Goal: Task Accomplishment & Management: Use online tool/utility

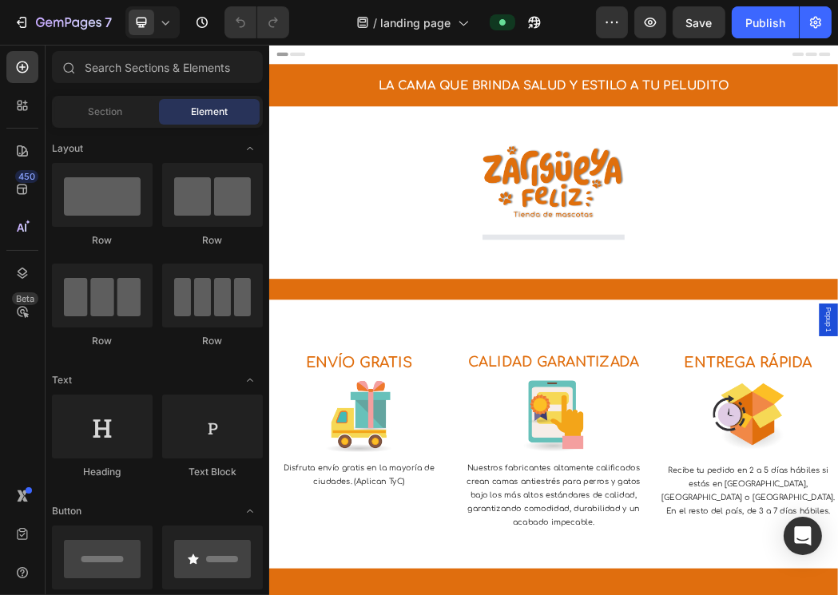
select select "TALLA S PEQUEÑA (60 CM) 165.000"
select select "GRIS CLARO"
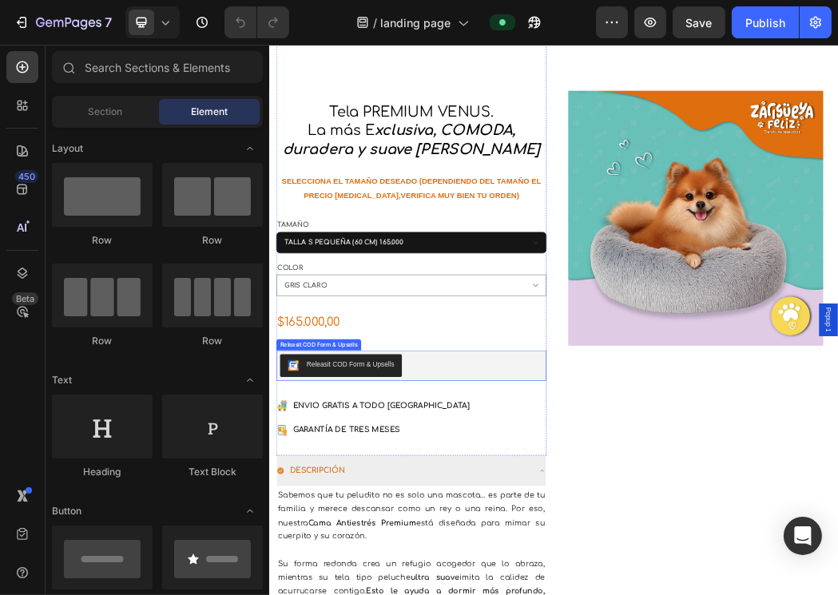
scroll to position [821, 0]
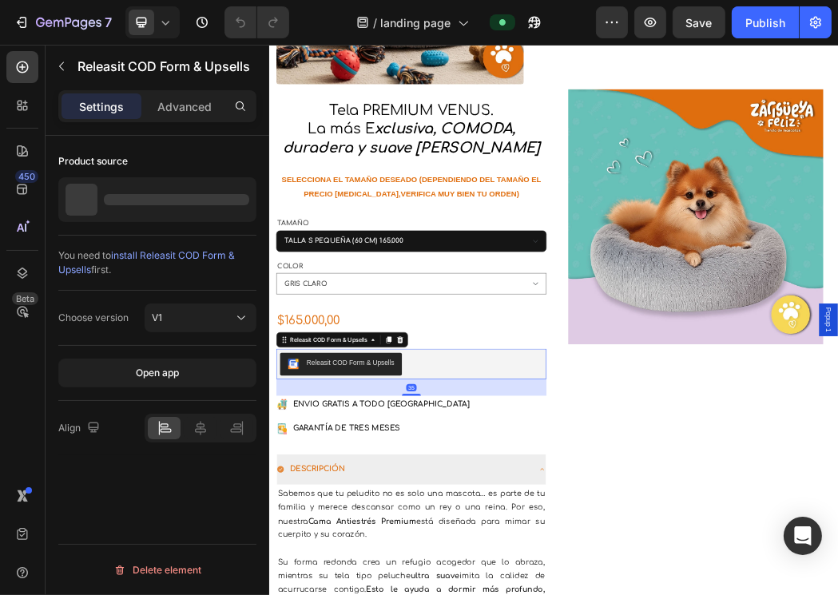
click at [504, 582] on div "Releasit COD Form & Upsells" at bounding box center [508, 583] width 443 height 38
click at [400, 576] on div "Releasit COD Form & Upsells" at bounding box center [406, 582] width 148 height 17
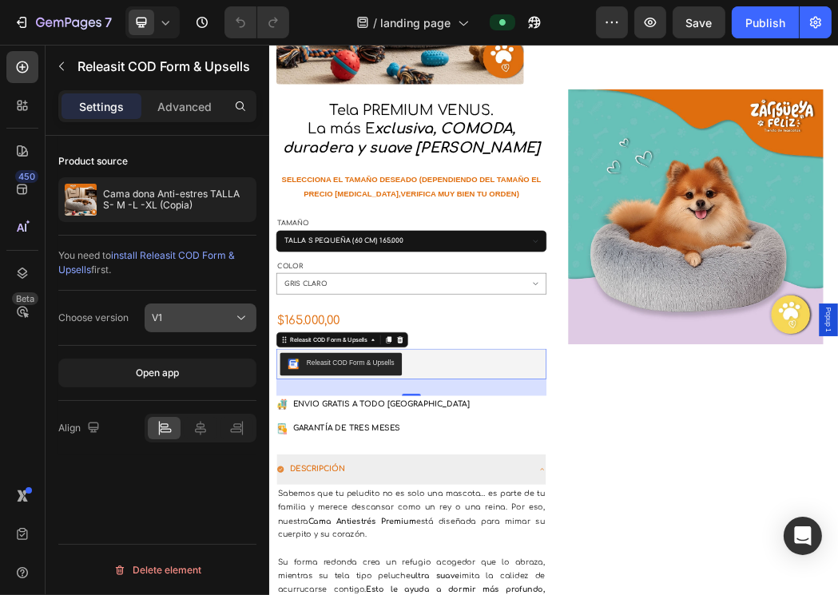
click at [236, 315] on icon at bounding box center [241, 318] width 16 height 16
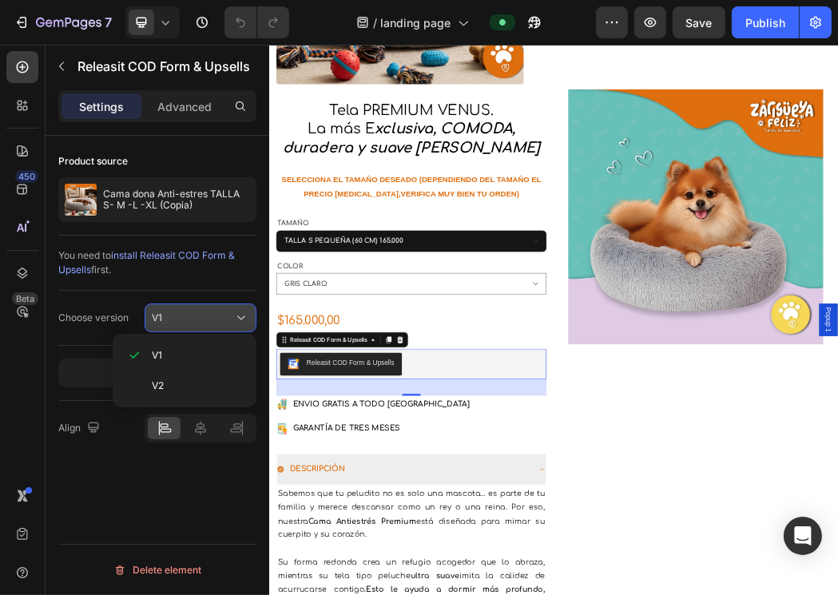
click at [236, 315] on icon at bounding box center [241, 318] width 16 height 16
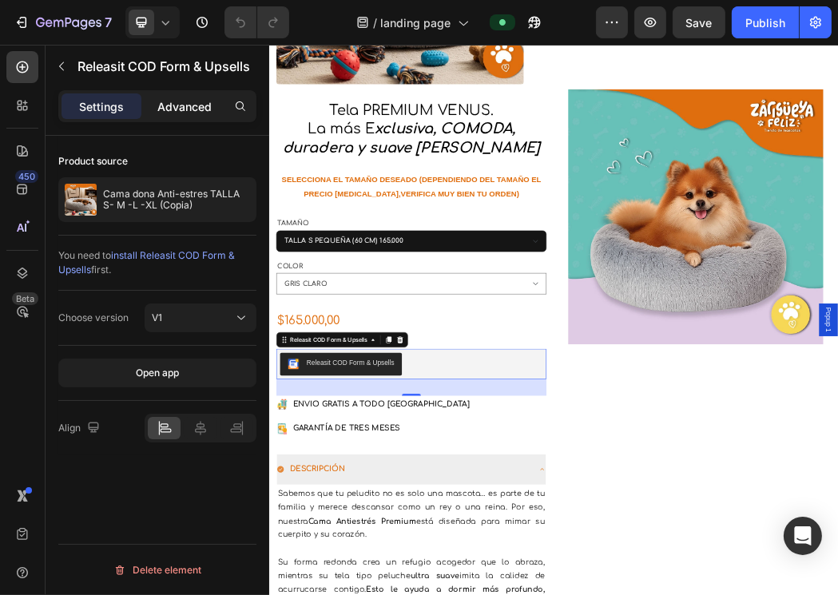
click at [187, 111] on p "Advanced" at bounding box center [184, 106] width 54 height 17
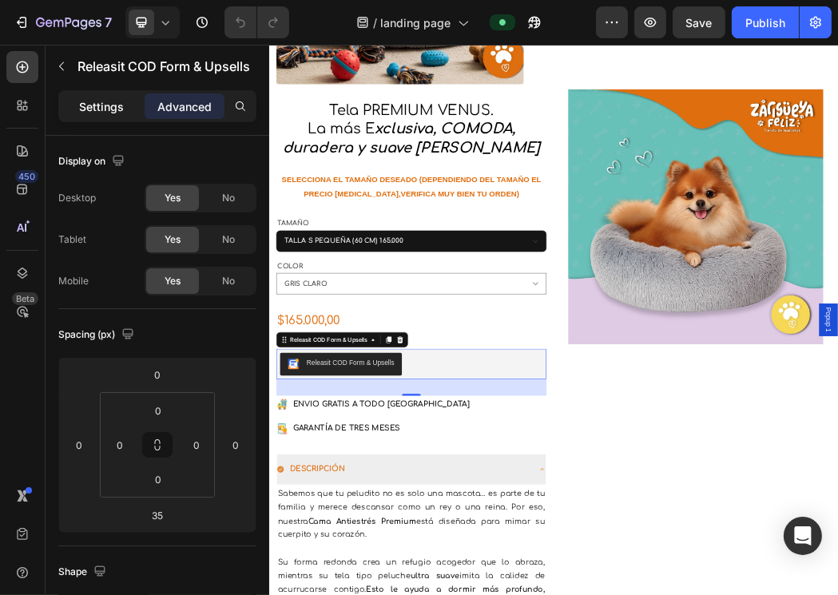
click at [117, 110] on p "Settings" at bounding box center [101, 106] width 45 height 17
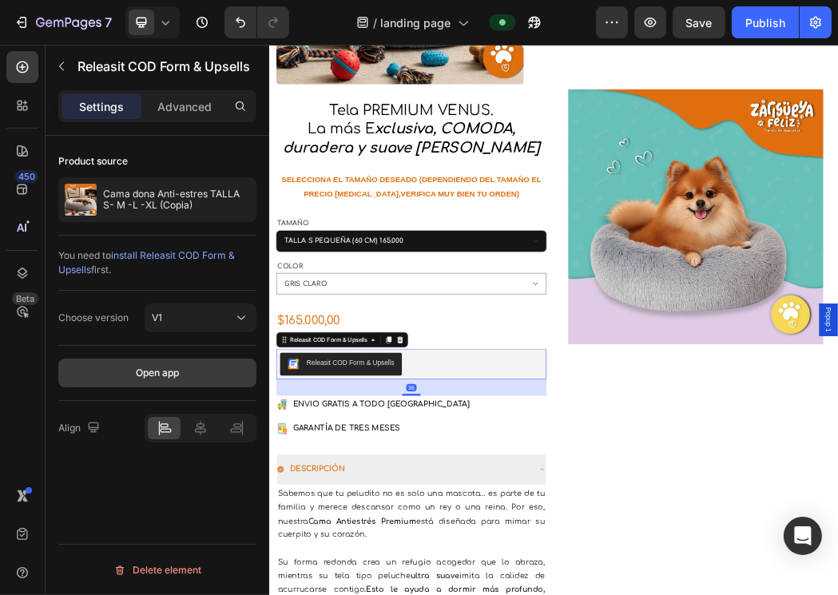
click at [222, 369] on button "Open app" at bounding box center [157, 373] width 198 height 29
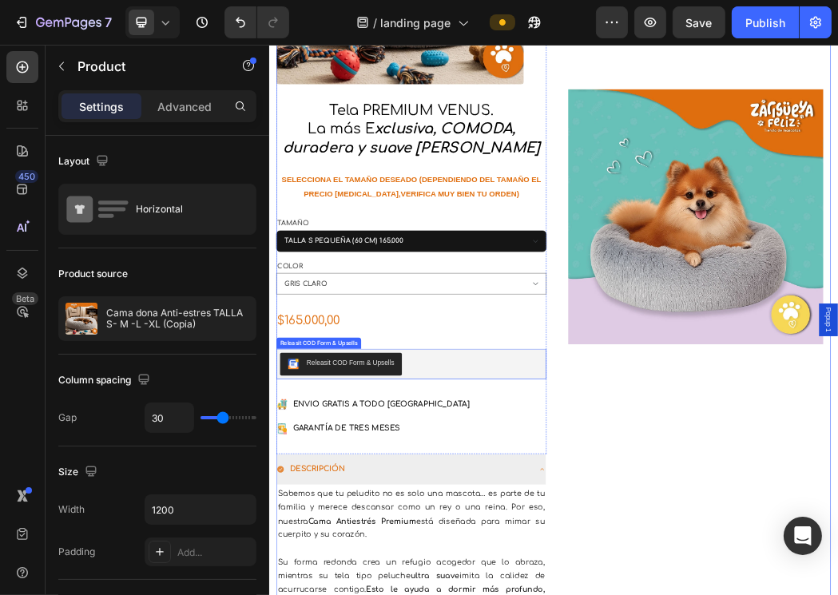
click at [510, 575] on div "Releasit COD Form & Upsells" at bounding box center [508, 583] width 443 height 38
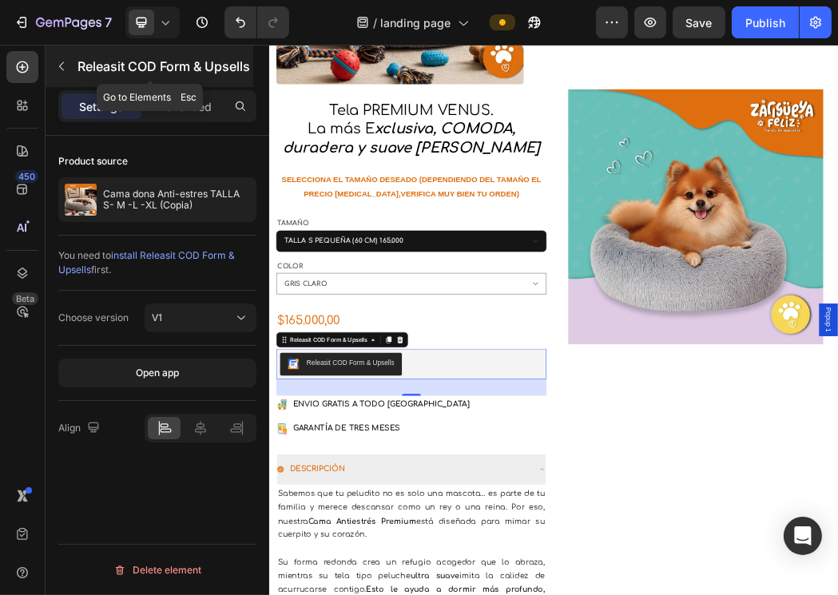
click at [58, 71] on icon "button" at bounding box center [61, 66] width 13 height 13
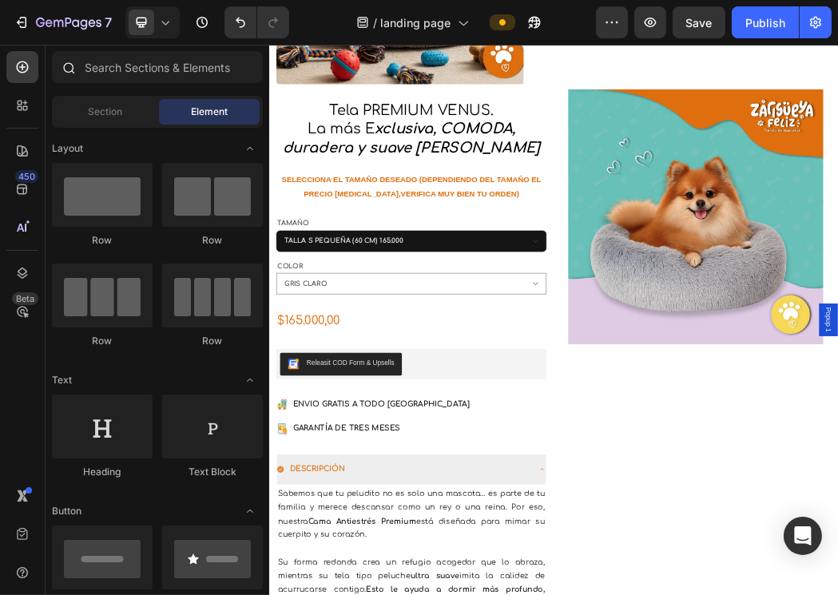
click at [77, 71] on div at bounding box center [68, 67] width 32 height 32
click at [95, 69] on input "text" at bounding box center [157, 67] width 211 height 32
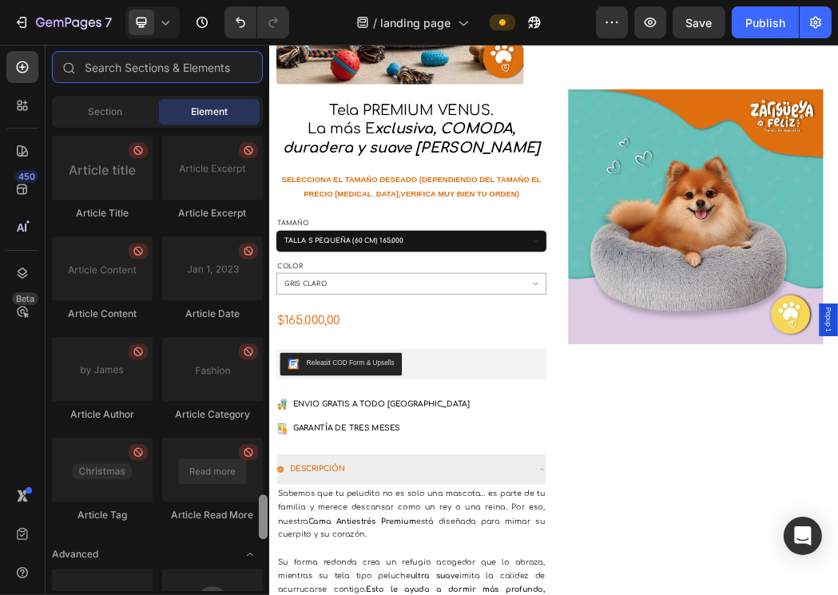
scroll to position [4272, 0]
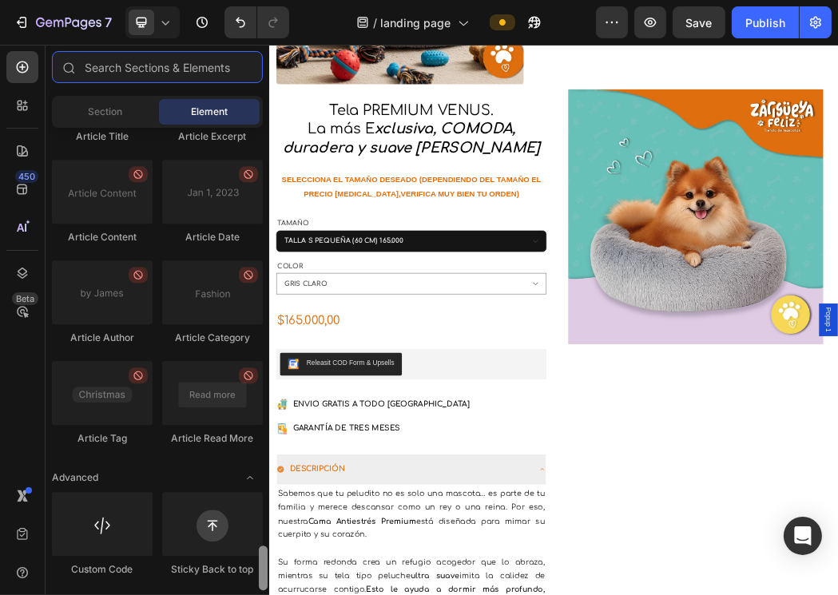
drag, startPoint x: 265, startPoint y: 233, endPoint x: 232, endPoint y: 565, distance: 334.1
click at [264, 573] on div at bounding box center [263, 568] width 9 height 45
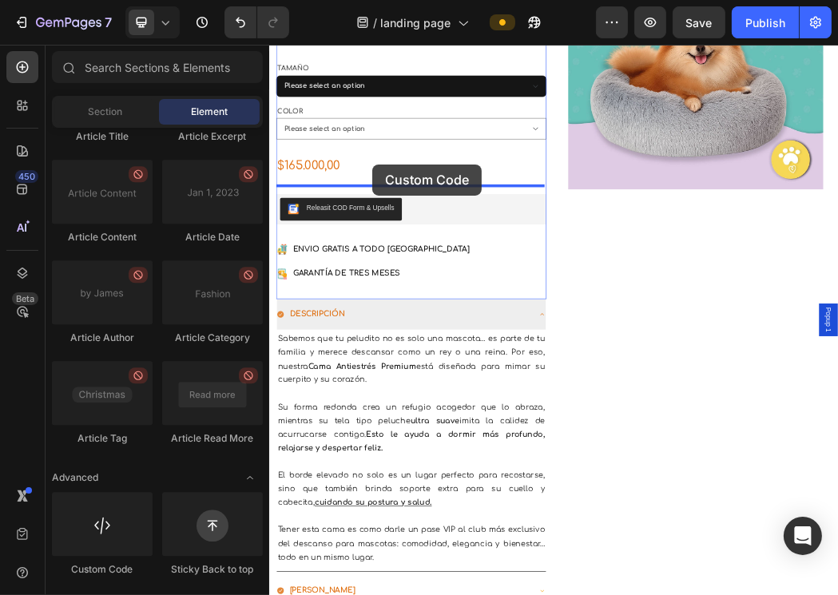
scroll to position [1075, 0]
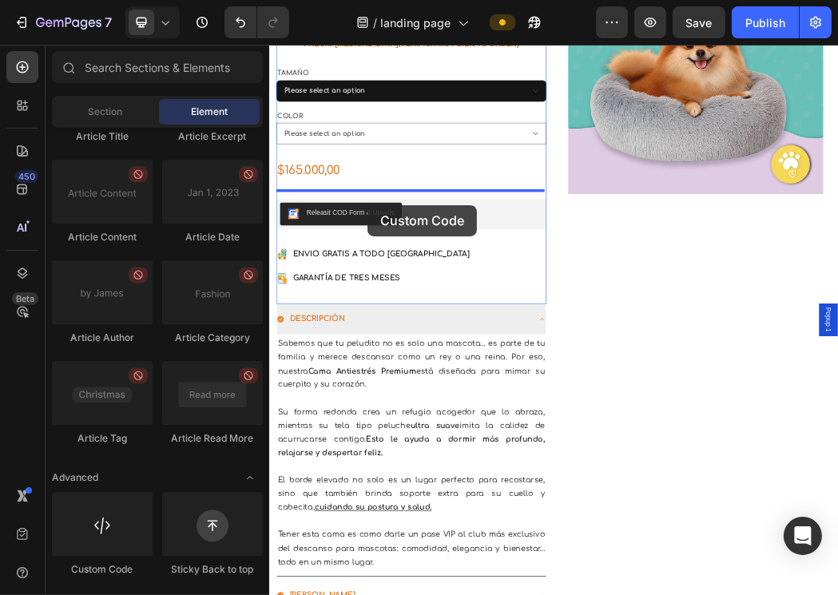
drag, startPoint x: 371, startPoint y: 566, endPoint x: 434, endPoint y: 315, distance: 258.7
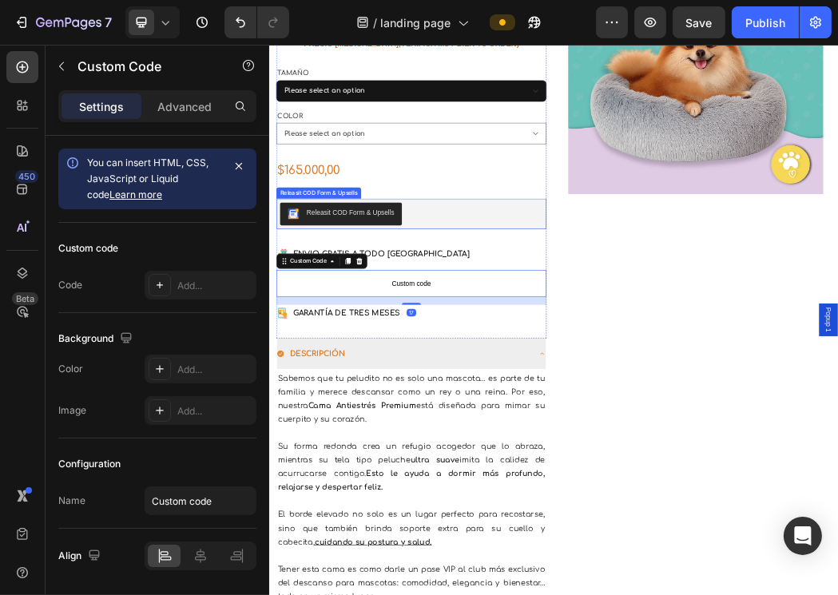
click at [551, 312] on div "Releasit COD Form & Upsells" at bounding box center [508, 330] width 443 height 38
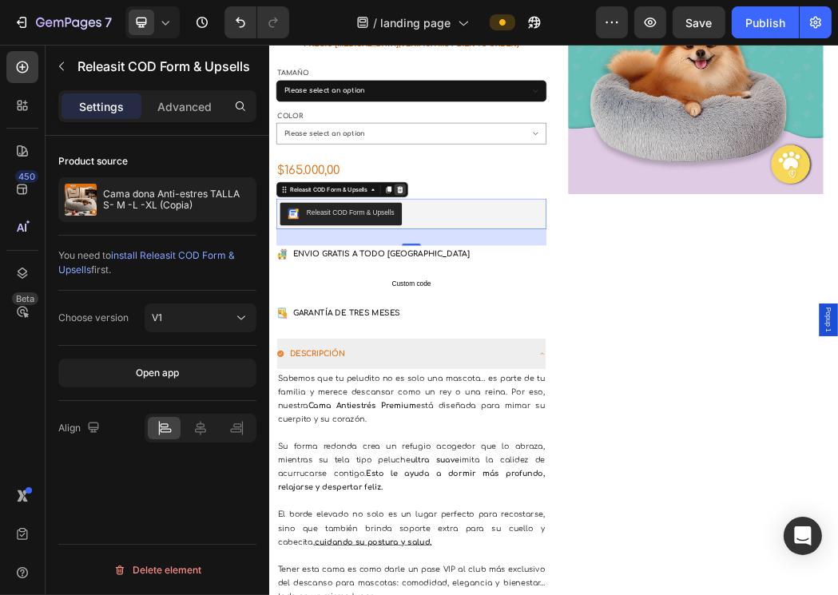
click at [491, 284] on icon at bounding box center [489, 289] width 10 height 11
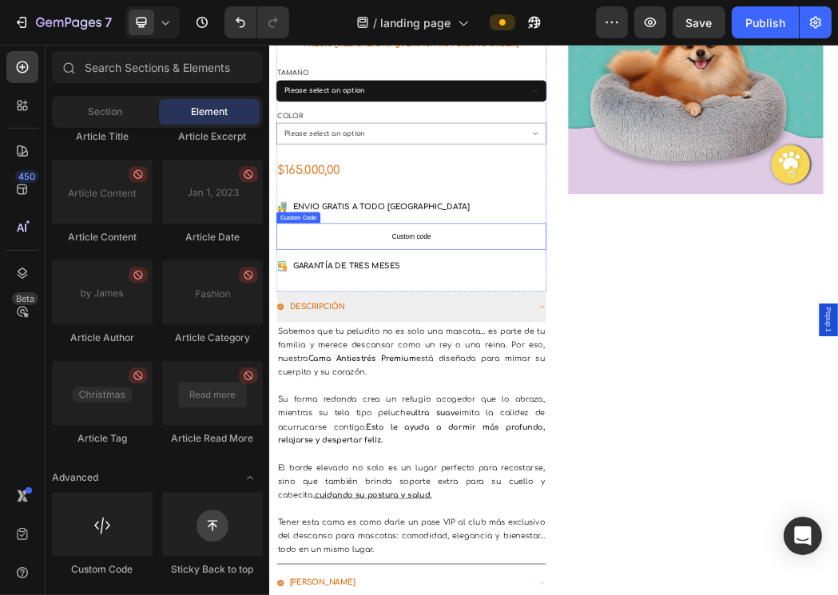
click at [441, 346] on p "Custom code" at bounding box center [507, 368] width 455 height 45
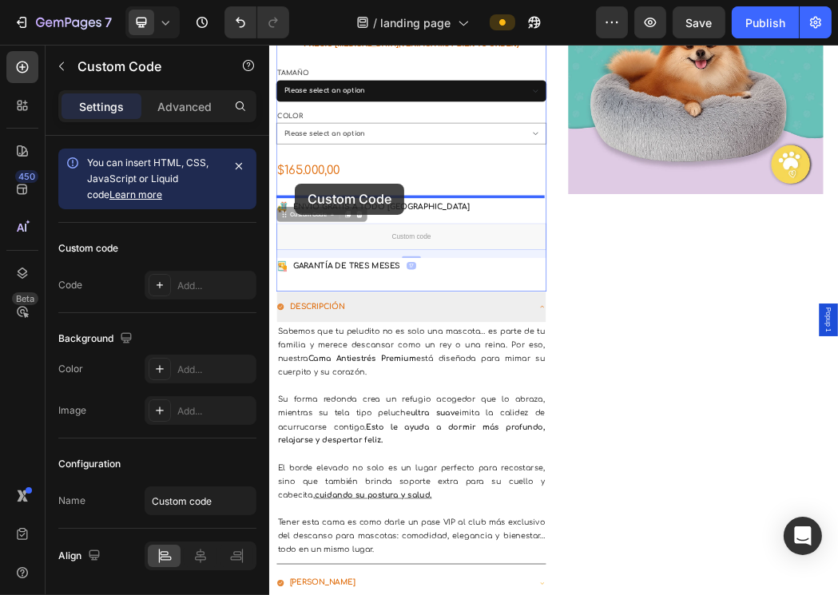
drag, startPoint x: 292, startPoint y: 326, endPoint x: 312, endPoint y: 278, distance: 52.3
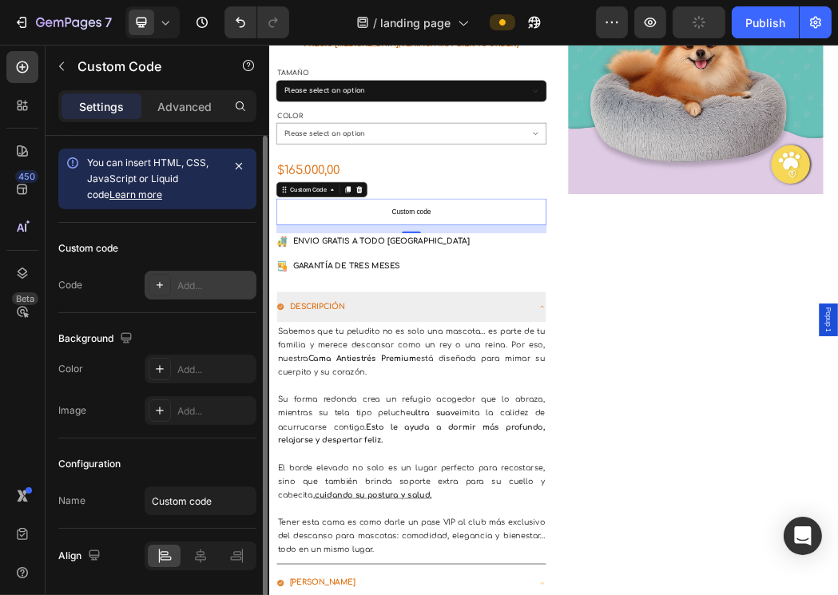
click at [183, 279] on div "Add..." at bounding box center [214, 286] width 75 height 14
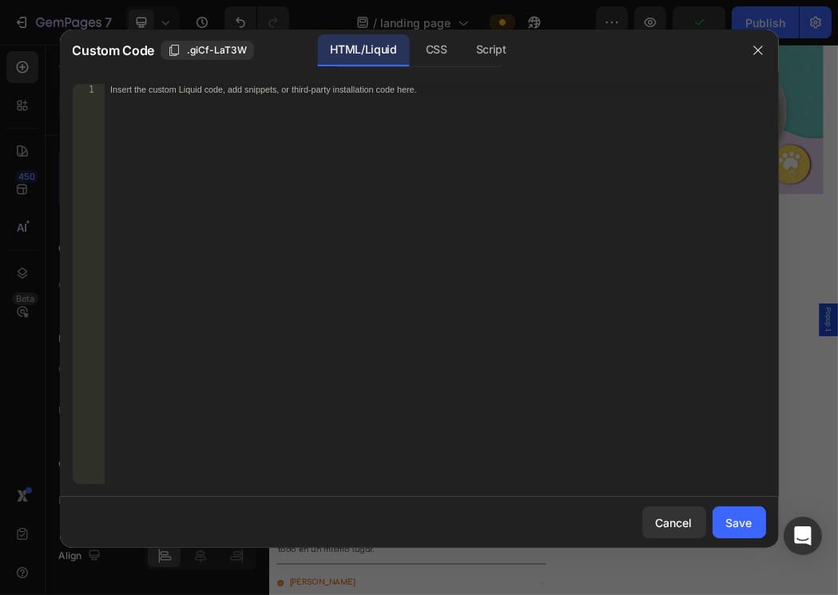
click at [423, 164] on div "Insert the custom Liquid code, add snippets, or third-party installation code h…" at bounding box center [435, 295] width 662 height 423
paste textarea "<div id="_rsi-cod-form-embed-custom-hook"></div>"
type textarea "<div id="_rsi-cod-form-embed-custom-hook"></div>"
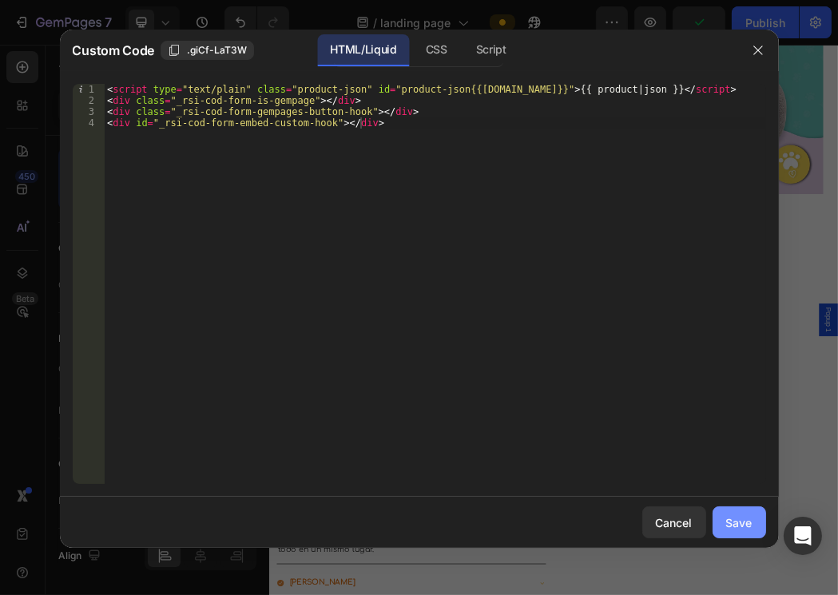
click at [745, 521] on div "Save" at bounding box center [739, 523] width 26 height 17
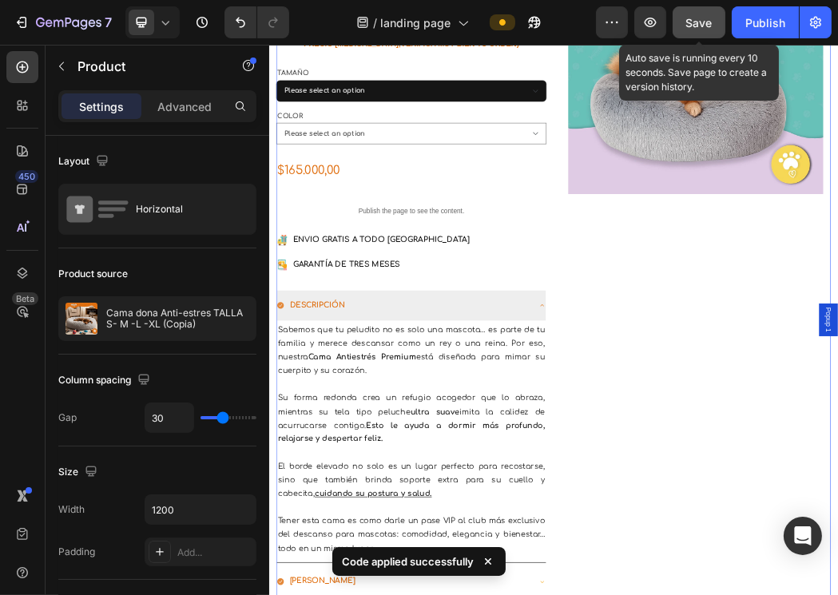
click at [688, 30] on button "Save" at bounding box center [699, 22] width 53 height 32
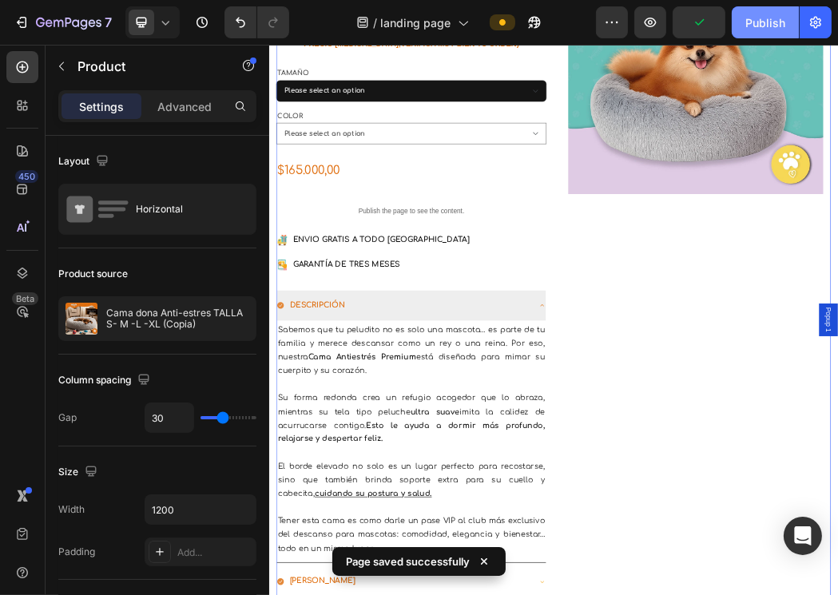
click at [766, 32] on button "Publish" at bounding box center [765, 22] width 67 height 32
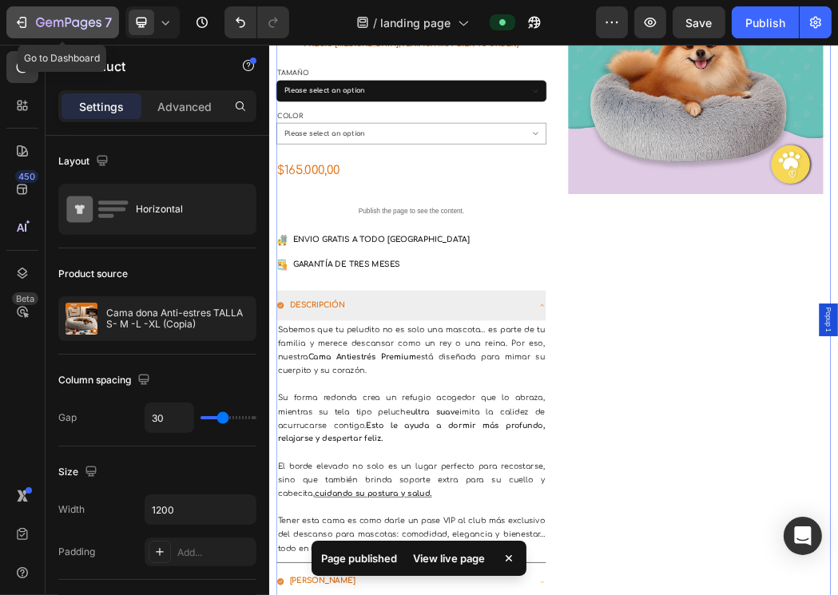
click at [20, 20] on icon "button" at bounding box center [22, 22] width 16 height 16
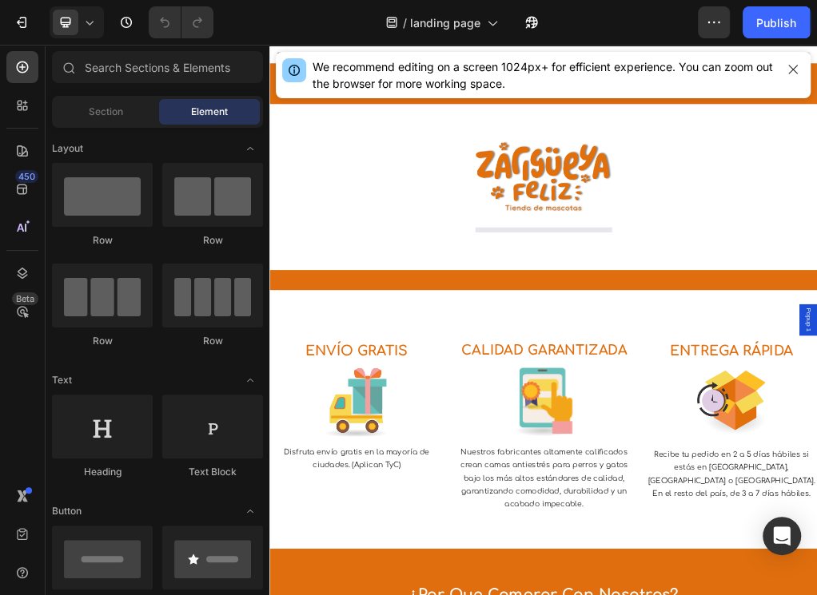
select select "TALLA S PEQUEÑA (60 CM) 165.000"
select select "GRIS CLARO"
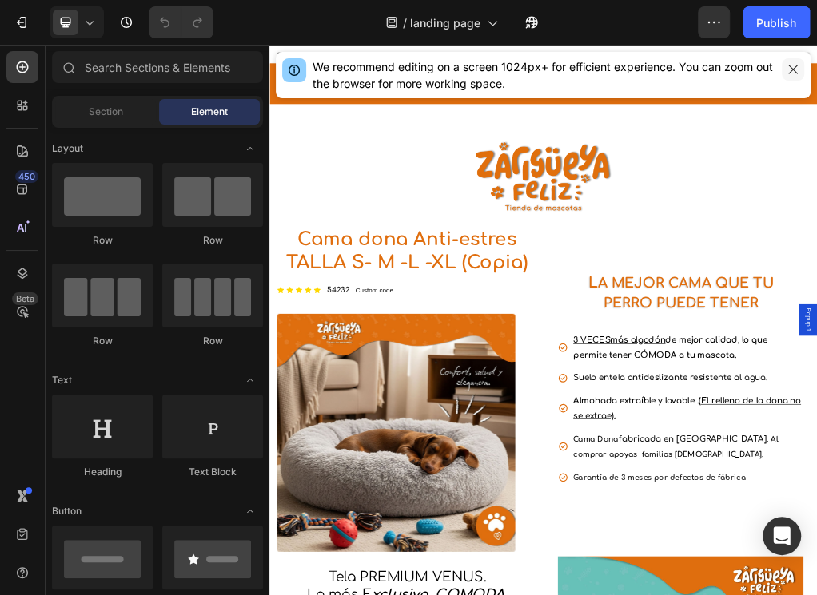
click at [791, 70] on icon "button" at bounding box center [792, 69] width 9 height 9
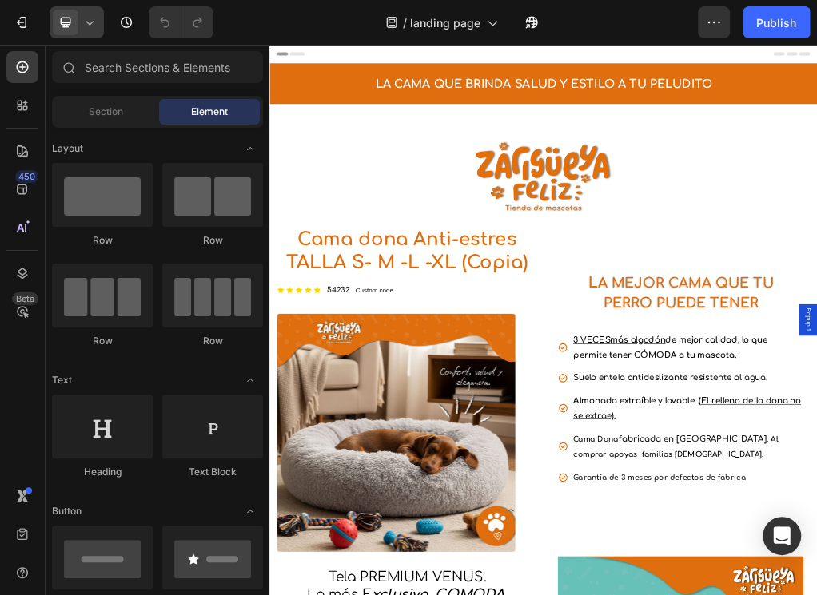
click at [70, 26] on icon at bounding box center [66, 22] width 16 height 16
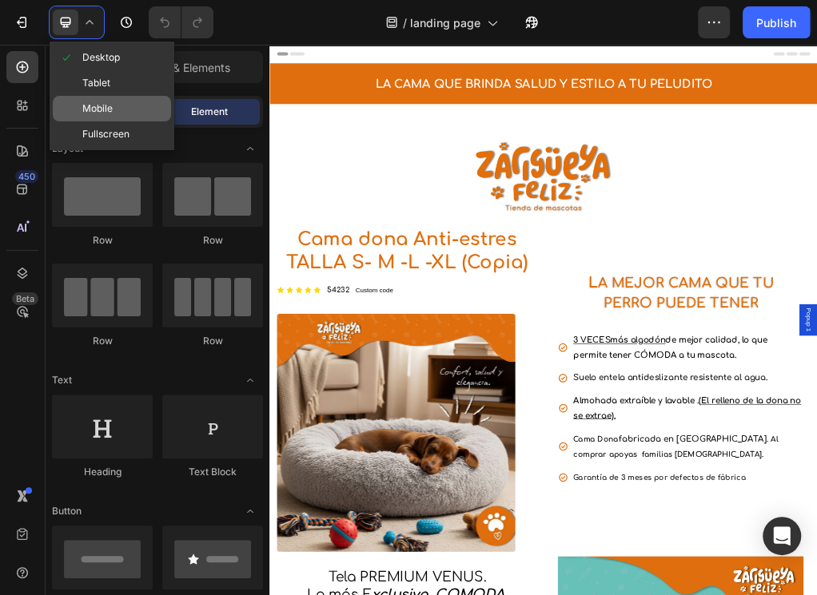
click at [113, 121] on div "Mobile" at bounding box center [112, 134] width 118 height 26
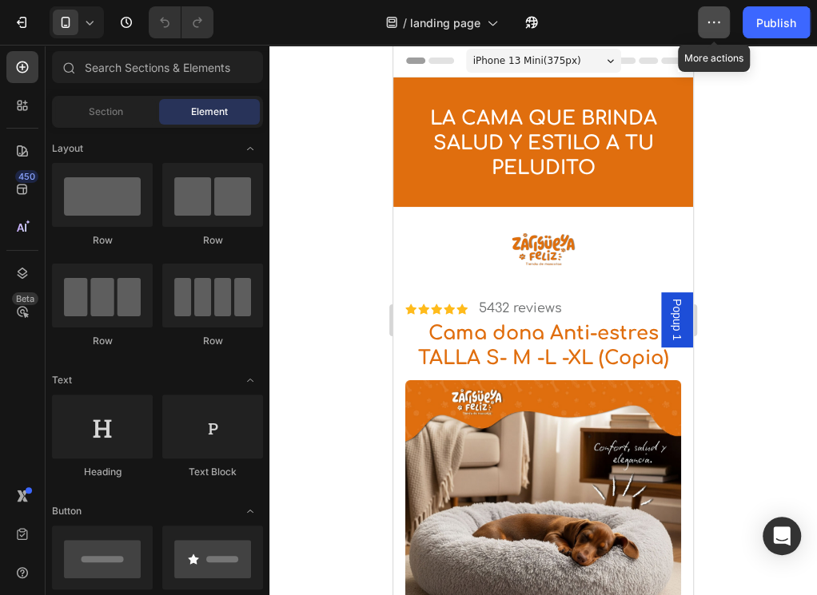
click at [715, 20] on icon "button" at bounding box center [714, 22] width 16 height 16
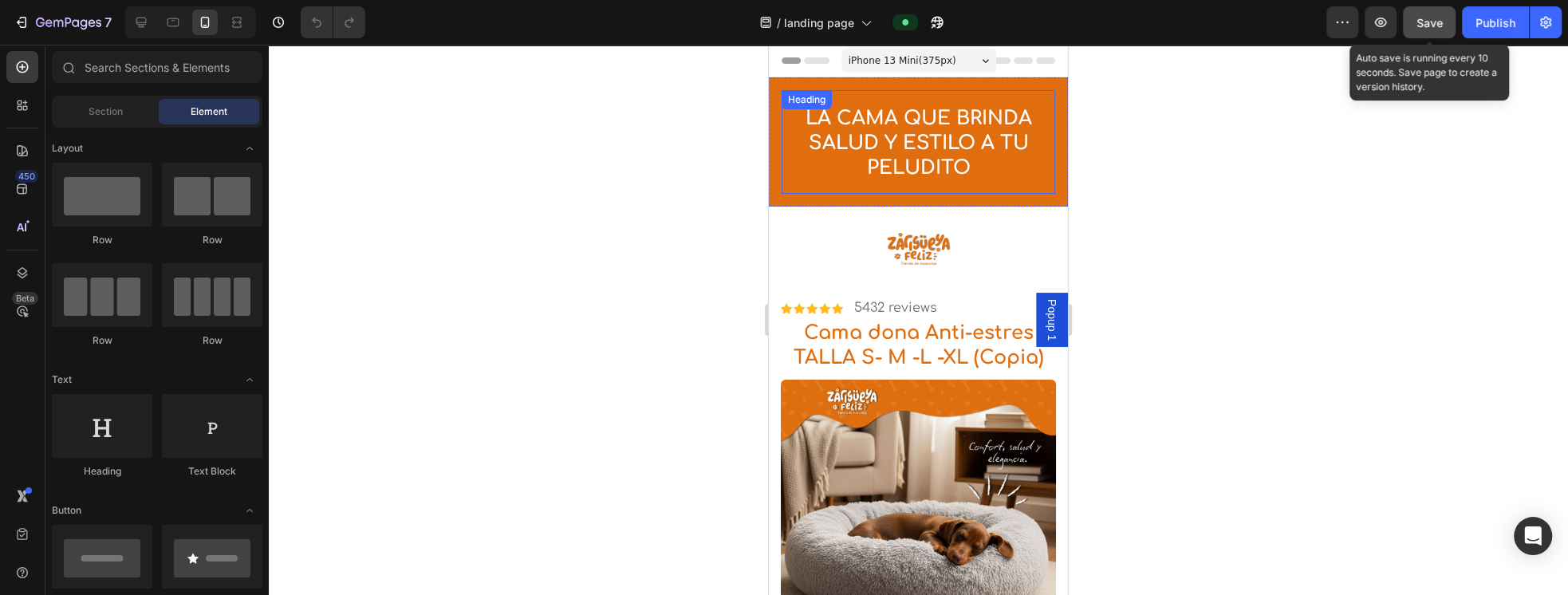
click at [814, 21] on button "Save" at bounding box center [1429, 22] width 53 height 32
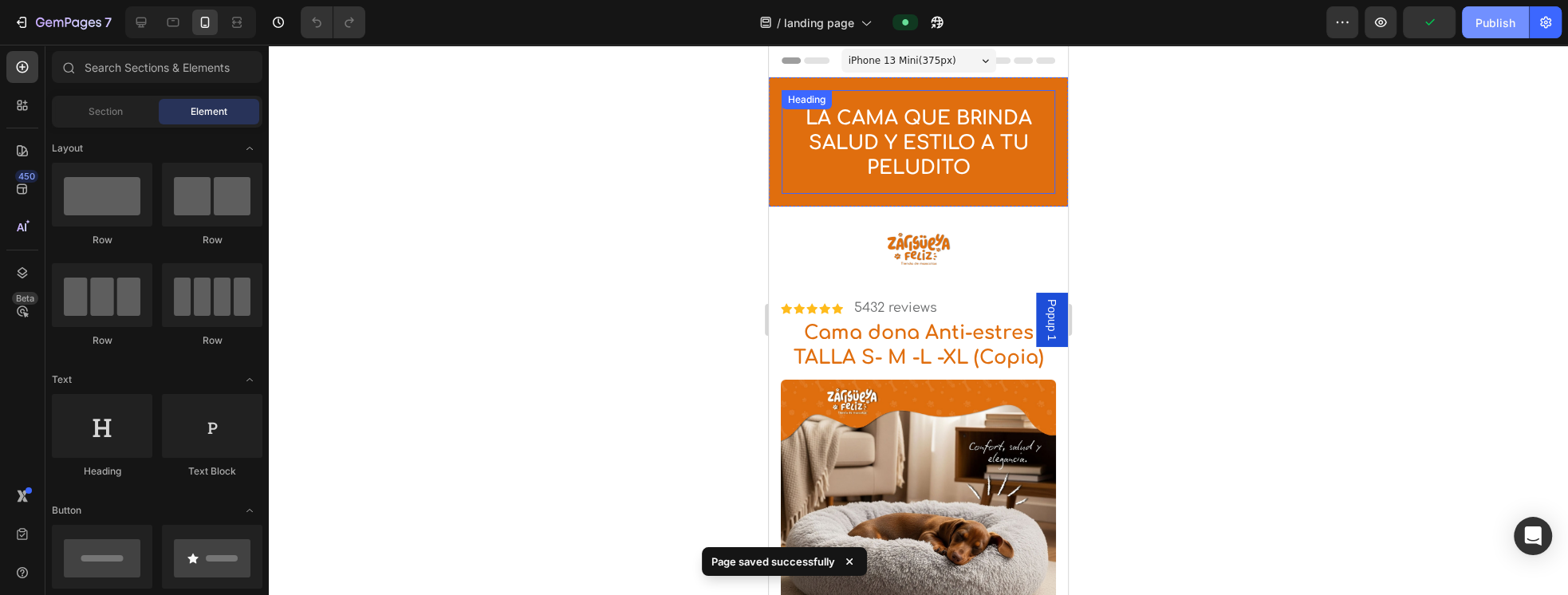
click at [814, 30] on div "Publish" at bounding box center [1495, 22] width 40 height 17
click at [814, 29] on icon "button" at bounding box center [1546, 22] width 16 height 16
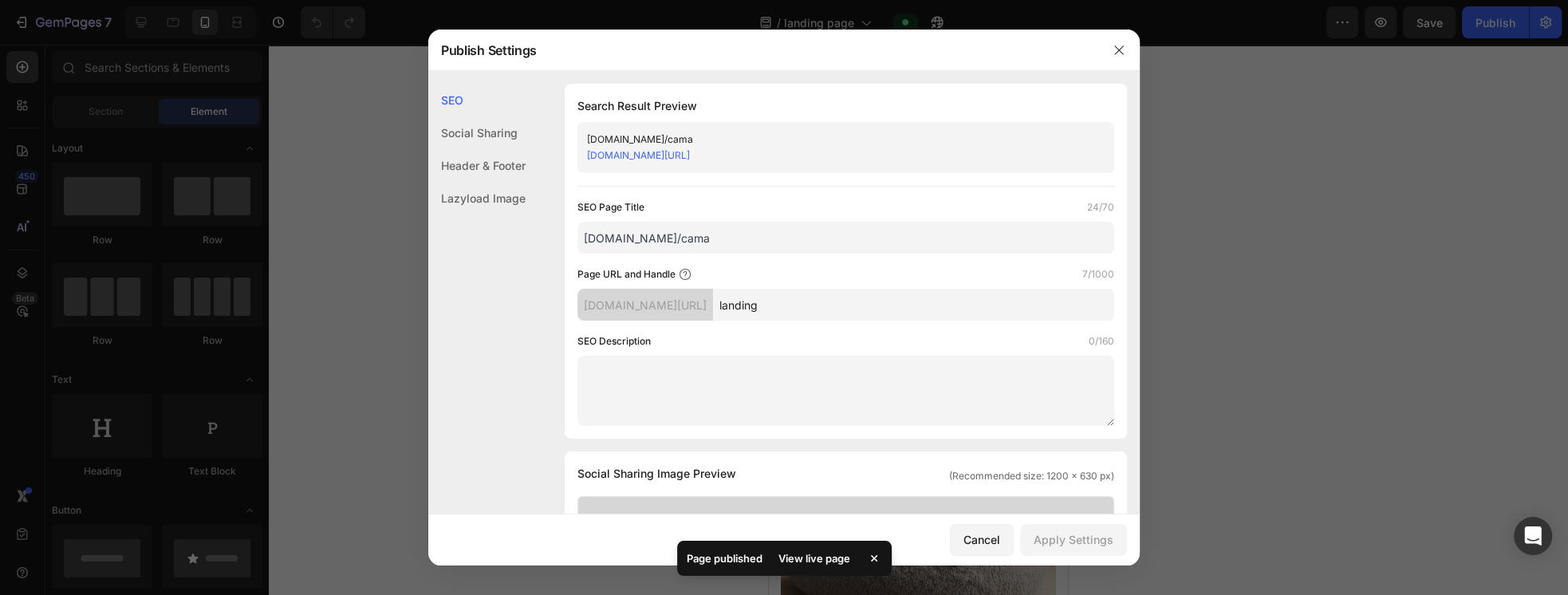
click at [690, 156] on link "qjt36t-uy.myshopify.com/pages/landing" at bounding box center [638, 155] width 103 height 12
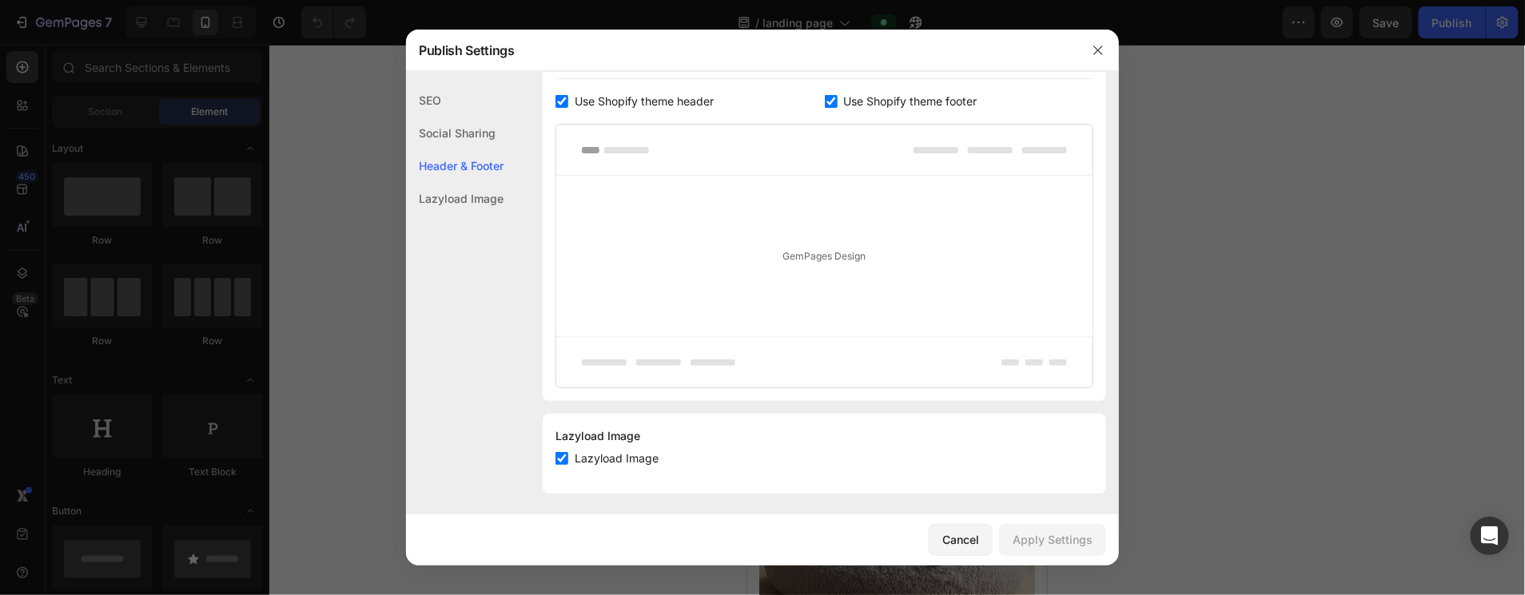
scroll to position [822, 0]
click at [816, 53] on button "button" at bounding box center [1098, 51] width 26 height 26
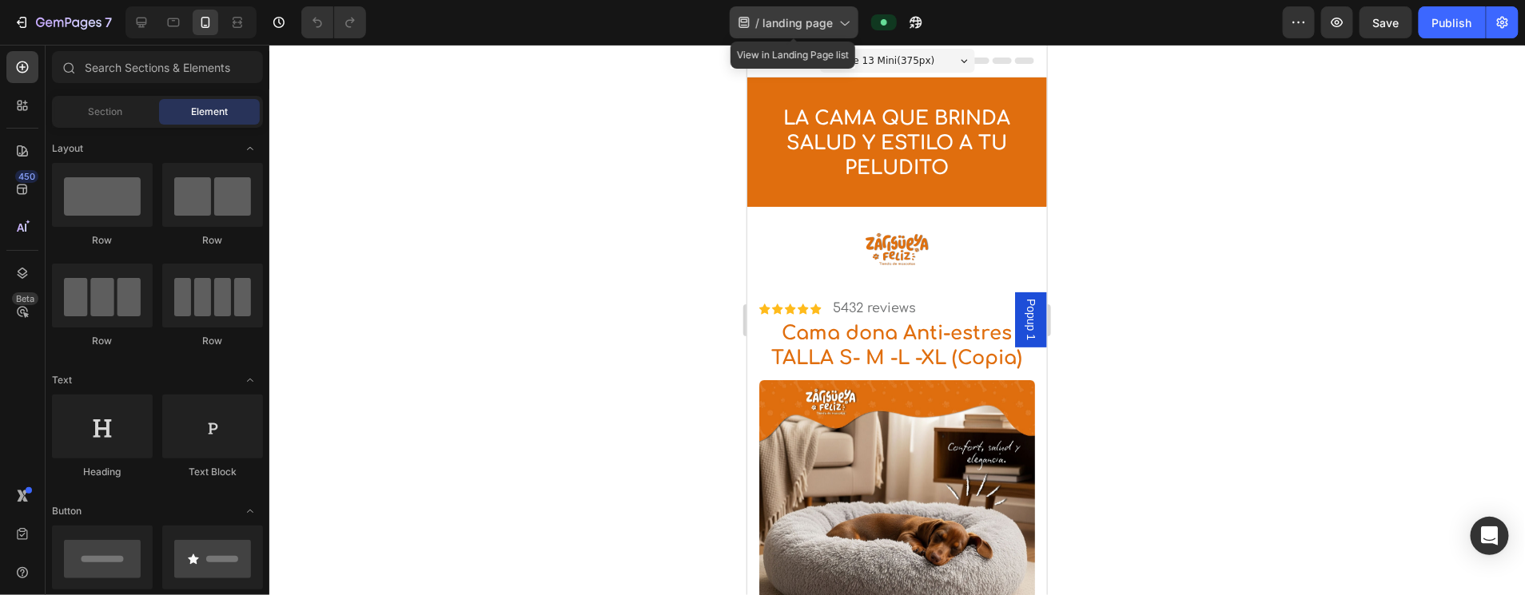
click at [816, 23] on span "landing page" at bounding box center [797, 22] width 70 height 17
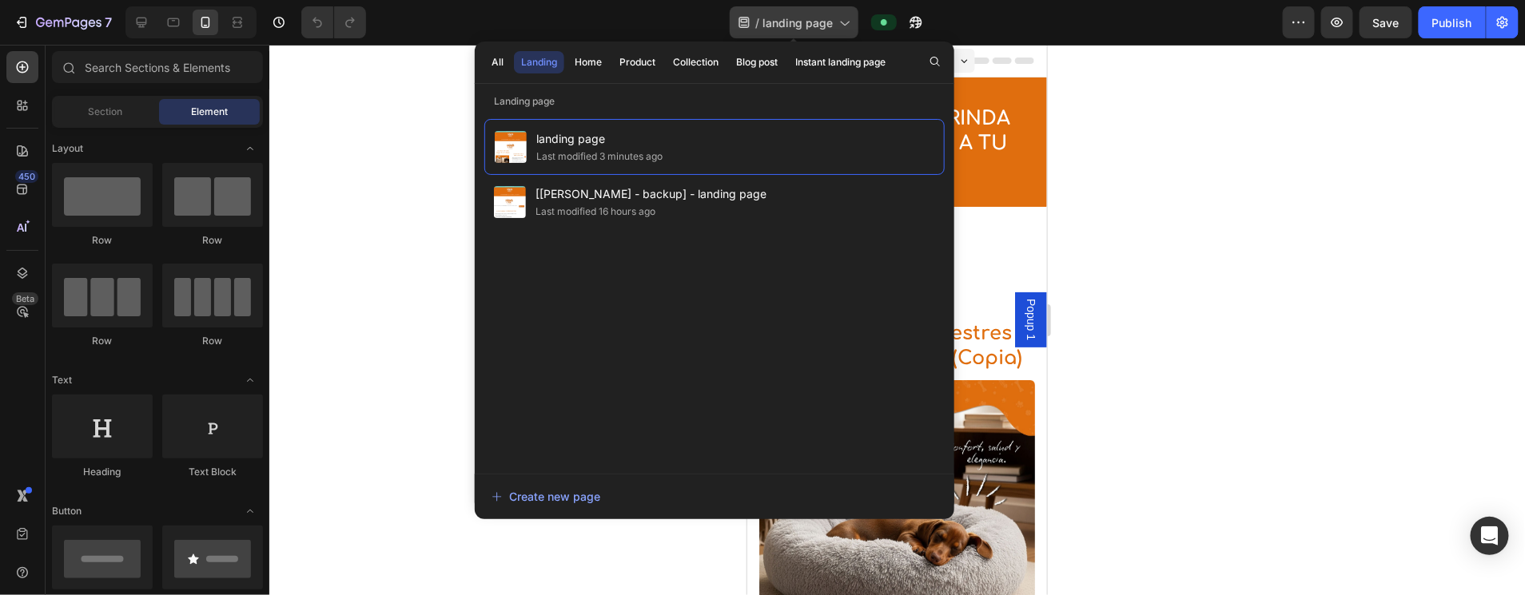
click at [816, 23] on span "landing page" at bounding box center [797, 22] width 70 height 17
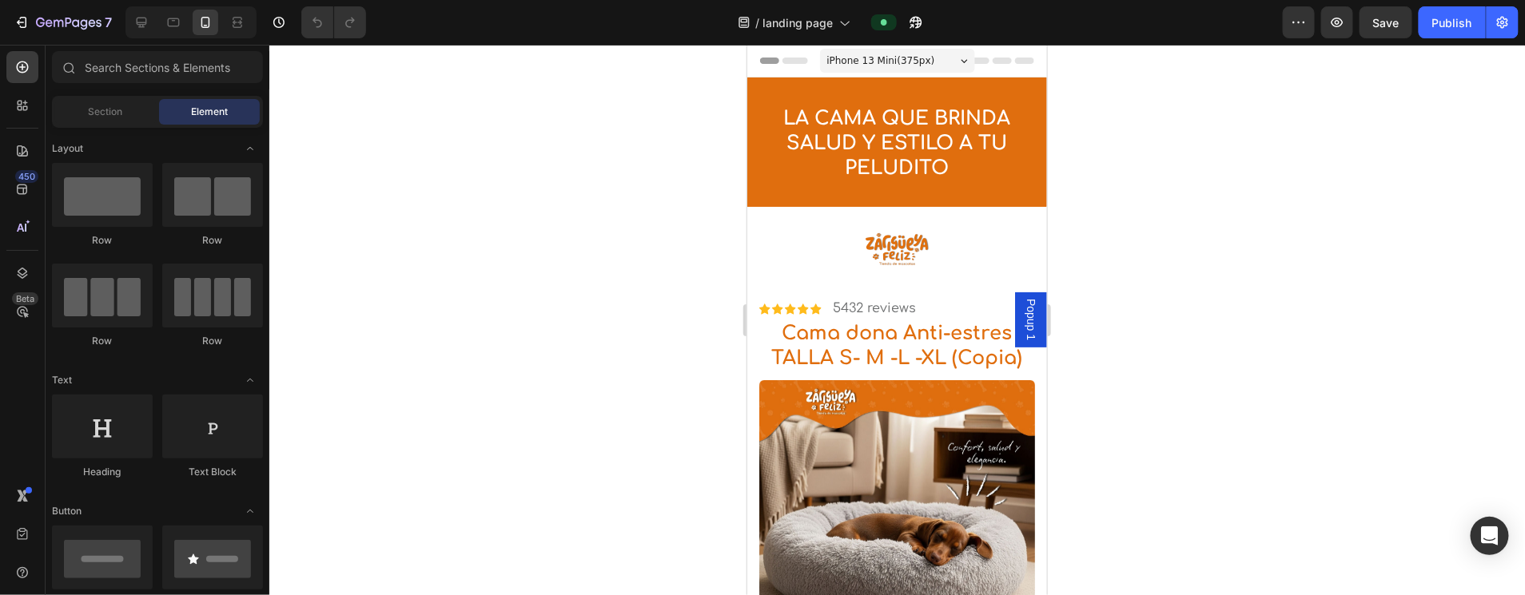
scroll to position [182, 0]
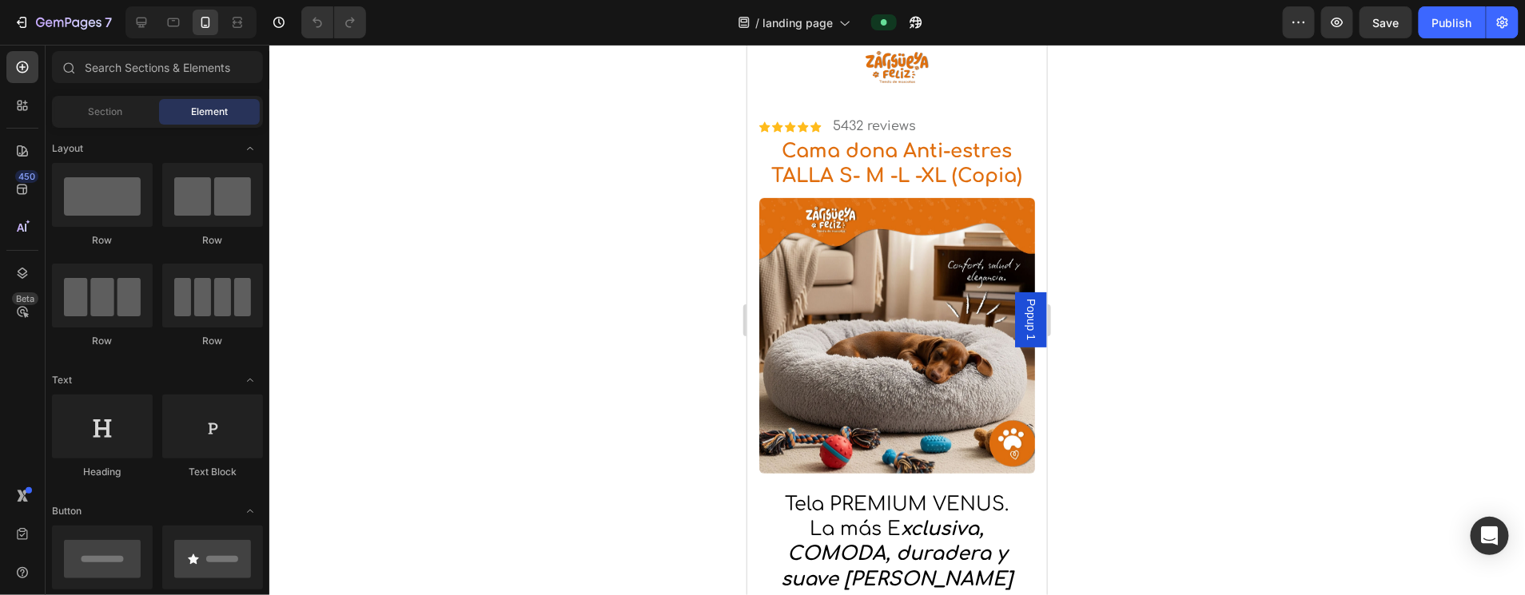
click at [816, 314] on span "Popup 1" at bounding box center [1030, 319] width 16 height 42
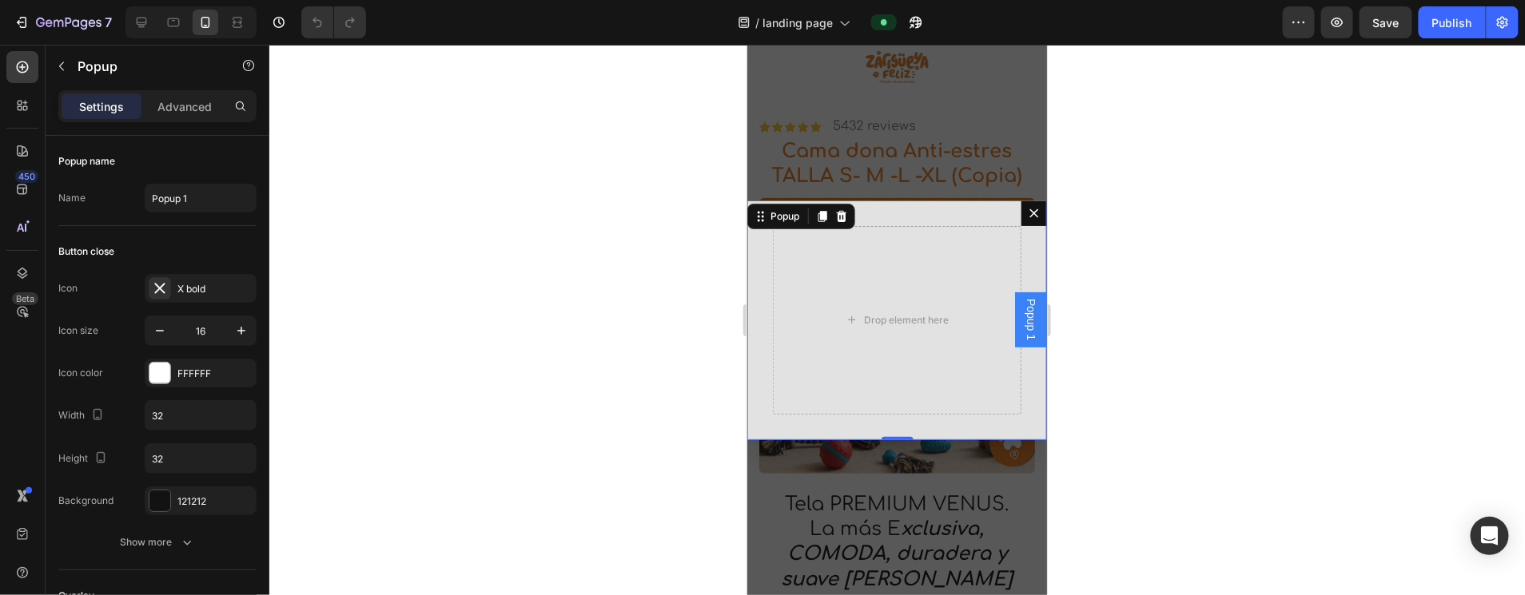
click at [816, 217] on icon "Dialog content" at bounding box center [1033, 212] width 13 height 13
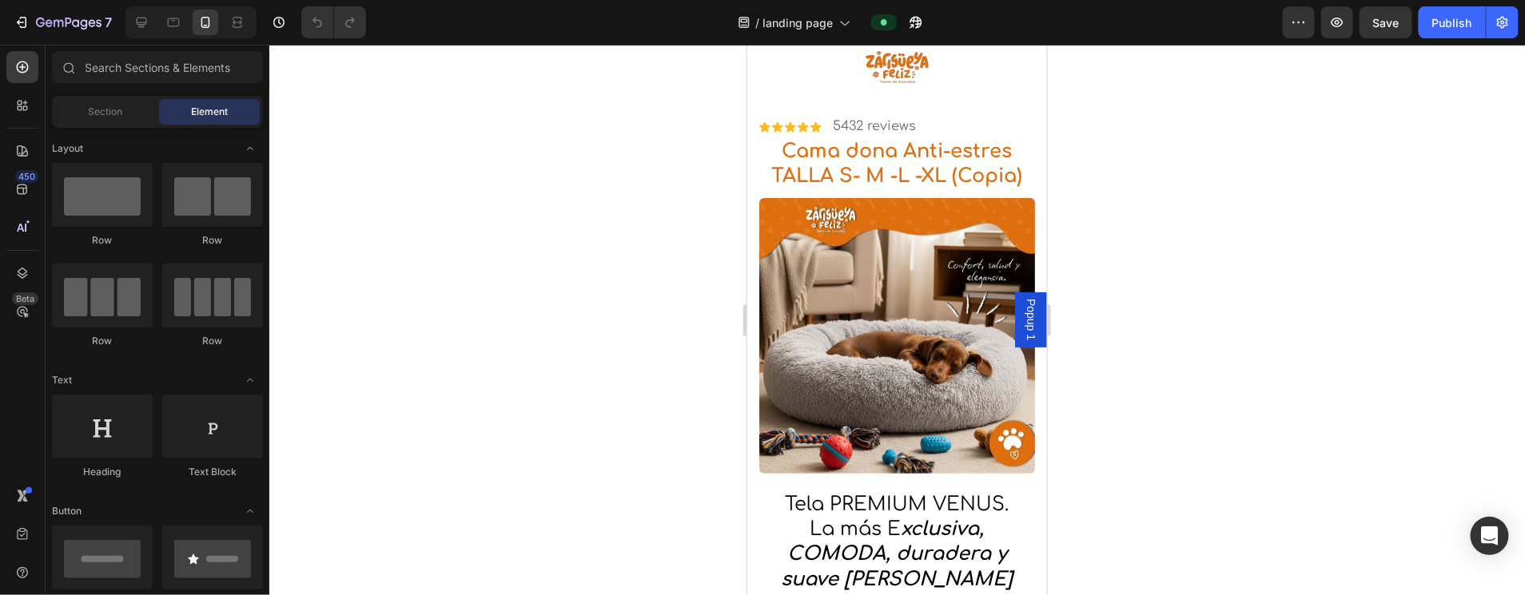
click at [816, 316] on span "Popup 1" at bounding box center [1030, 319] width 16 height 42
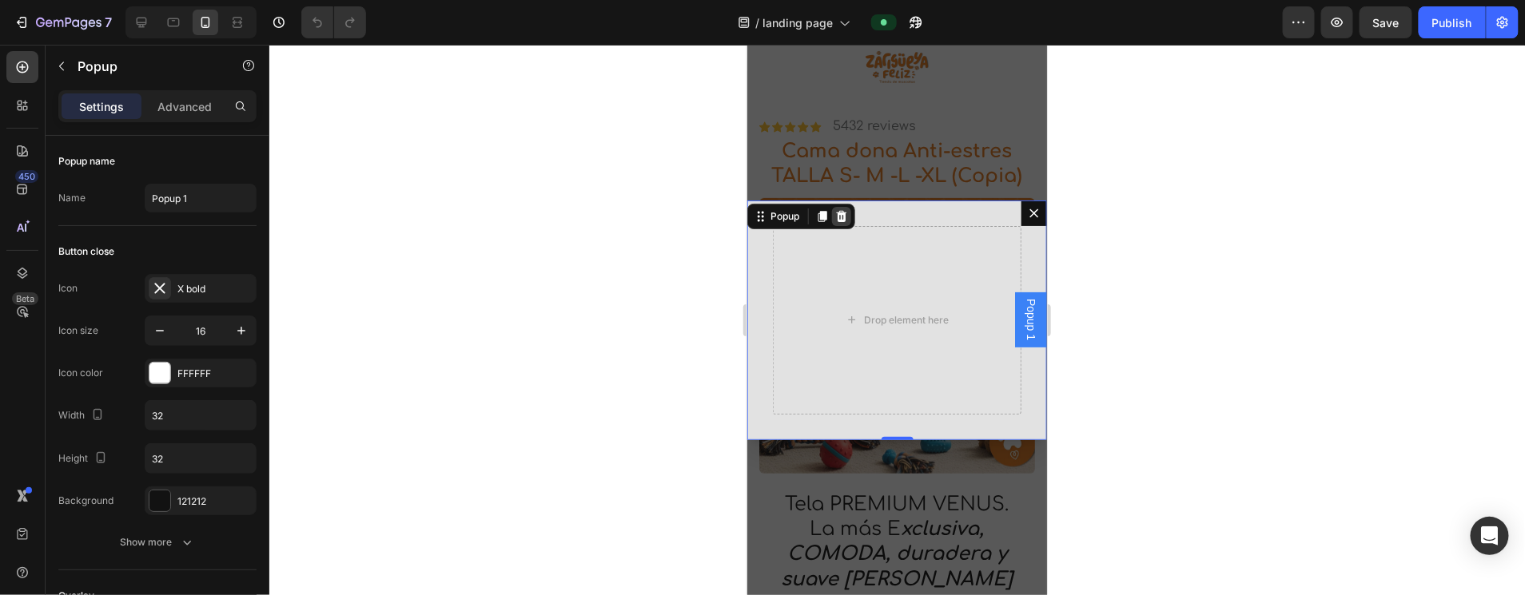
click at [816, 214] on icon "Dialog content" at bounding box center [840, 215] width 13 height 13
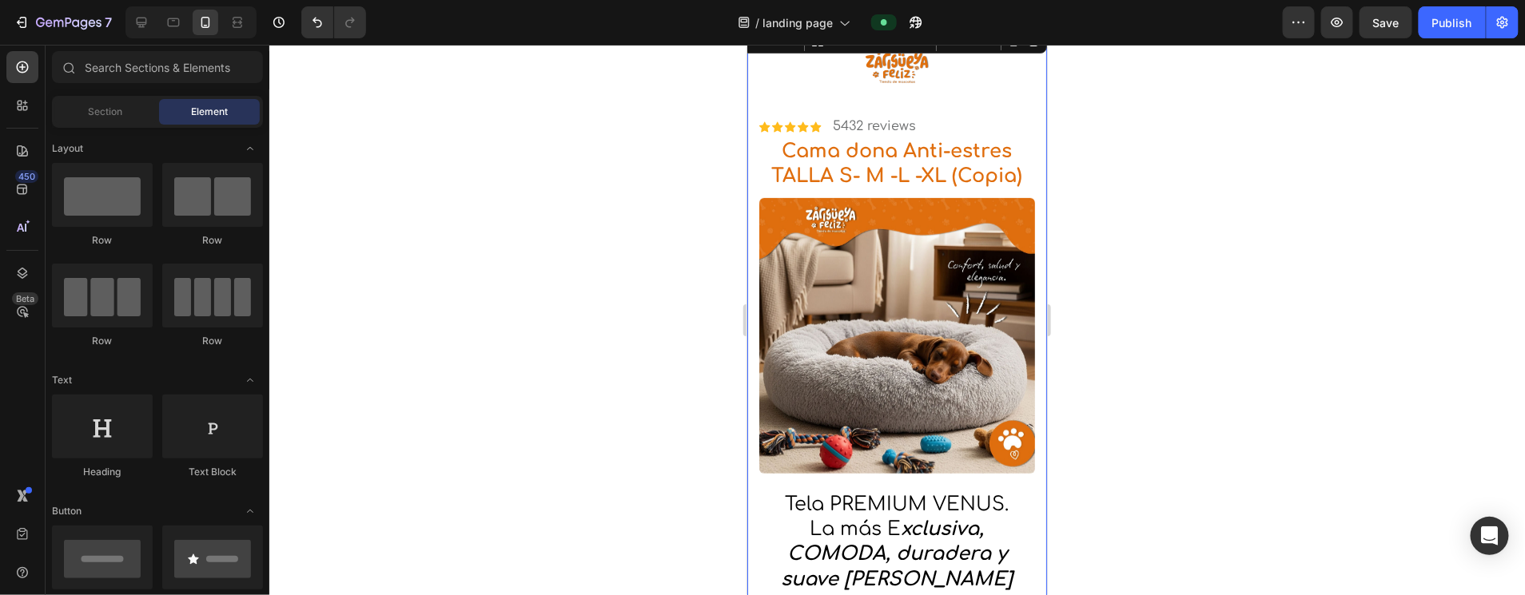
drag, startPoint x: 1039, startPoint y: 89, endPoint x: 1044, endPoint y: 66, distance: 24.6
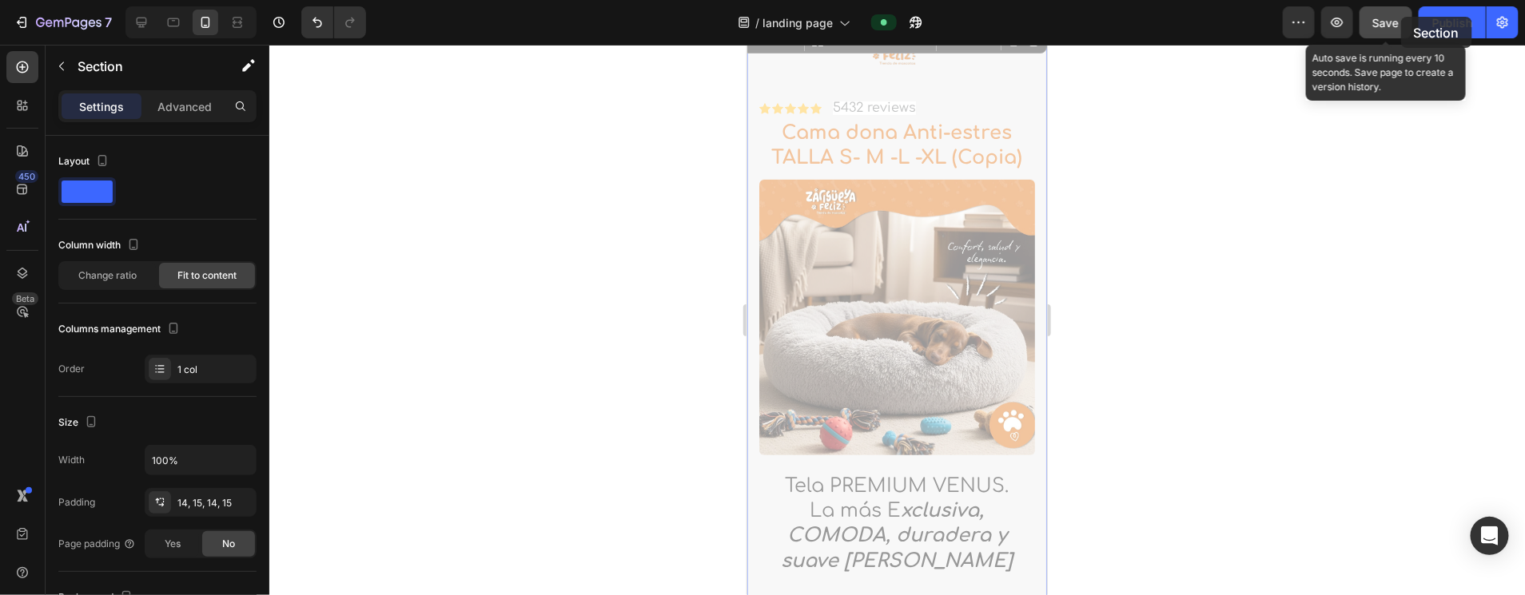
scroll to position [0, 0]
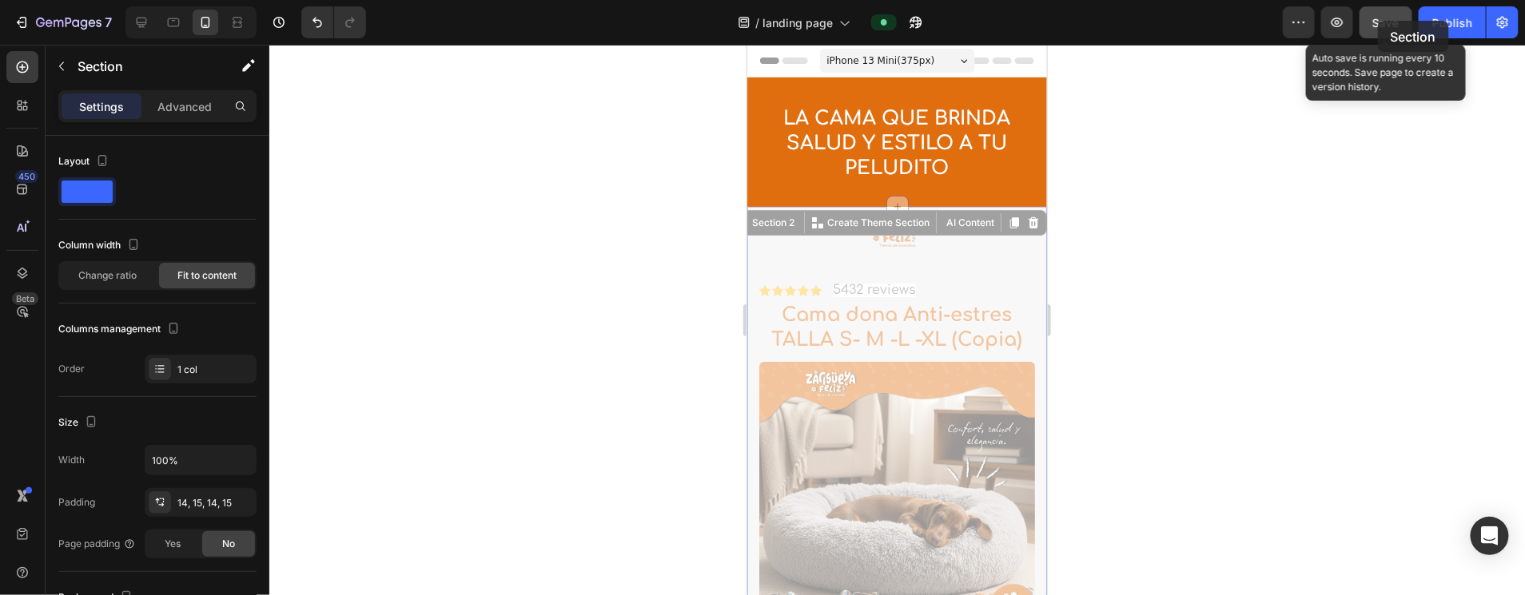
click at [816, 21] on span "Save" at bounding box center [1386, 23] width 26 height 14
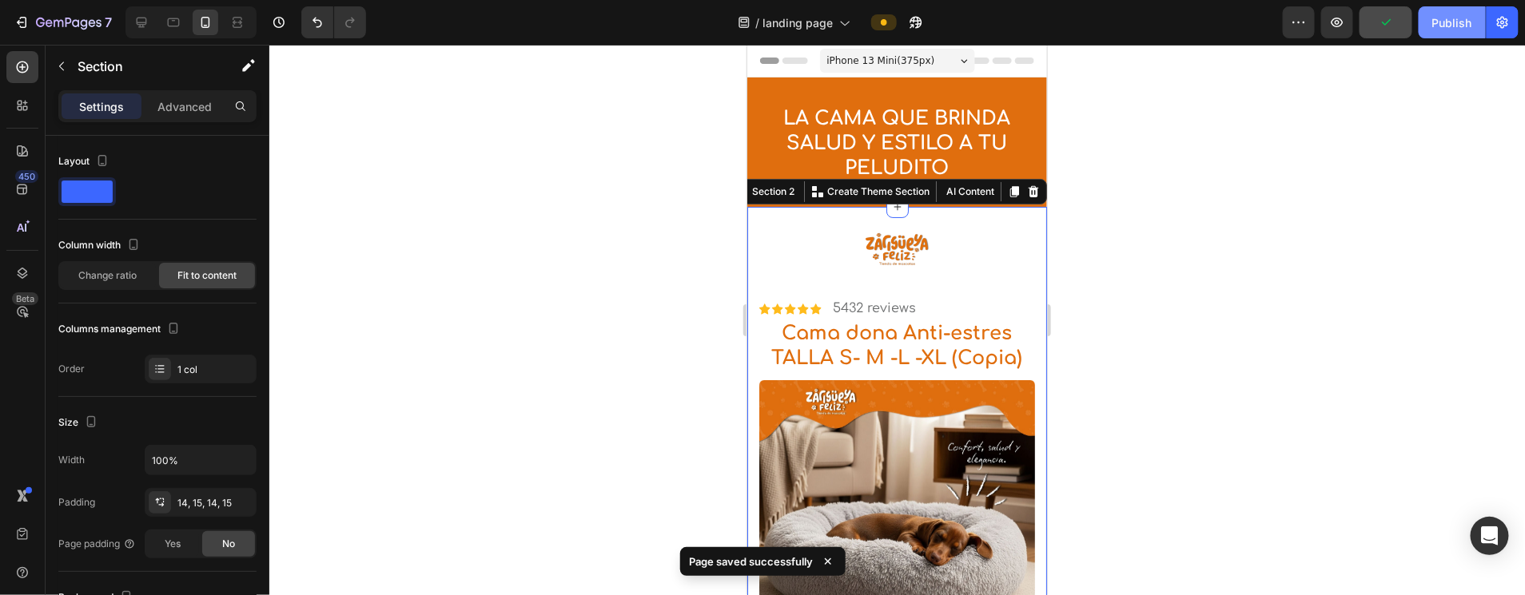
click at [816, 23] on div "Publish" at bounding box center [1452, 22] width 40 height 17
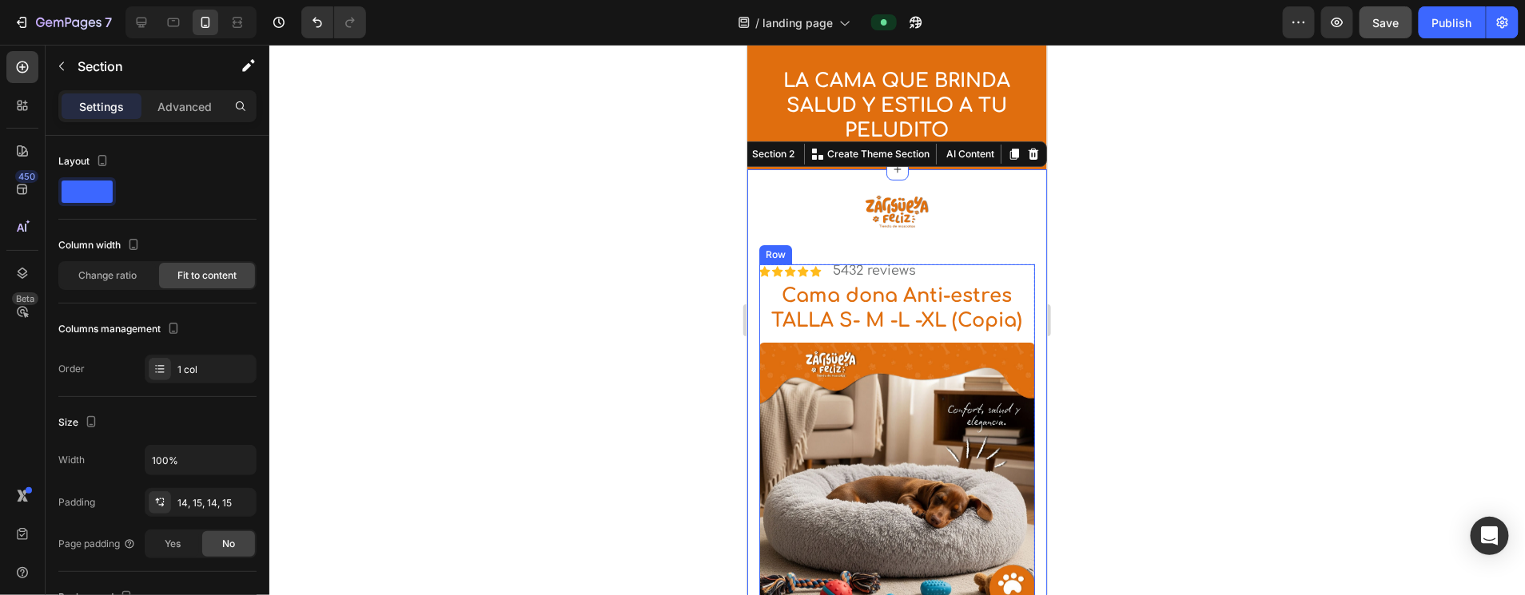
scroll to position [91, 0]
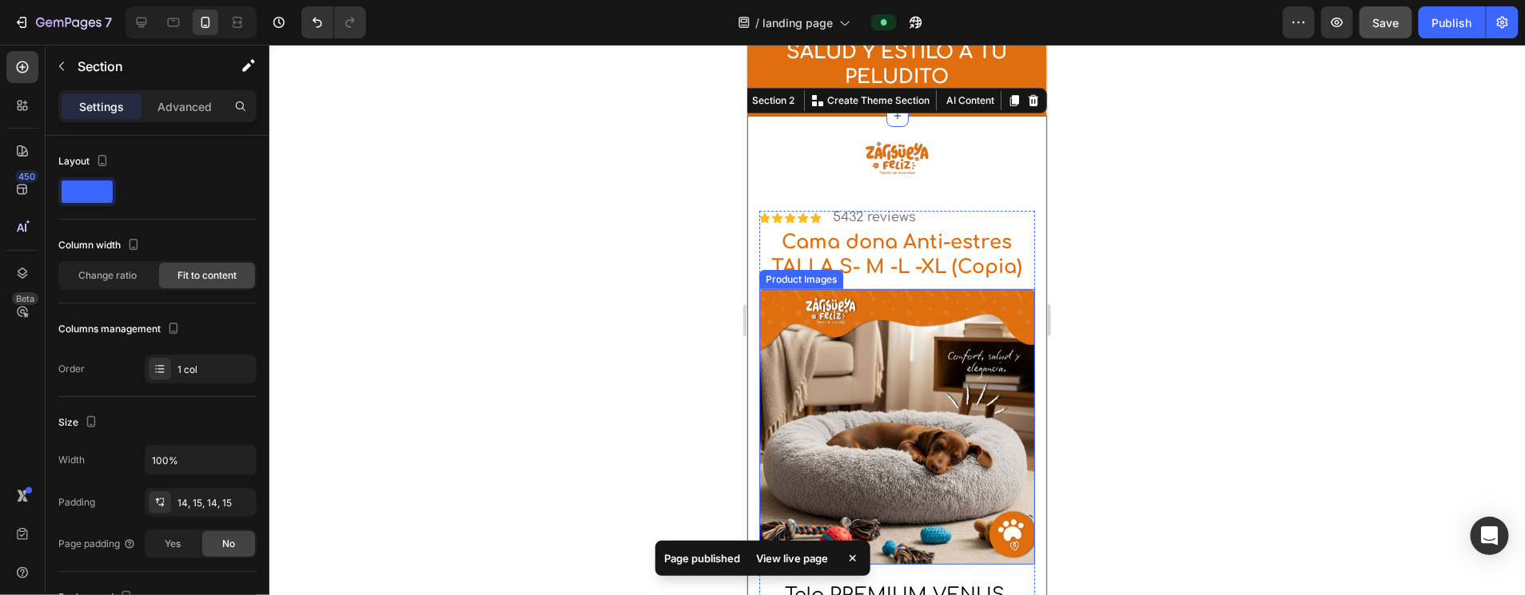
click at [816, 356] on img at bounding box center [896, 426] width 276 height 276
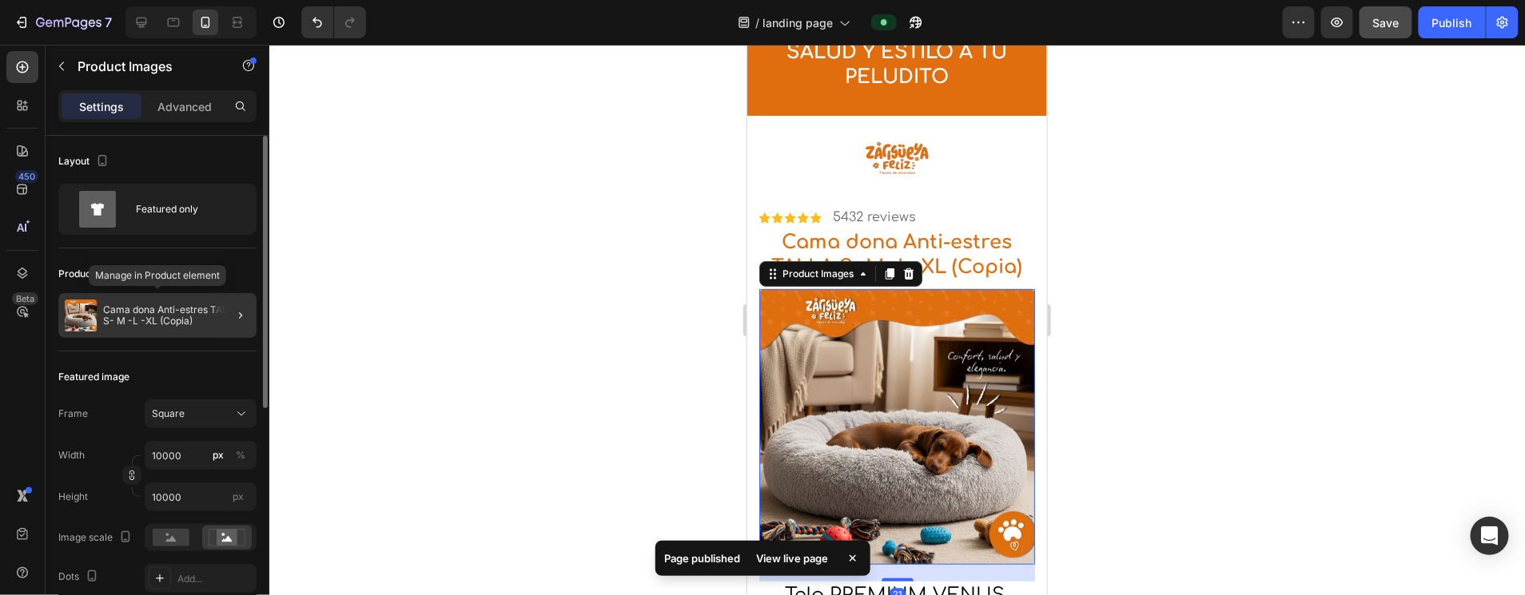
click at [189, 302] on div "Cama dona Anti-estres TALLA S- M -L -XL (Copia)" at bounding box center [157, 315] width 198 height 45
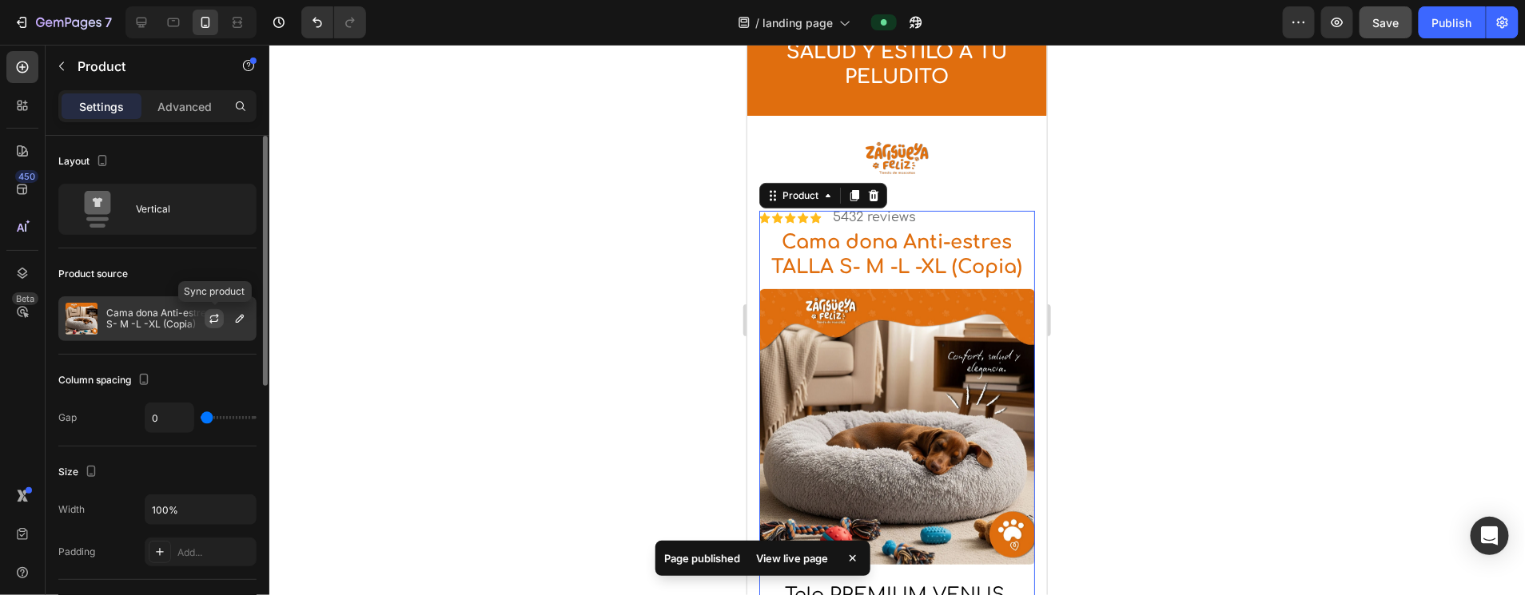
click at [220, 316] on icon "button" at bounding box center [214, 318] width 13 height 13
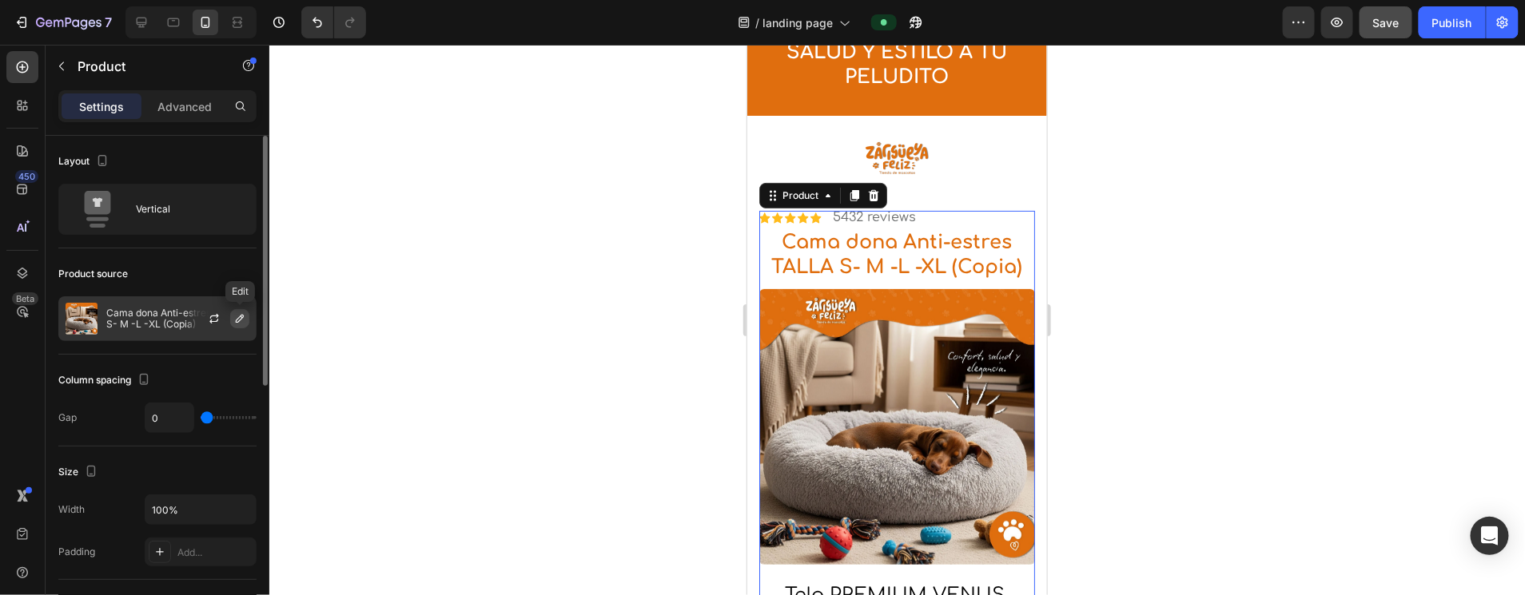
click at [238, 321] on icon "button" at bounding box center [239, 318] width 13 height 13
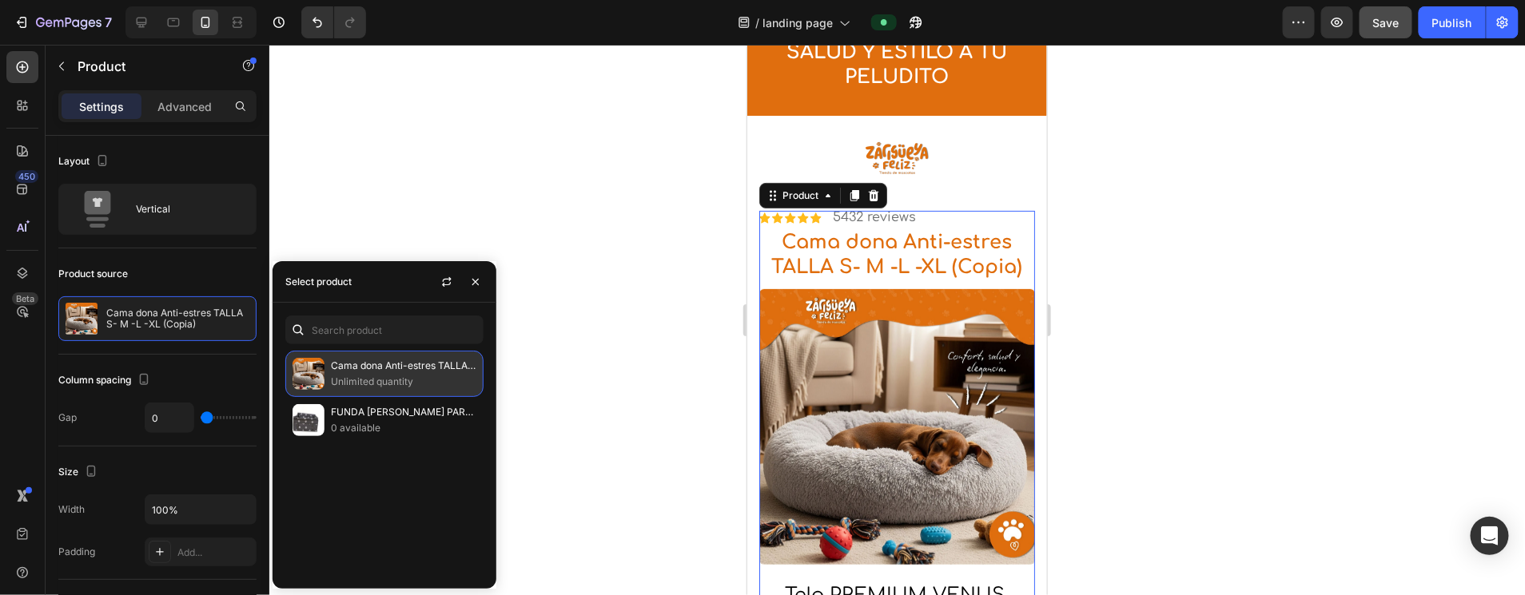
click at [344, 362] on p "Cama dona Anti-estres TALLA S- M -L -XL (Copia)" at bounding box center [403, 366] width 145 height 16
click at [475, 286] on icon "button" at bounding box center [475, 282] width 13 height 13
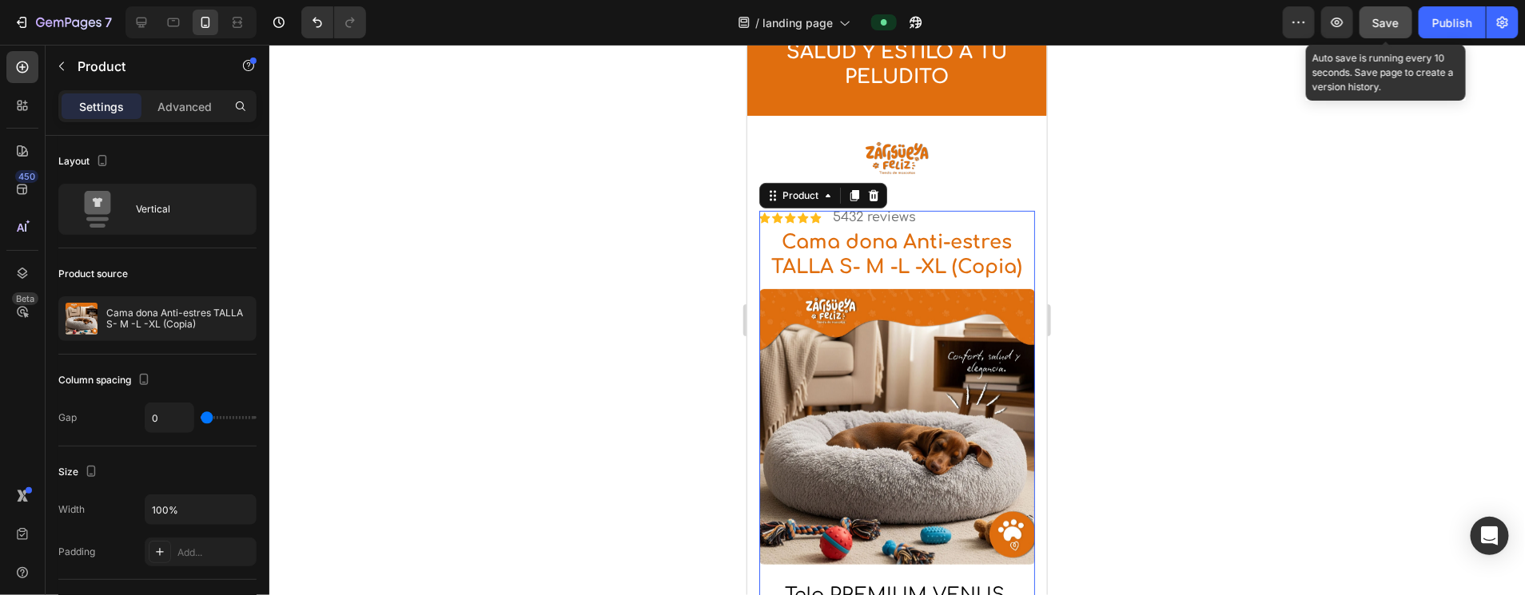
click at [816, 20] on span "Save" at bounding box center [1386, 23] width 26 height 14
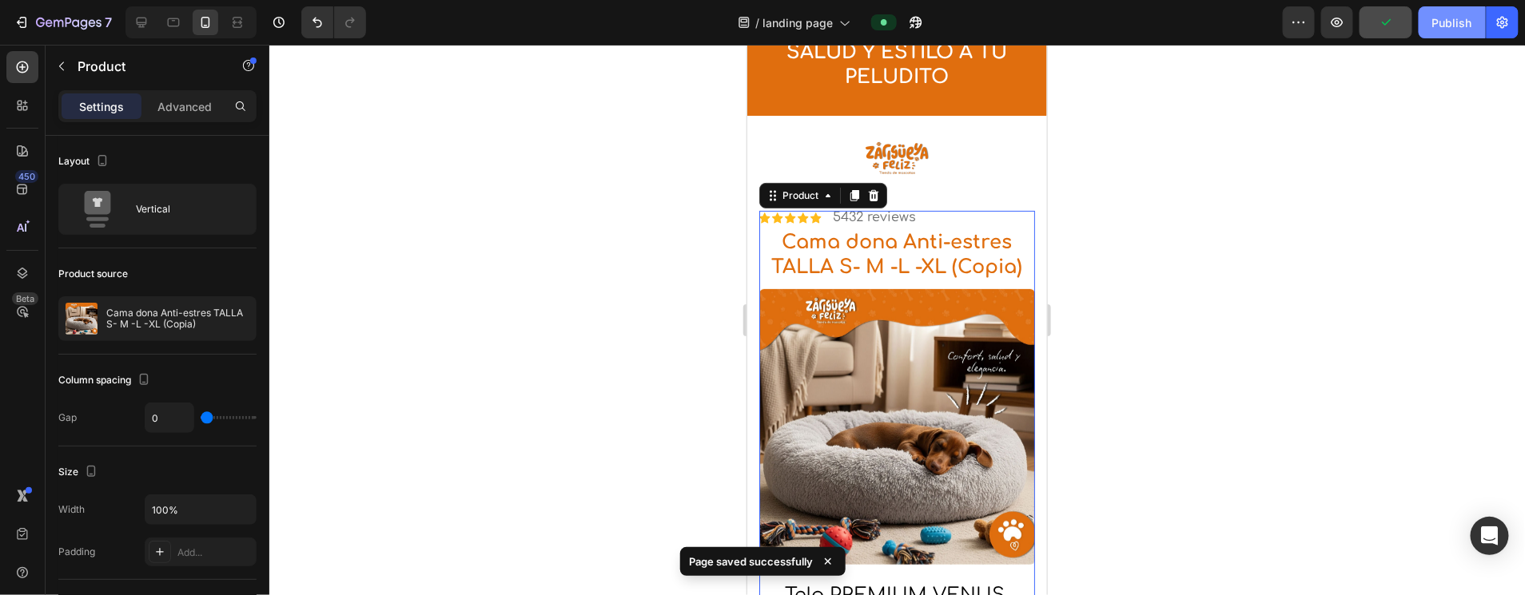
click at [816, 26] on div "Publish" at bounding box center [1452, 22] width 40 height 17
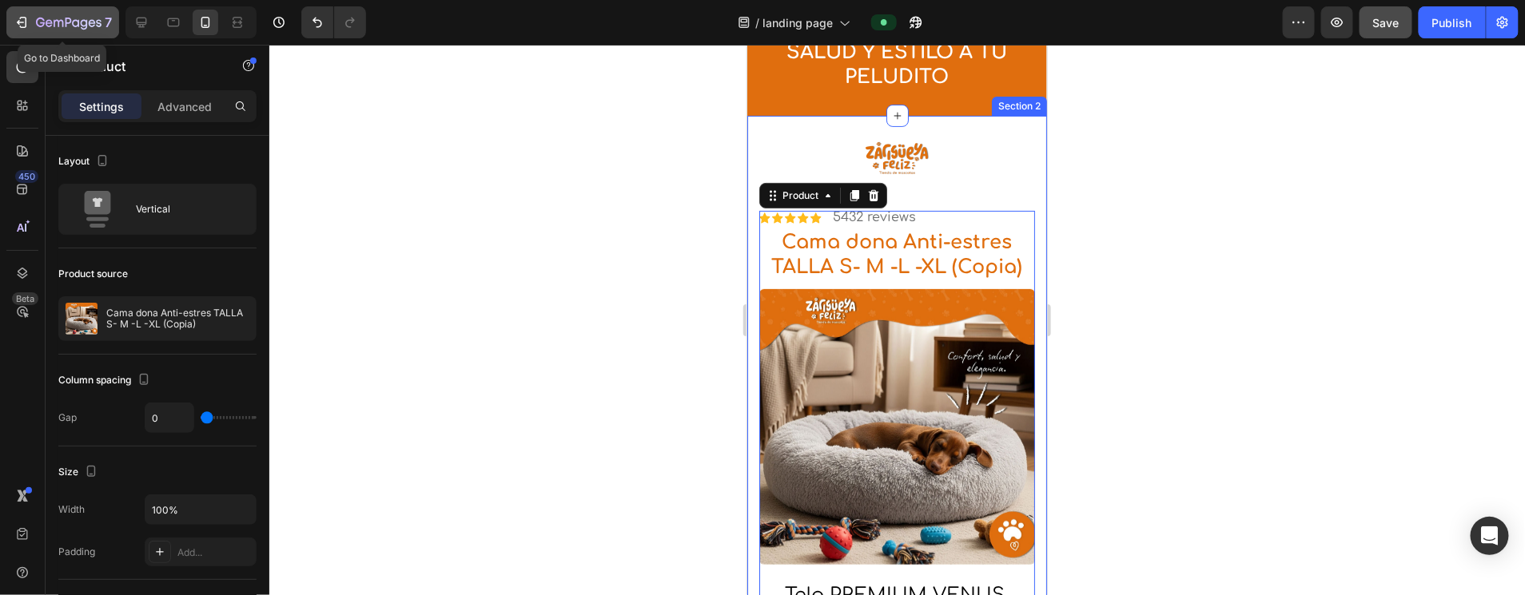
click at [29, 28] on icon "button" at bounding box center [22, 22] width 16 height 16
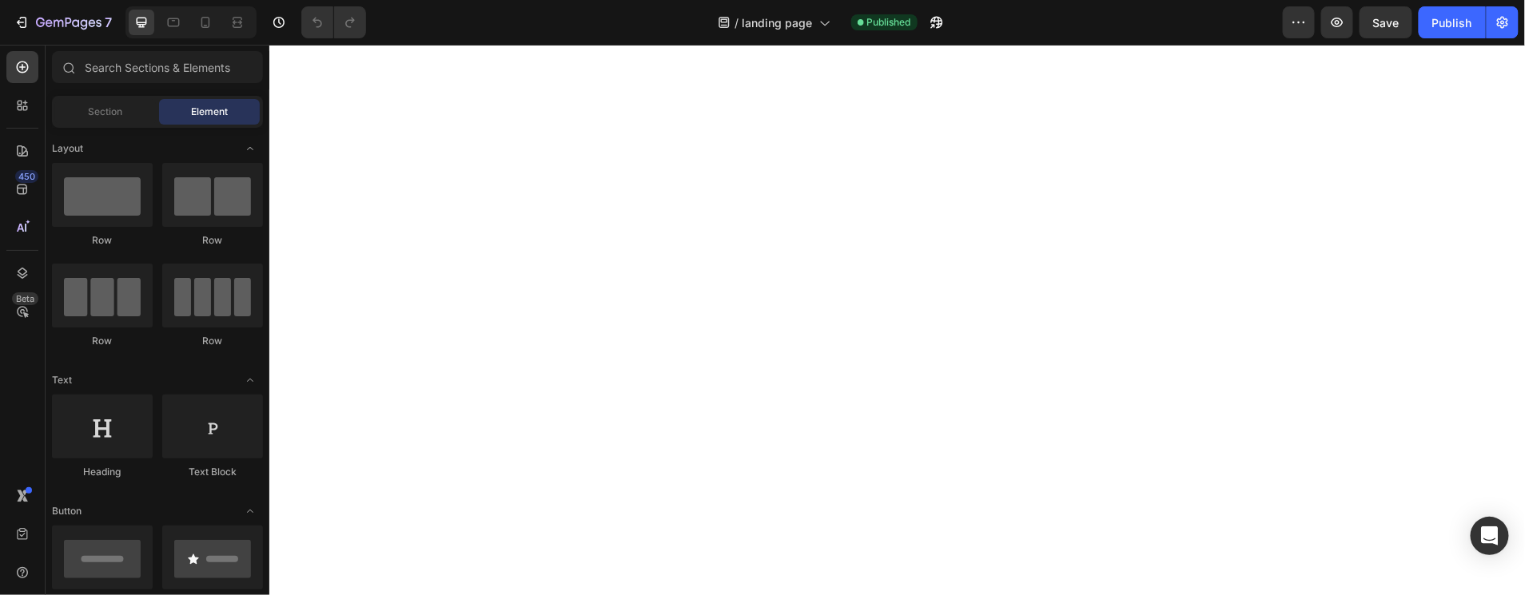
select select "TALLA S PEQUEÑA (60 CM) 165.000"
select select "GRIS CLARO"
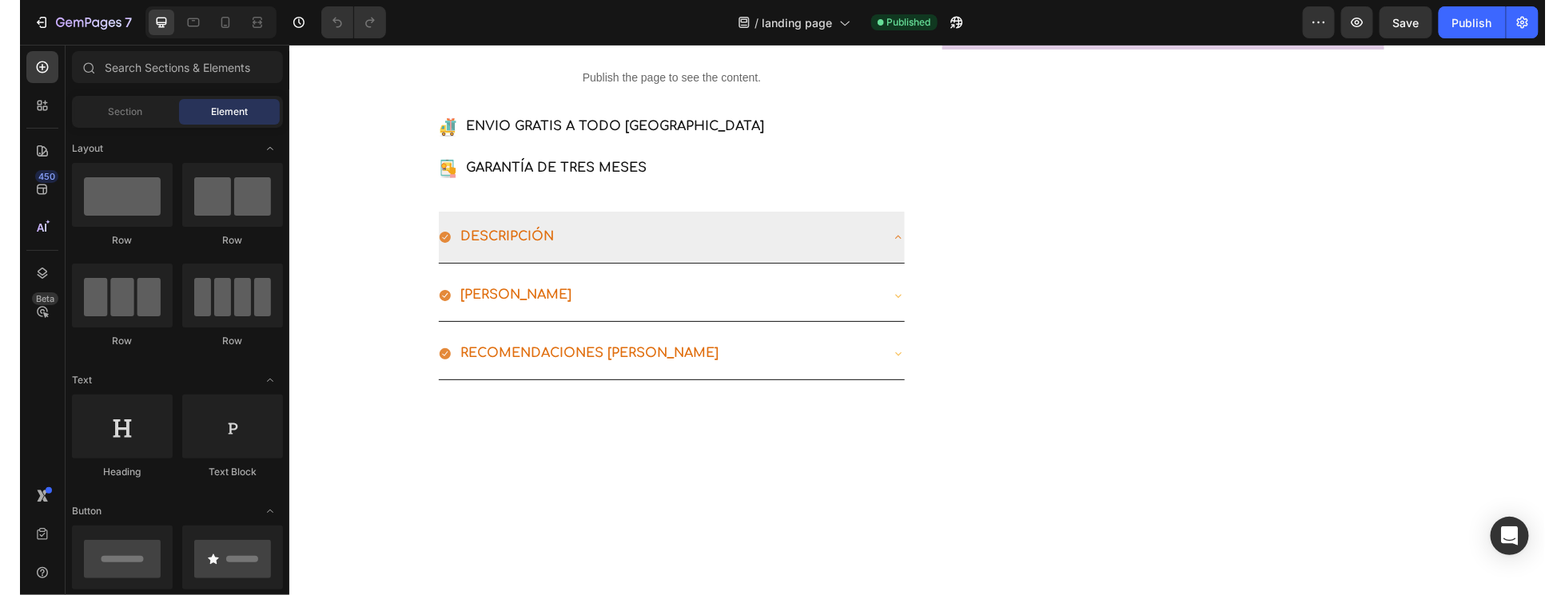
scroll to position [205, 0]
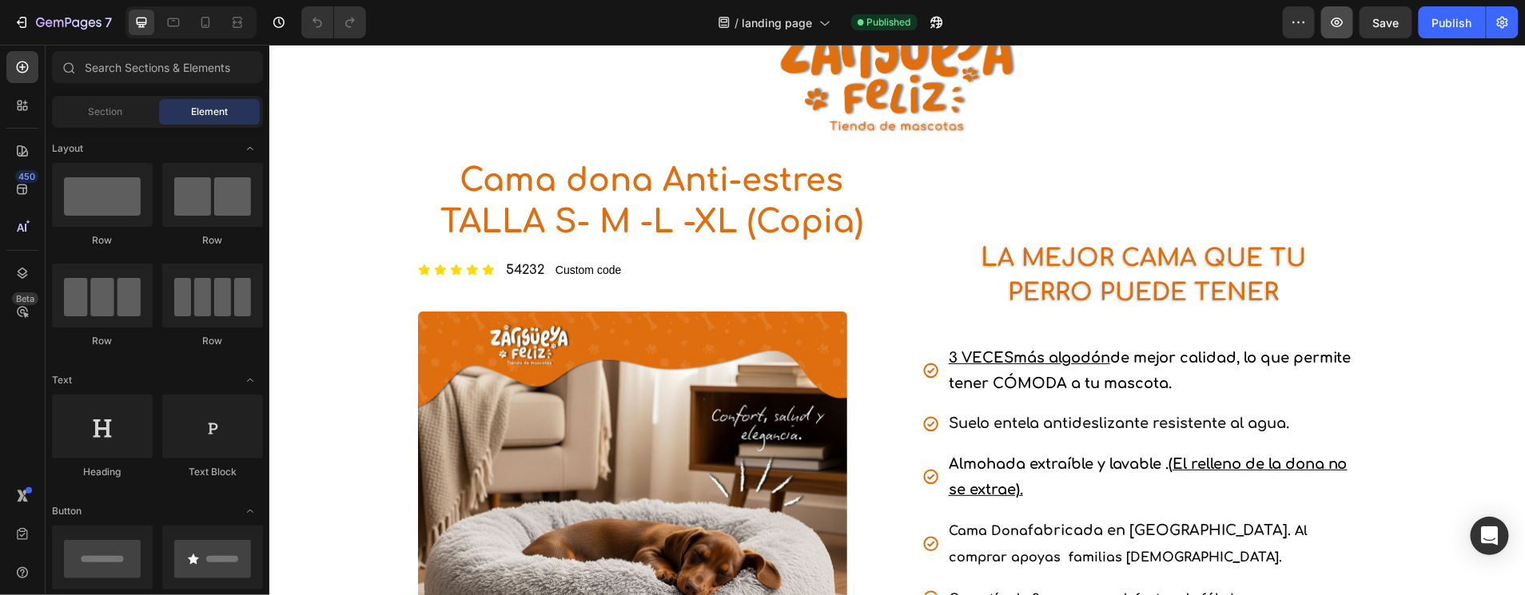
click at [1333, 24] on icon "button" at bounding box center [1337, 22] width 16 height 16
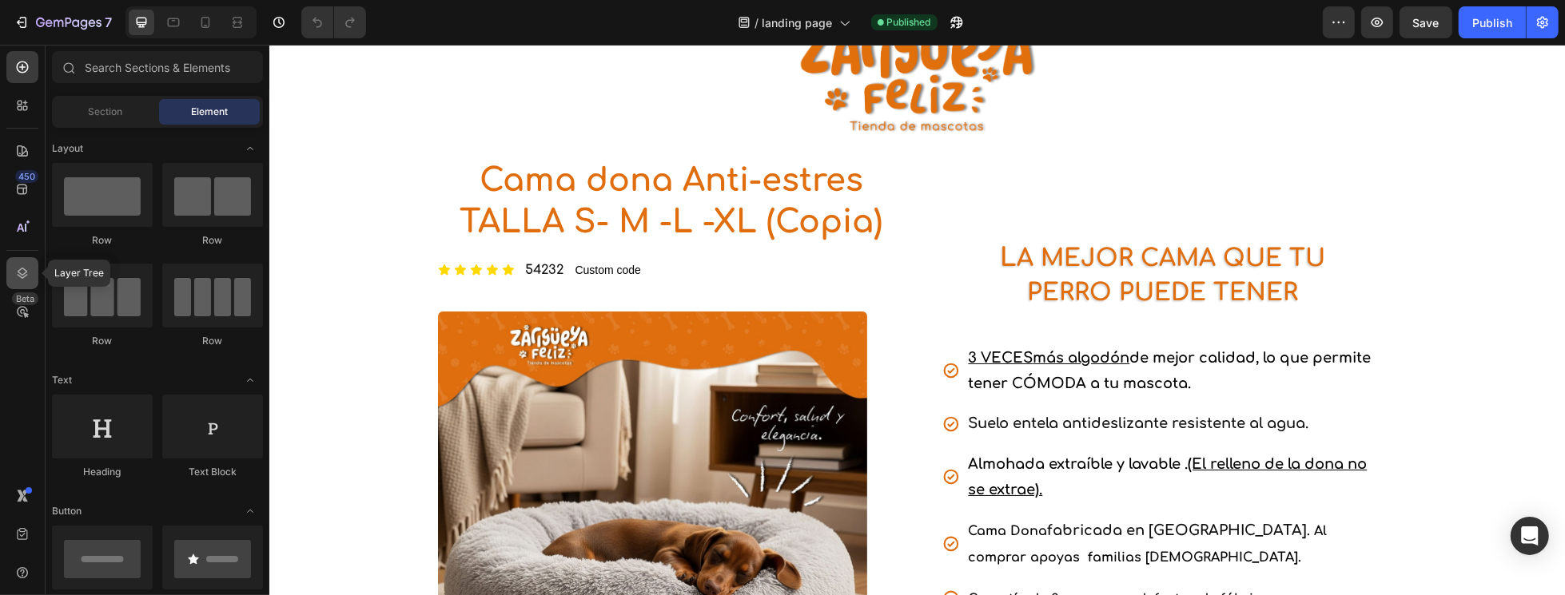
click at [28, 272] on icon at bounding box center [22, 273] width 16 height 16
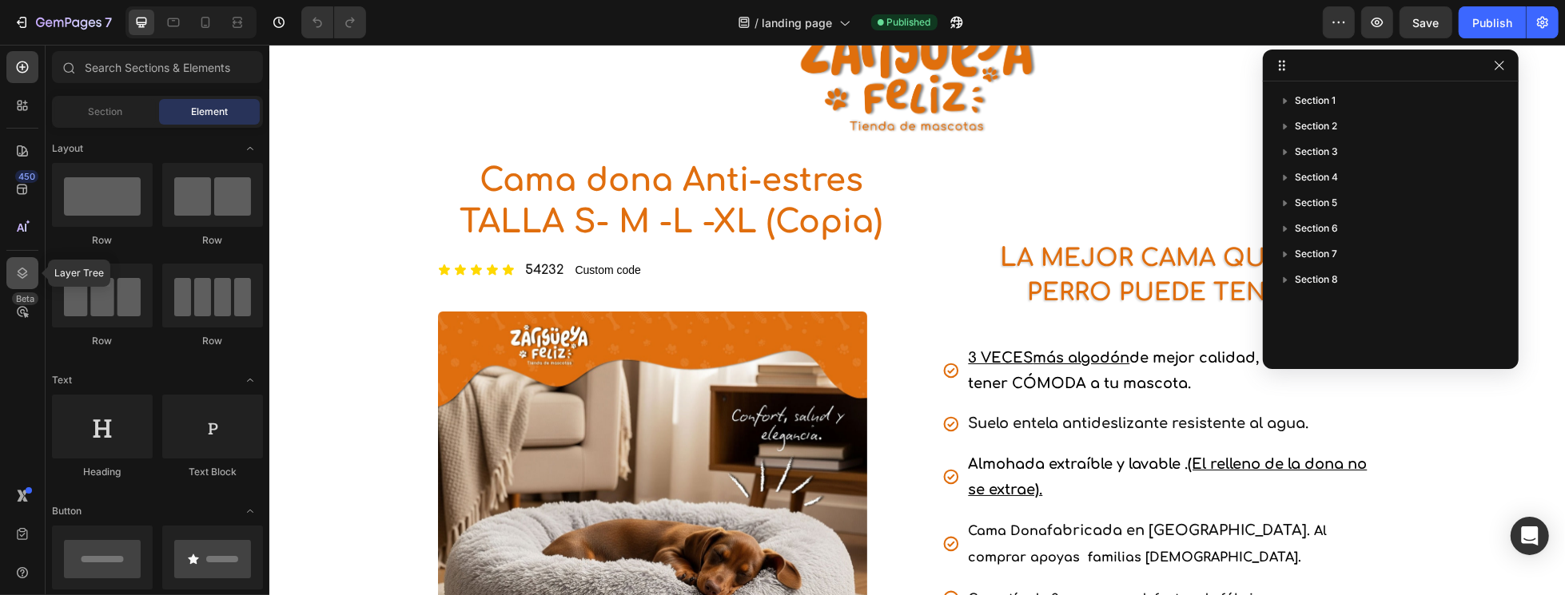
click at [28, 272] on icon at bounding box center [22, 273] width 16 height 16
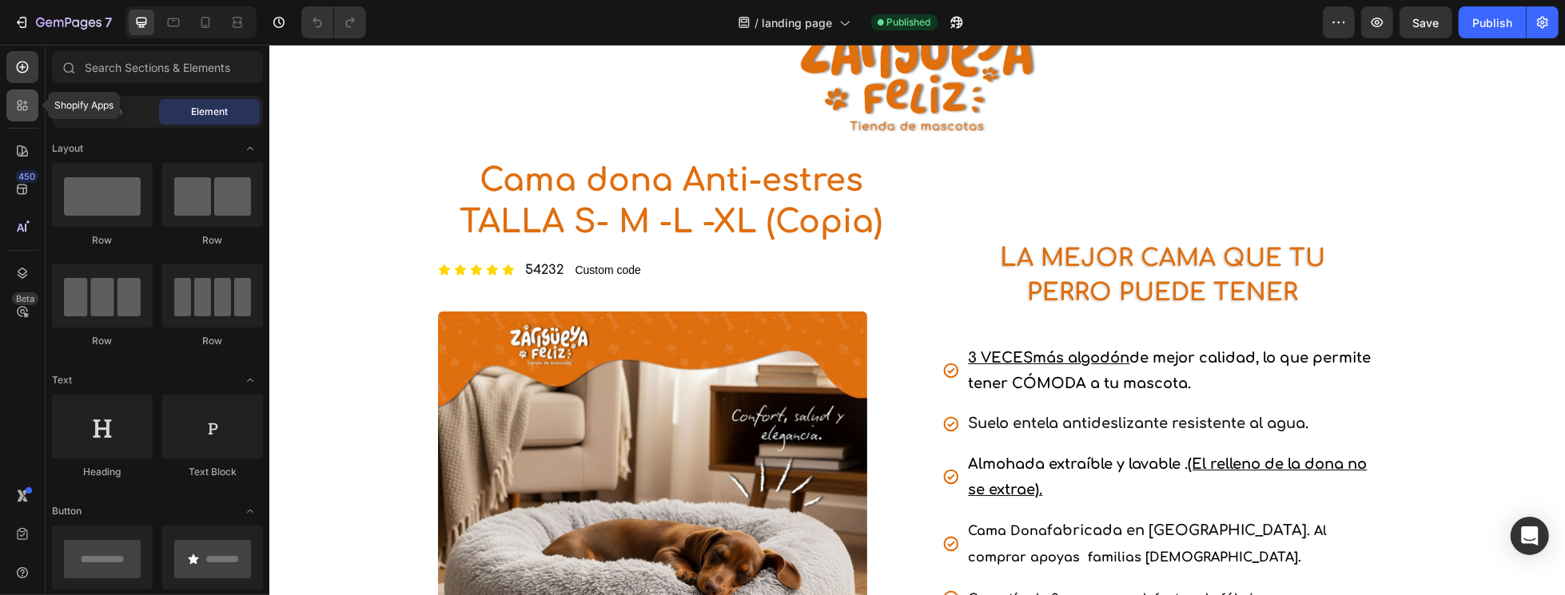
click at [20, 113] on icon at bounding box center [22, 105] width 16 height 16
select select "TALLA S PEQUEÑA (60 CM) 165.000"
select select "GRIS CLARO"
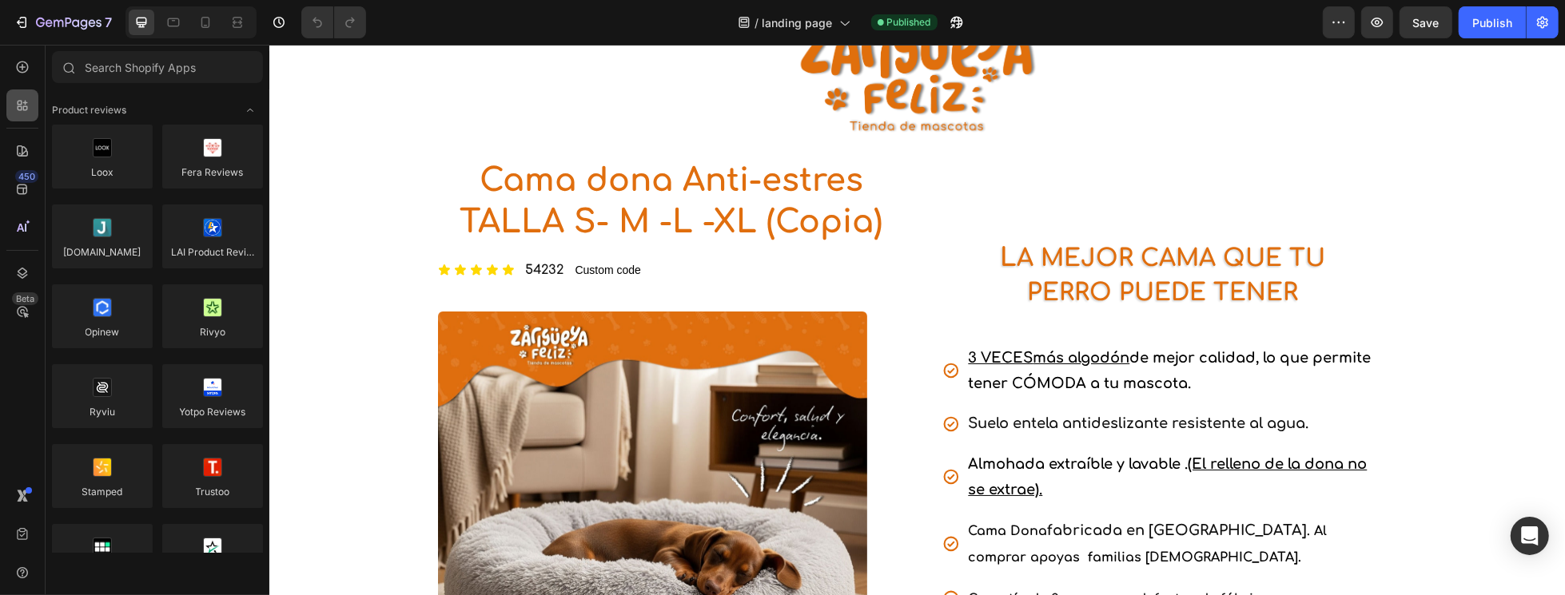
click at [20, 113] on icon at bounding box center [22, 105] width 16 height 16
click at [19, 193] on icon at bounding box center [22, 189] width 16 height 16
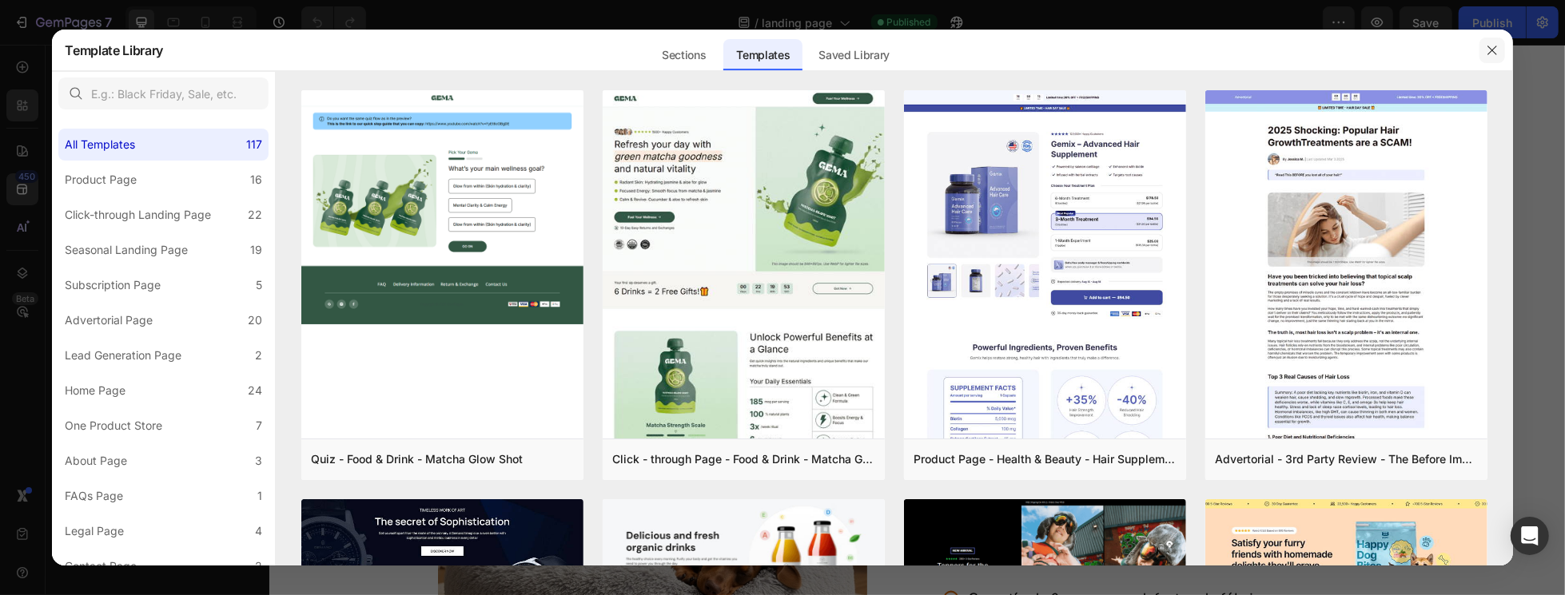
click at [1491, 49] on icon "button" at bounding box center [1491, 50] width 13 height 13
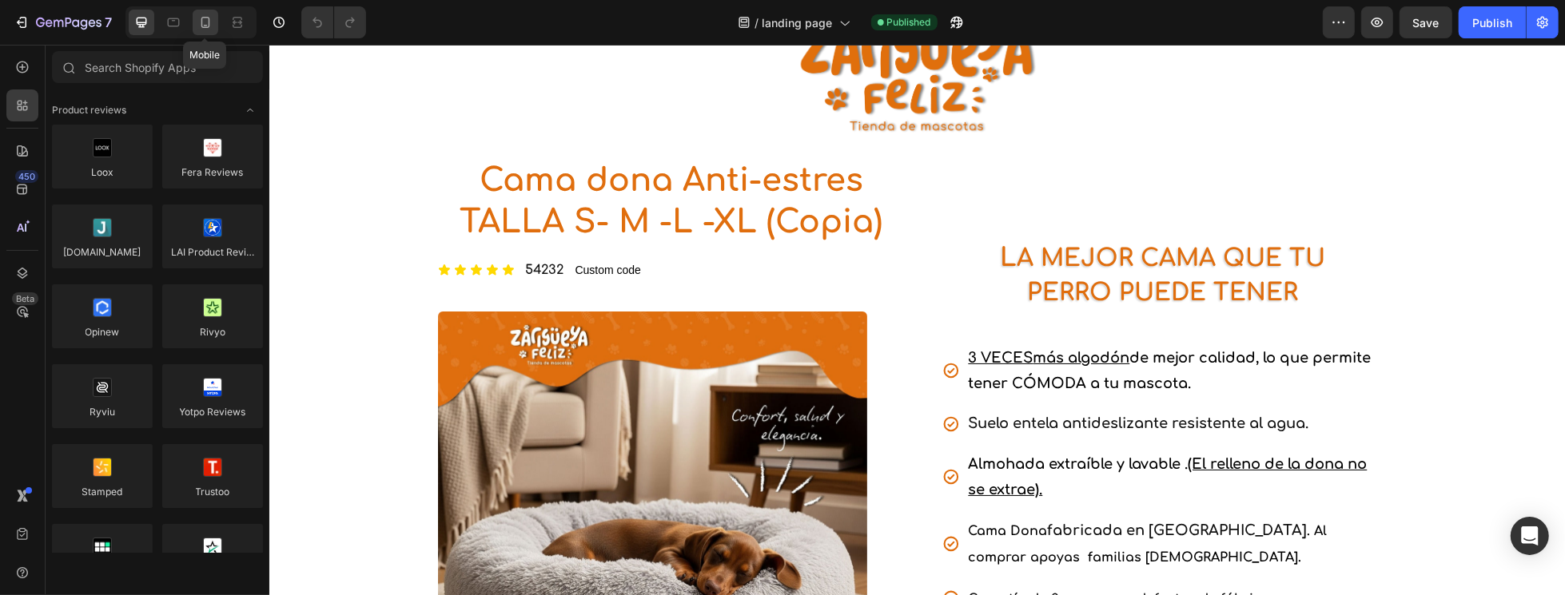
click at [211, 30] on icon at bounding box center [205, 22] width 16 height 16
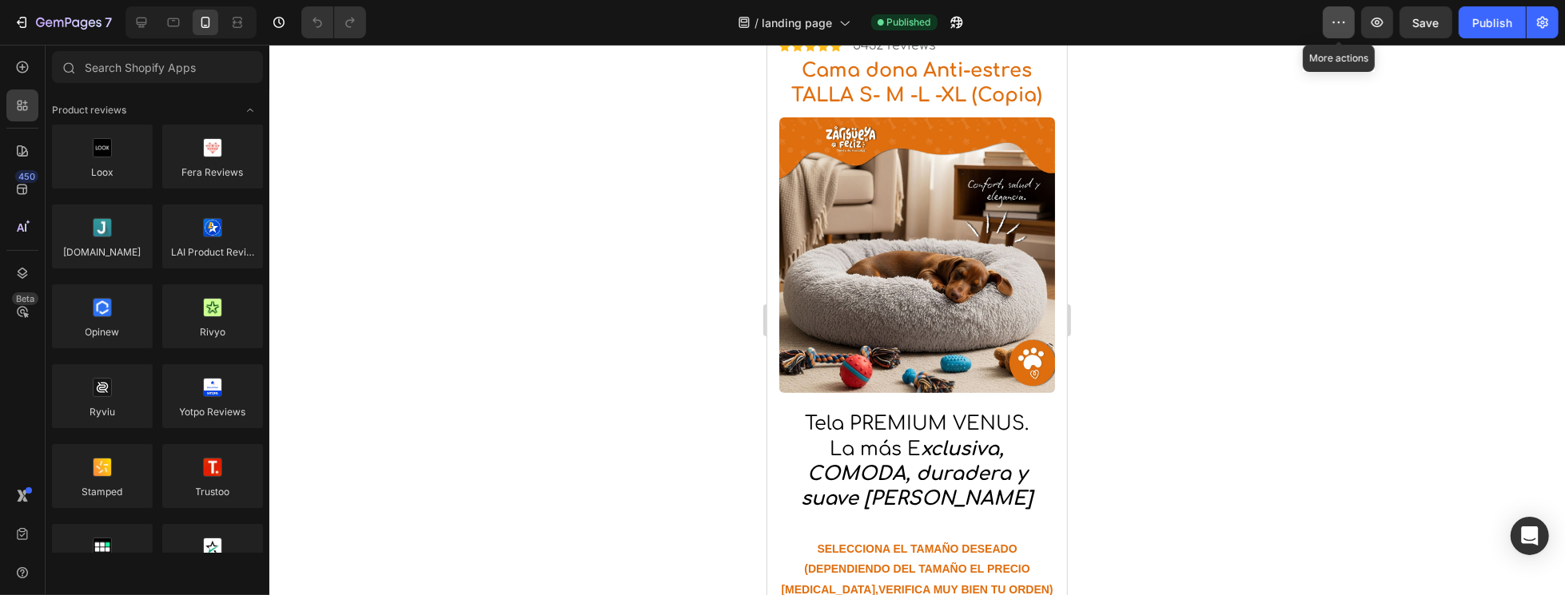
click at [1341, 19] on icon "button" at bounding box center [1338, 22] width 16 height 16
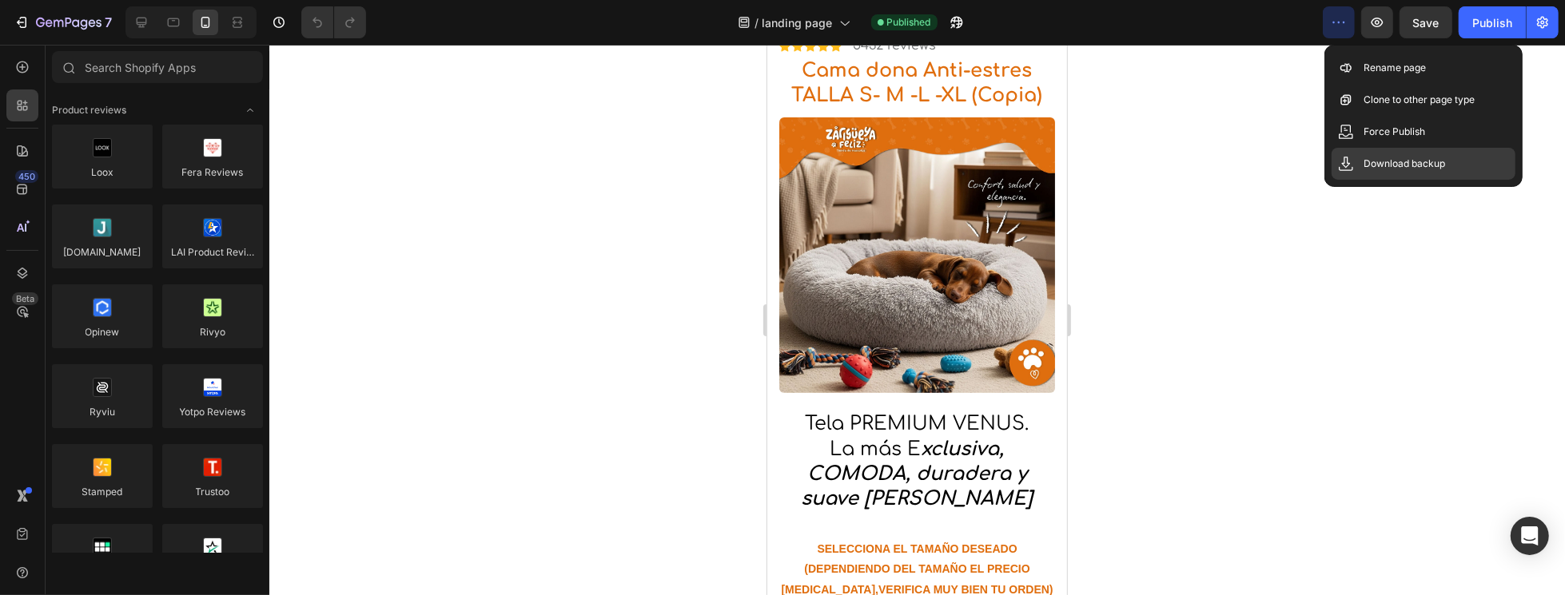
click at [1394, 168] on p "Download backup" at bounding box center [1404, 164] width 82 height 16
click at [1385, 133] on p "Force Publish" at bounding box center [1394, 132] width 62 height 16
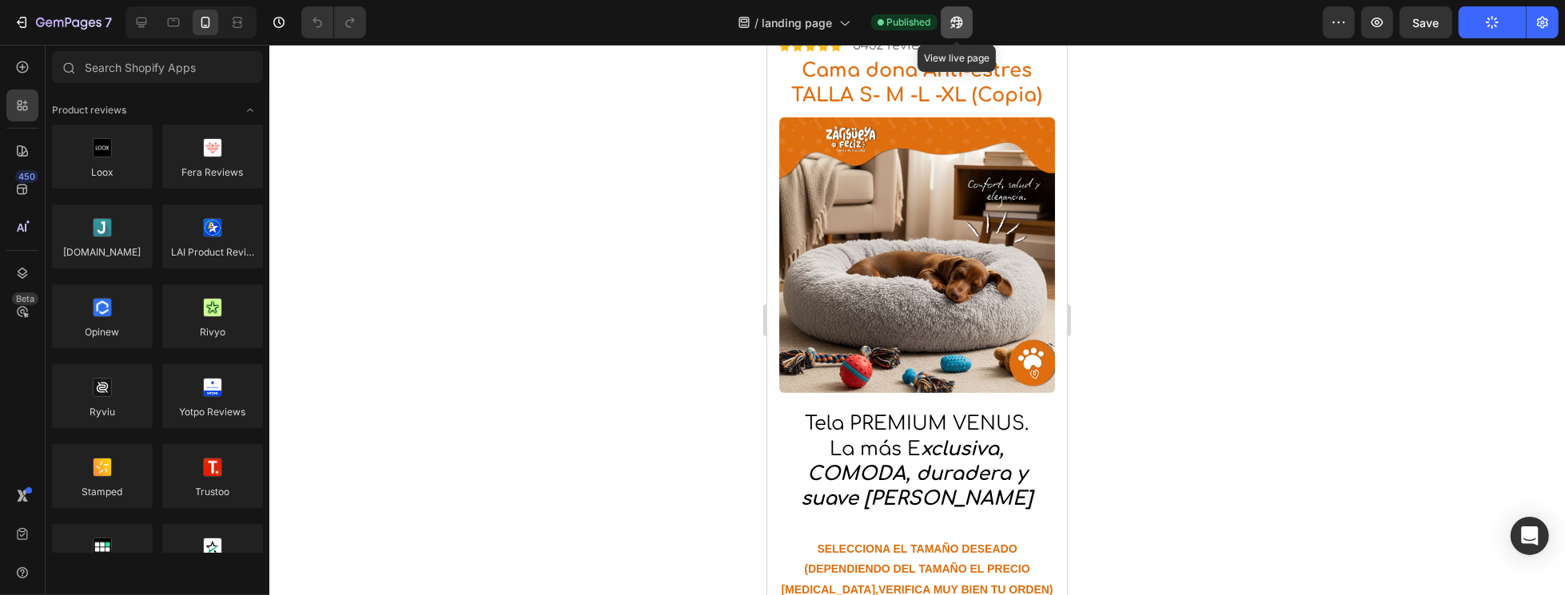
click at [952, 22] on icon "button" at bounding box center [956, 22] width 16 height 16
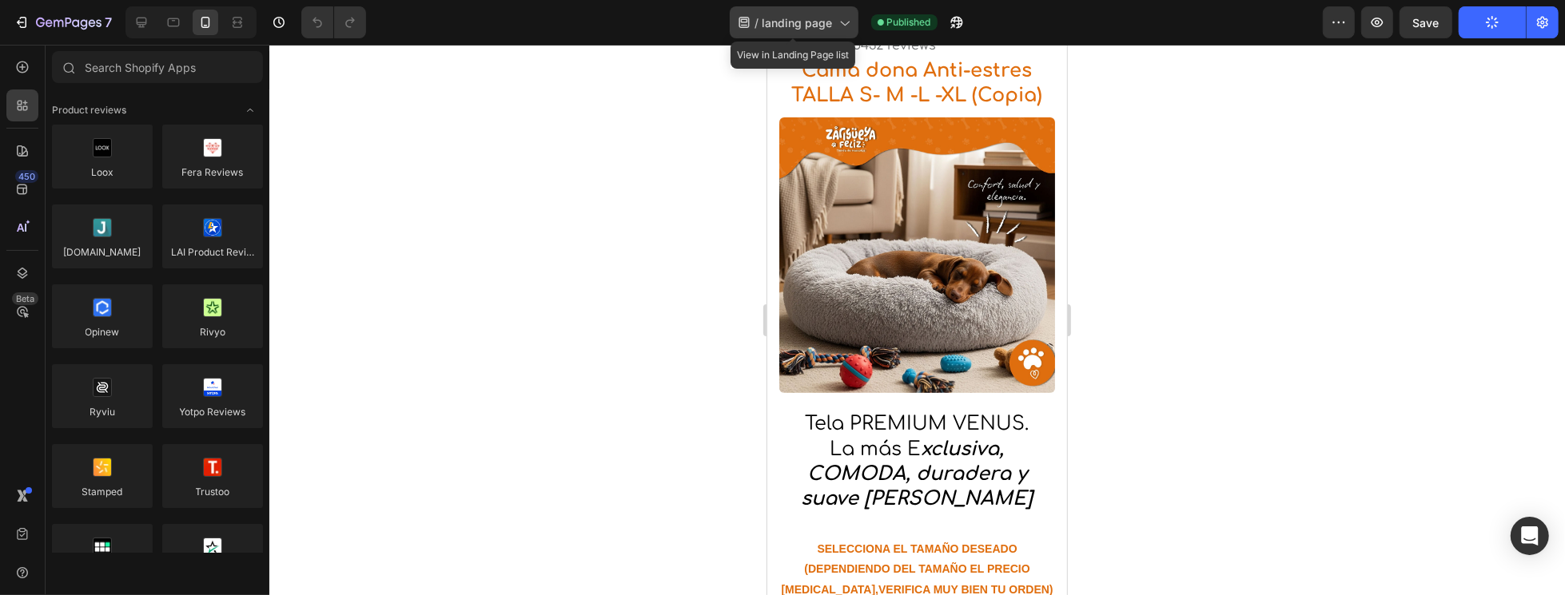
click at [844, 24] on icon at bounding box center [844, 22] width 16 height 16
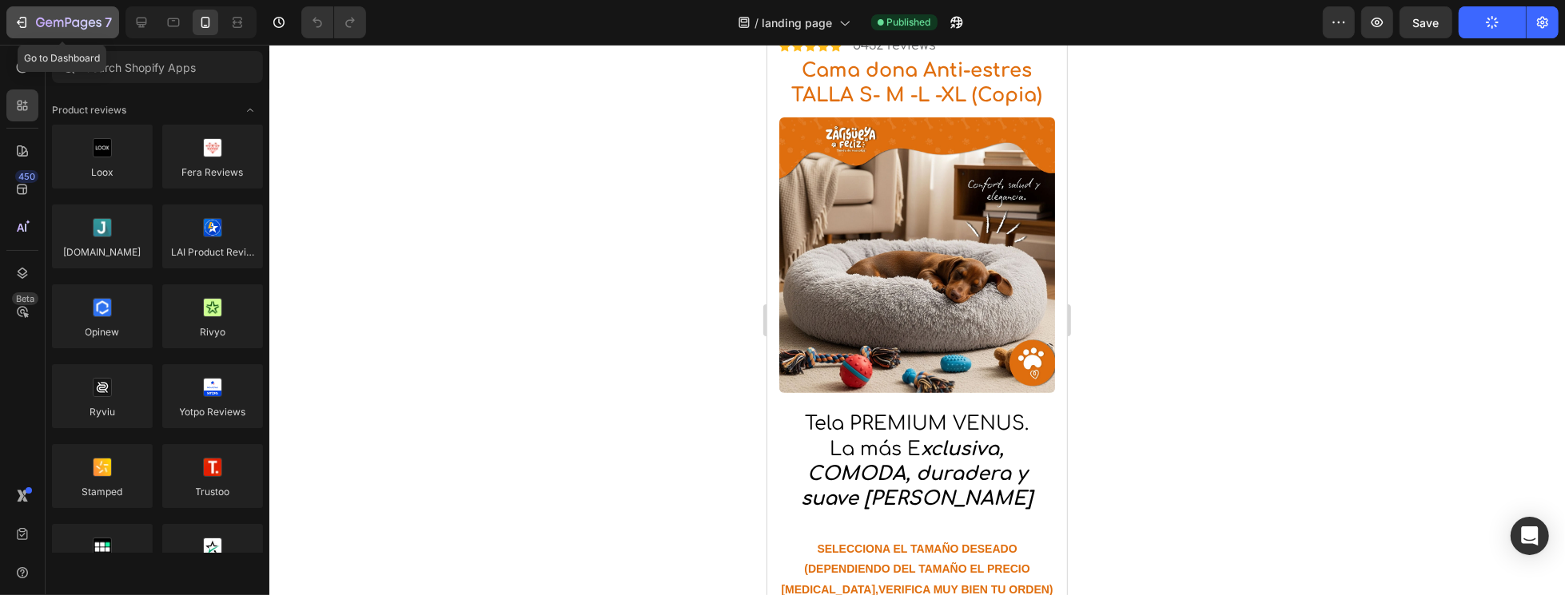
click at [18, 15] on icon "button" at bounding box center [22, 22] width 16 height 16
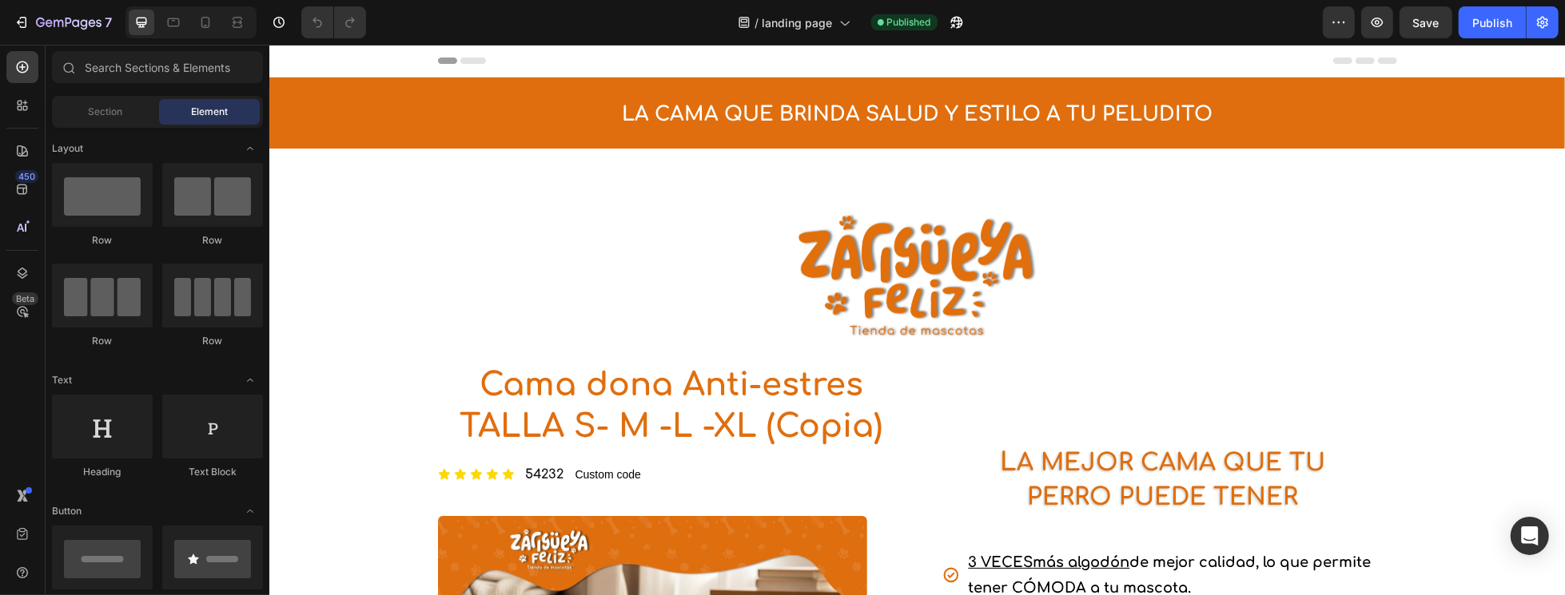
select select "TALLA S PEQUEÑA (60 CM) 165.000"
select select "GRIS CLARO"
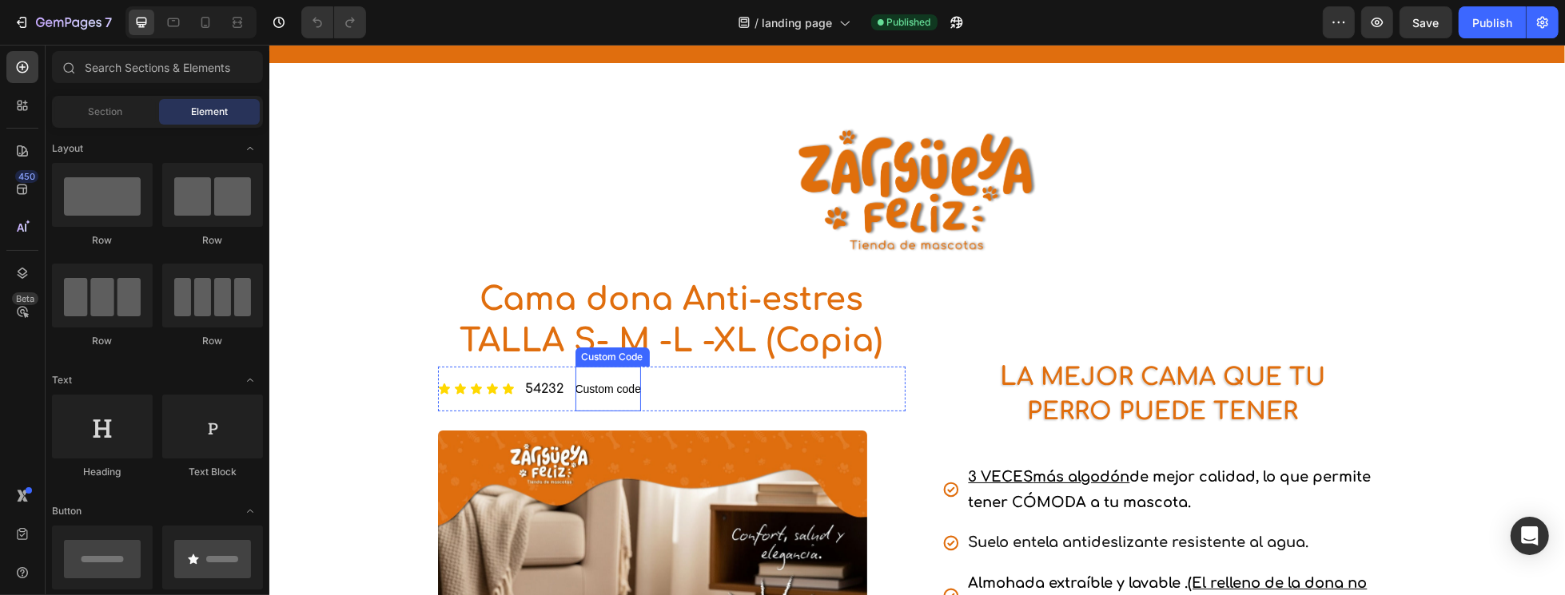
scroll to position [91, 0]
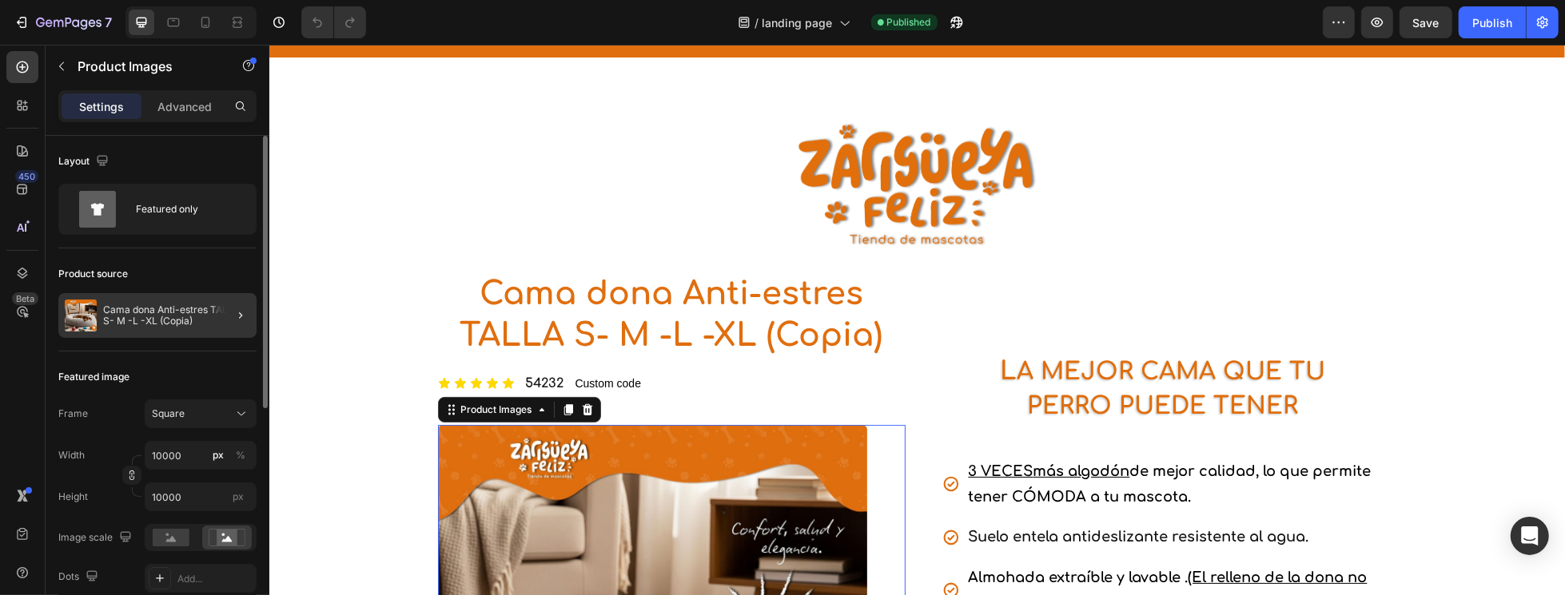
click at [214, 314] on div at bounding box center [234, 315] width 45 height 45
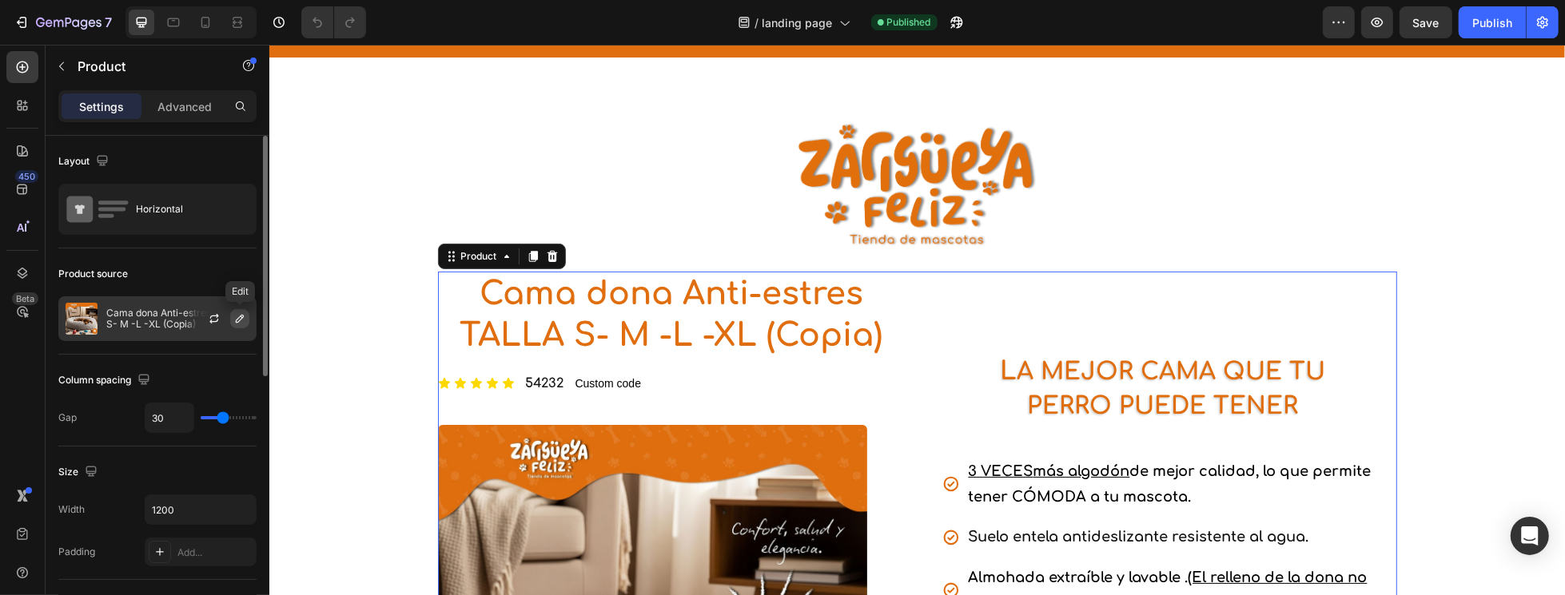
click at [237, 316] on icon "button" at bounding box center [239, 318] width 13 height 13
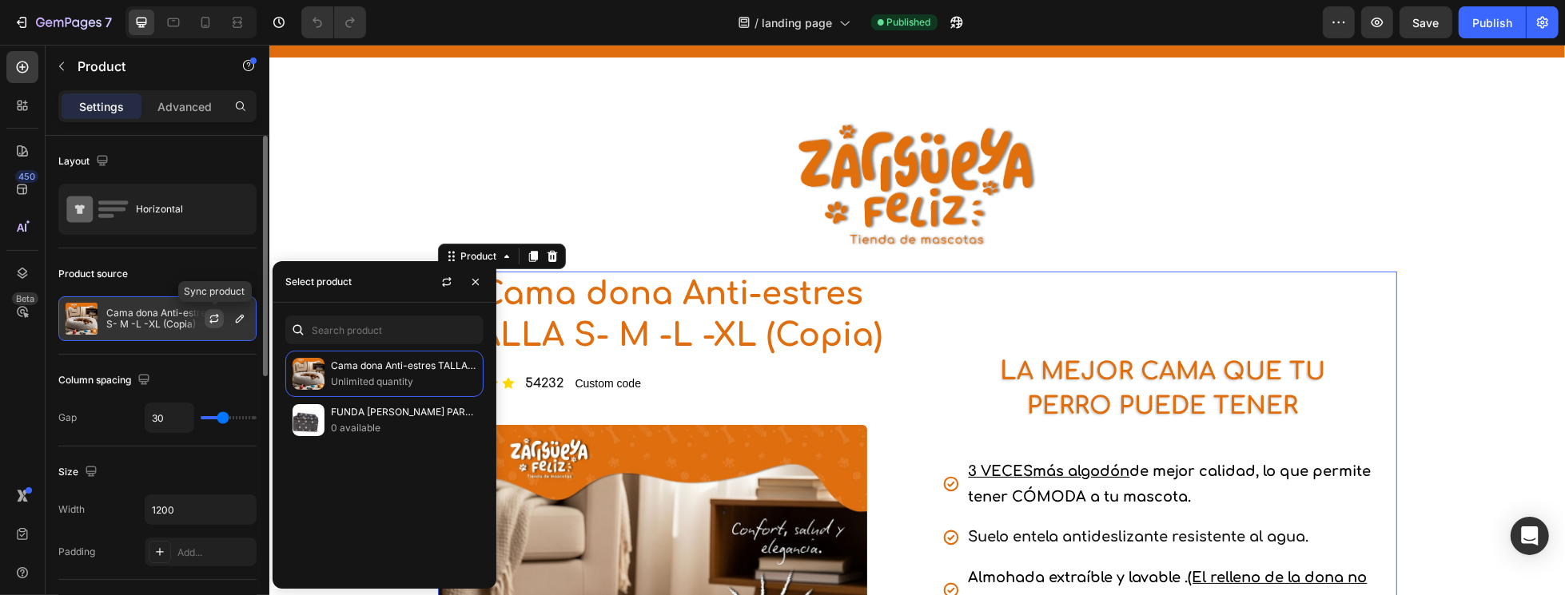
click at [217, 321] on icon "button" at bounding box center [214, 318] width 13 height 13
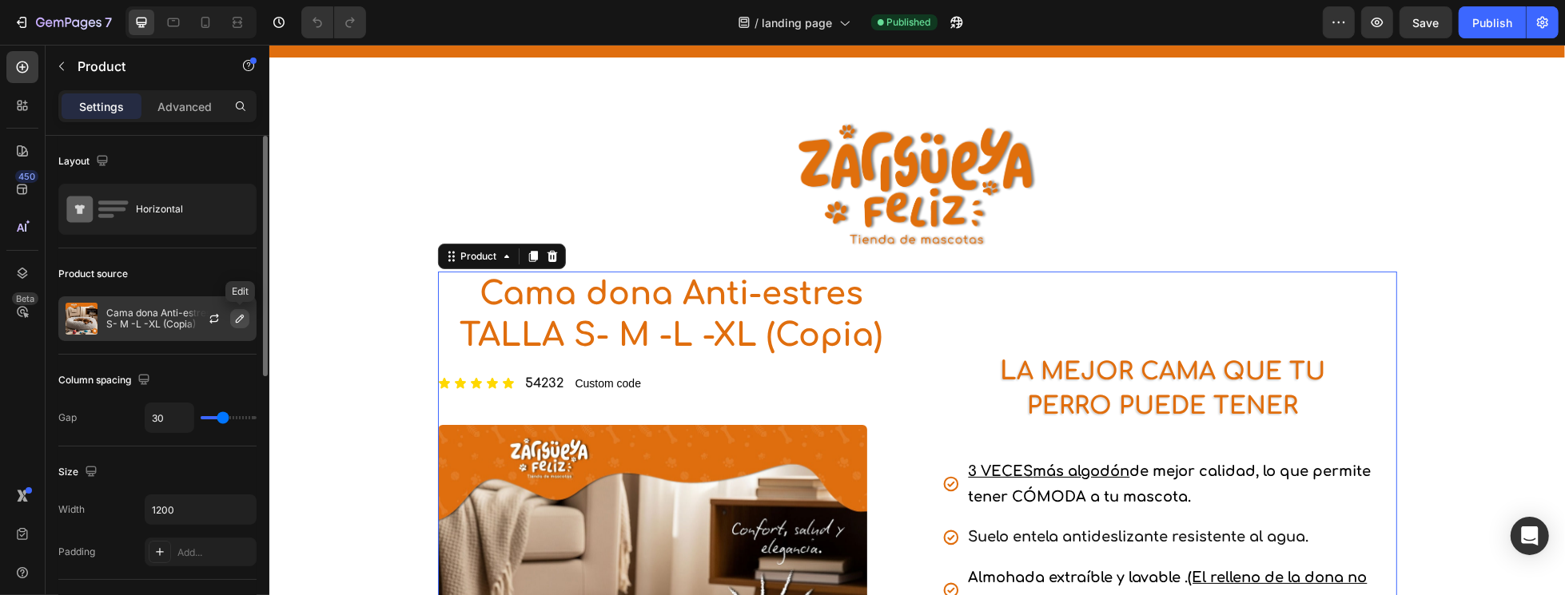
click at [242, 316] on icon "button" at bounding box center [240, 319] width 8 height 8
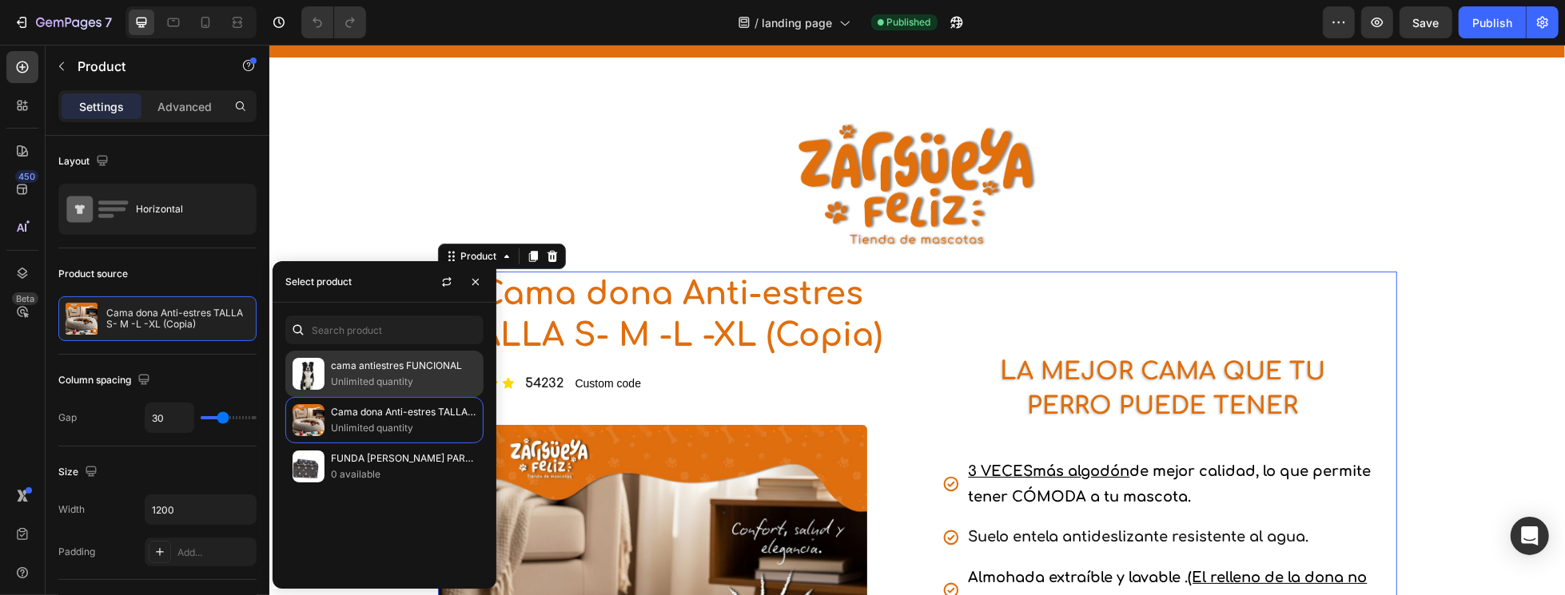
click at [400, 368] on p "cama antiestres FUNCIONAL" at bounding box center [403, 366] width 145 height 16
select select "TALLA S PEQUEÑA (60 CM) 165.000"
select select "GRIS CLARO"
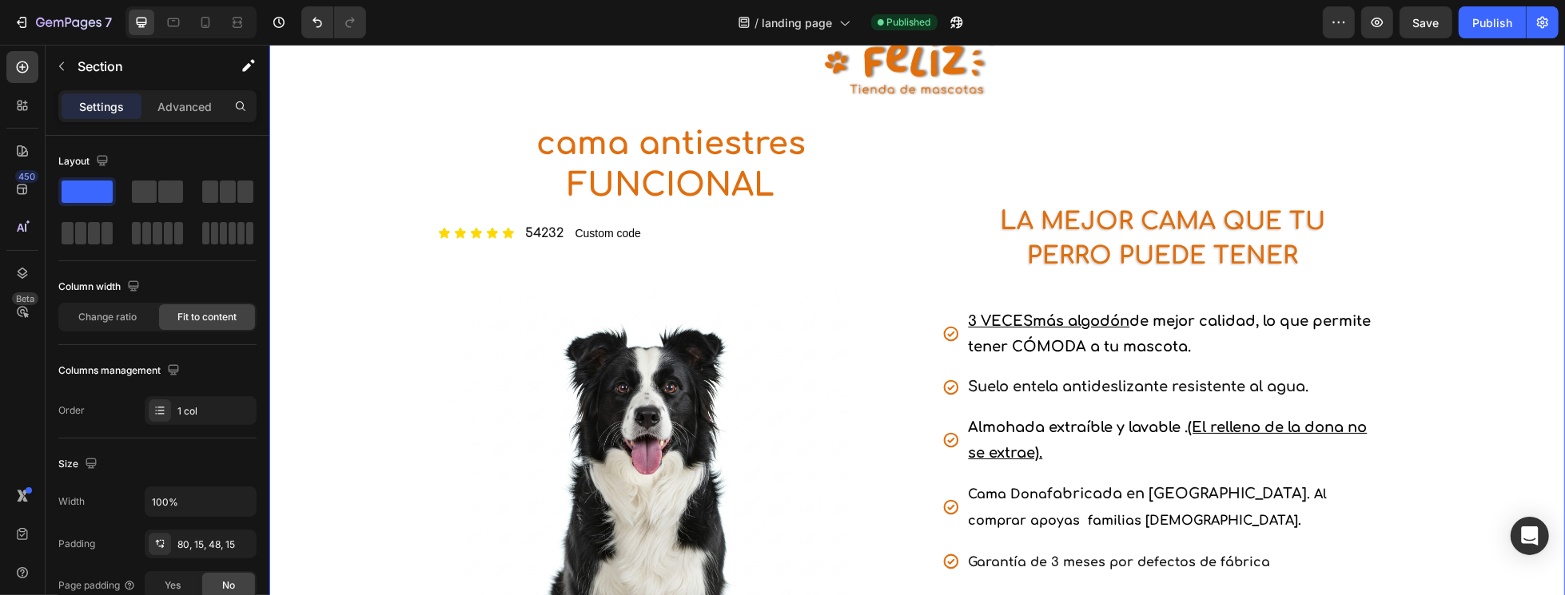
scroll to position [228, 0]
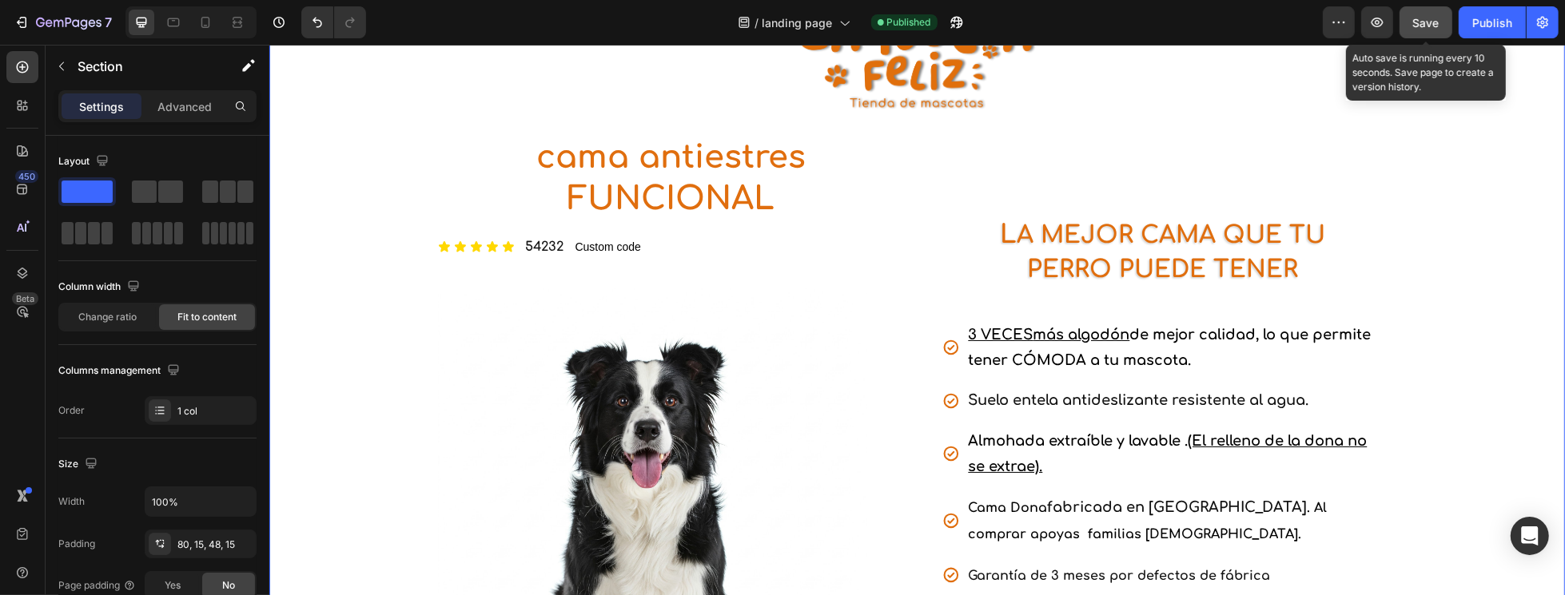
click at [1403, 27] on button "Save" at bounding box center [1425, 22] width 53 height 32
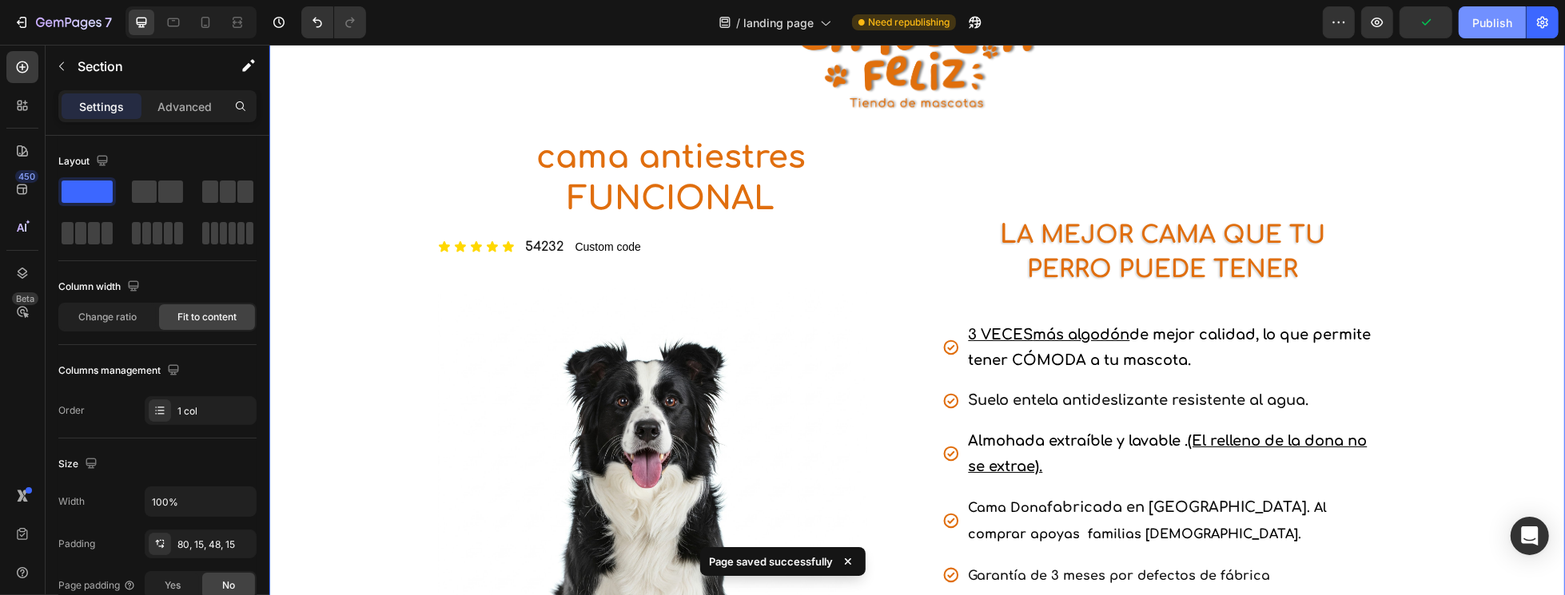
click at [1480, 18] on div "Publish" at bounding box center [1492, 22] width 40 height 17
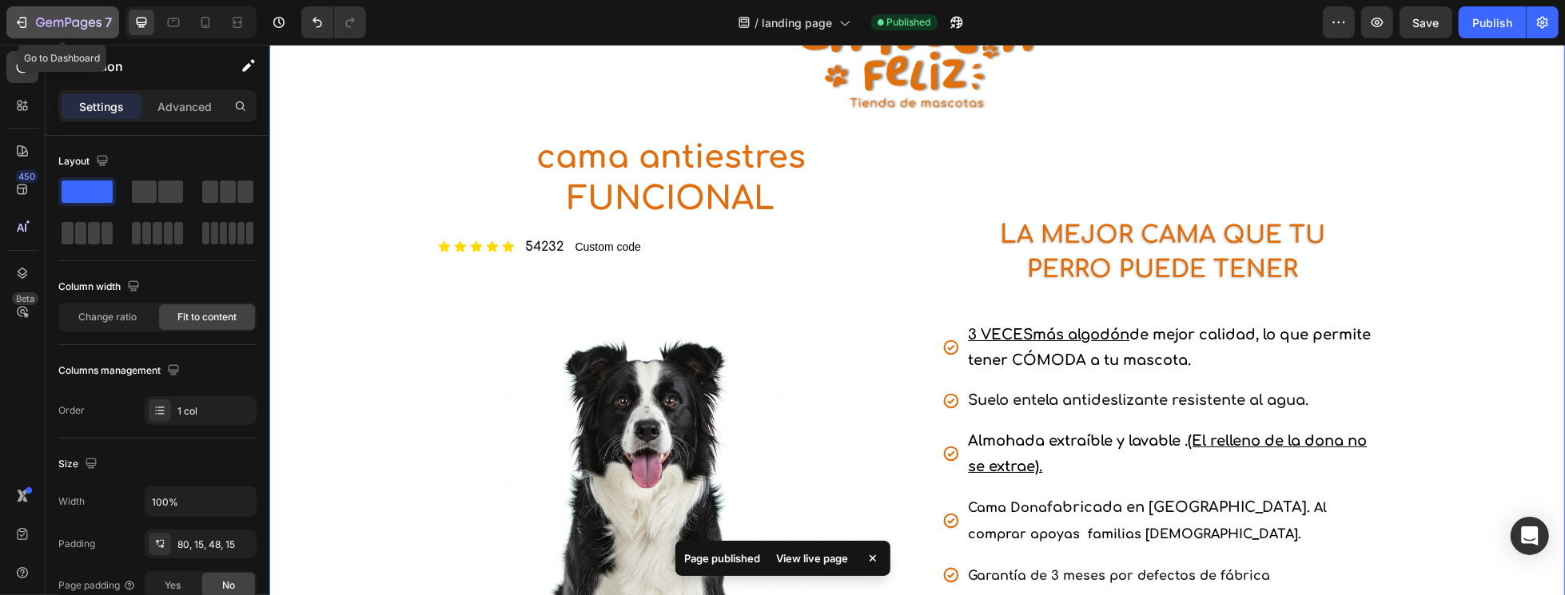
click at [31, 26] on div "7" at bounding box center [63, 22] width 98 height 19
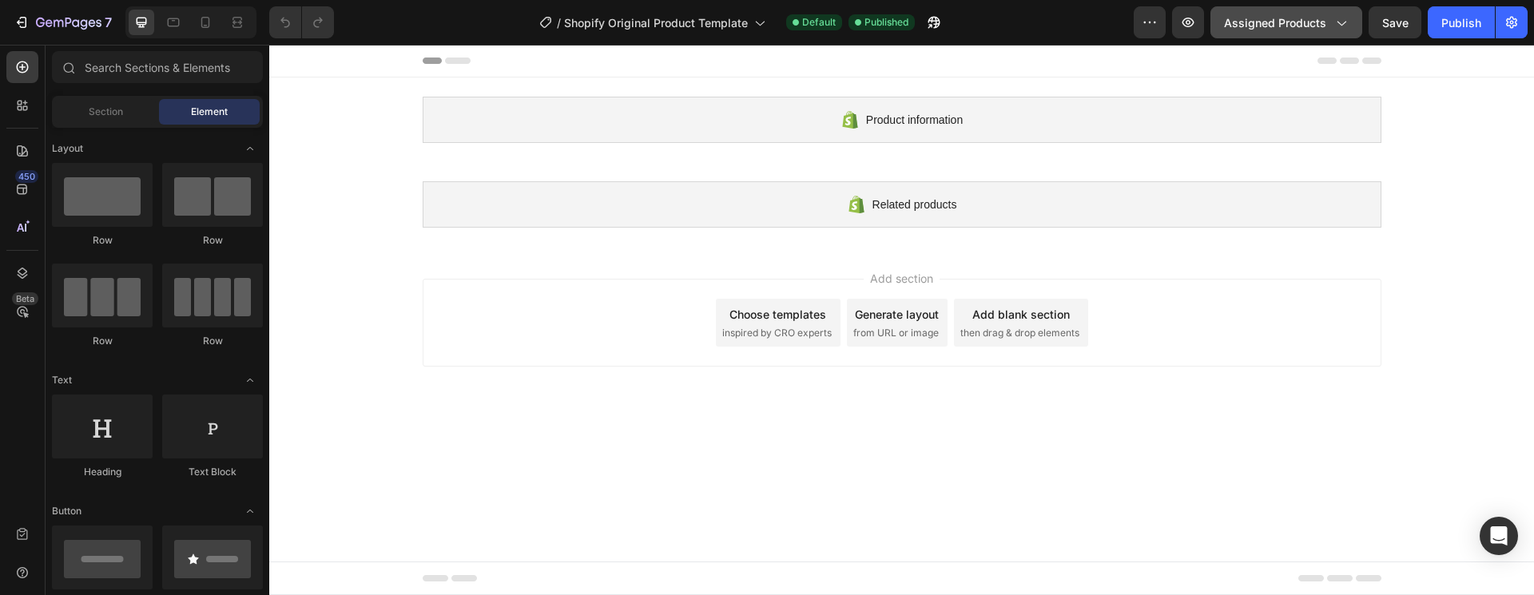
click at [1356, 27] on button "Assigned Products" at bounding box center [1287, 22] width 152 height 32
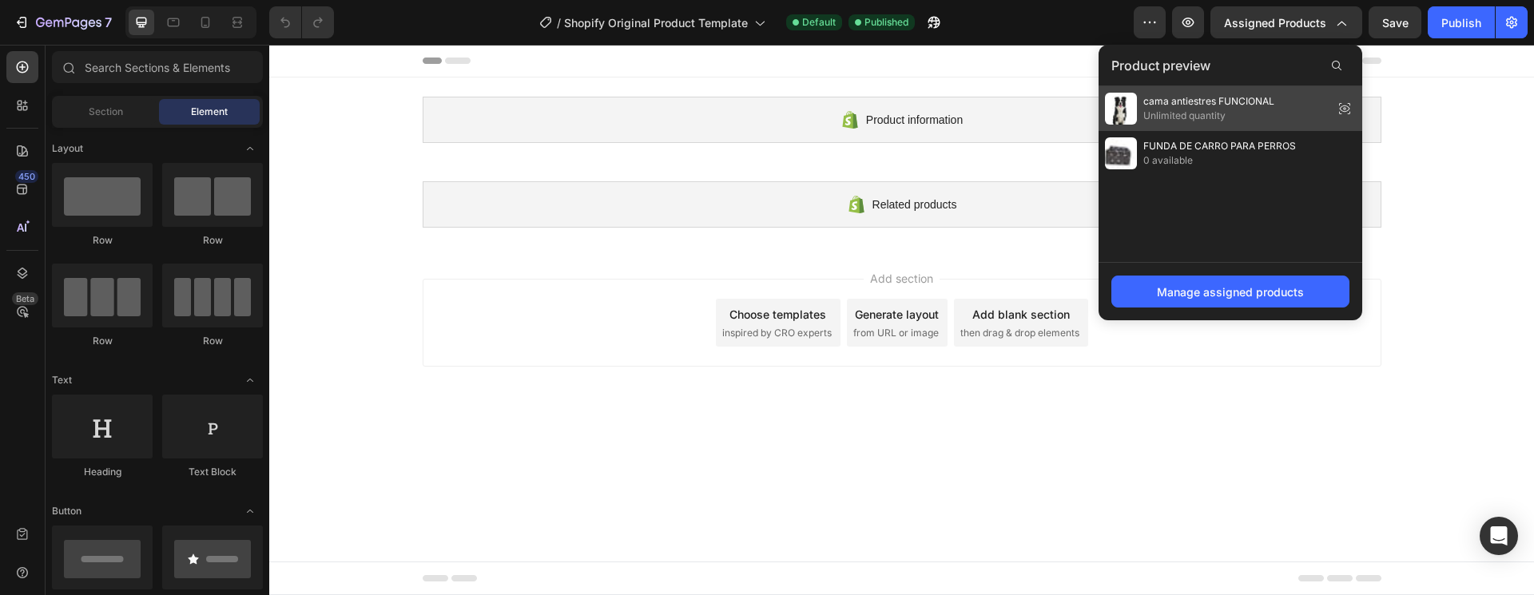
click at [1290, 105] on div "cama antiestres FUNCIONAL Unlimited quantity" at bounding box center [1231, 108] width 264 height 45
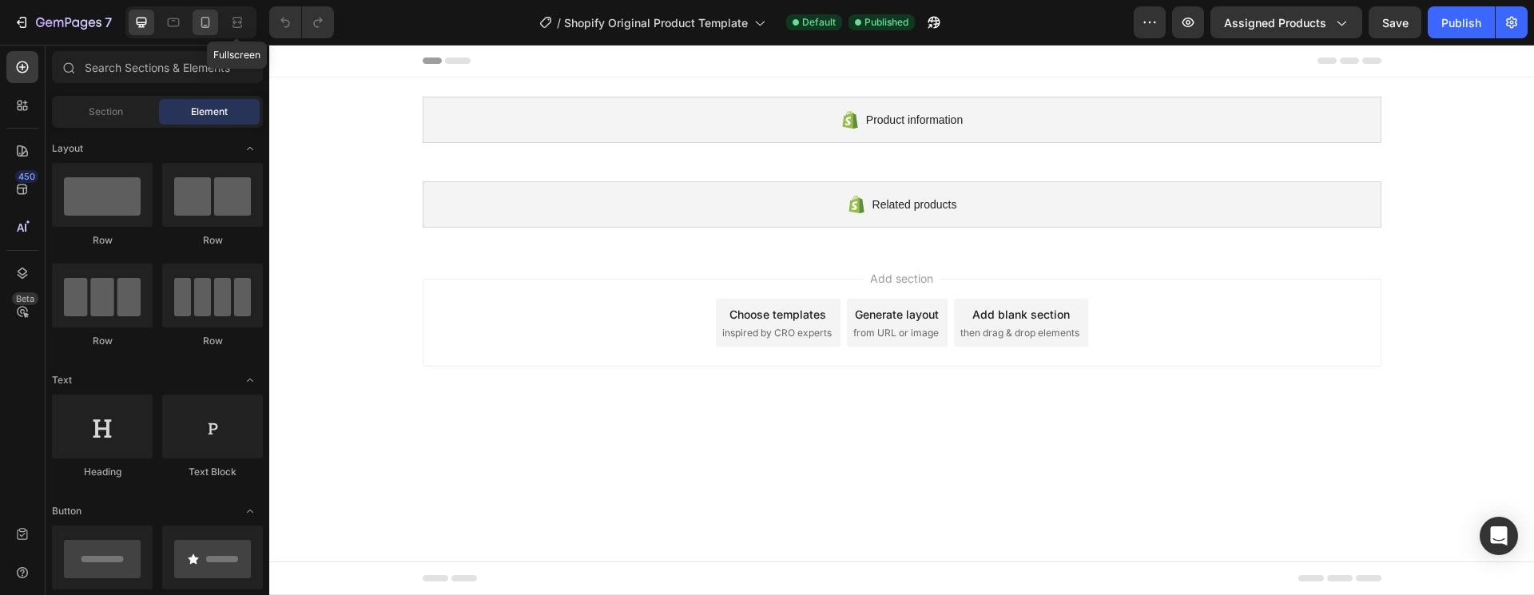
click at [203, 23] on icon at bounding box center [205, 22] width 16 height 16
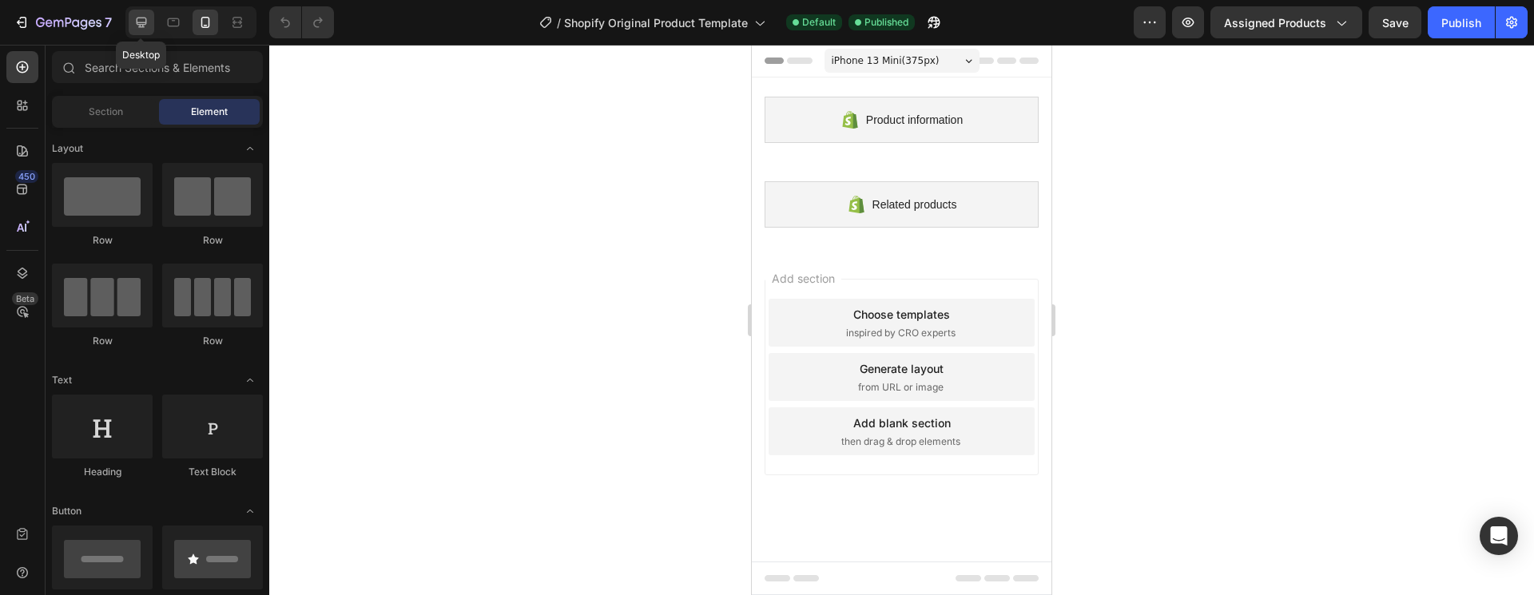
click at [137, 27] on icon at bounding box center [141, 22] width 16 height 16
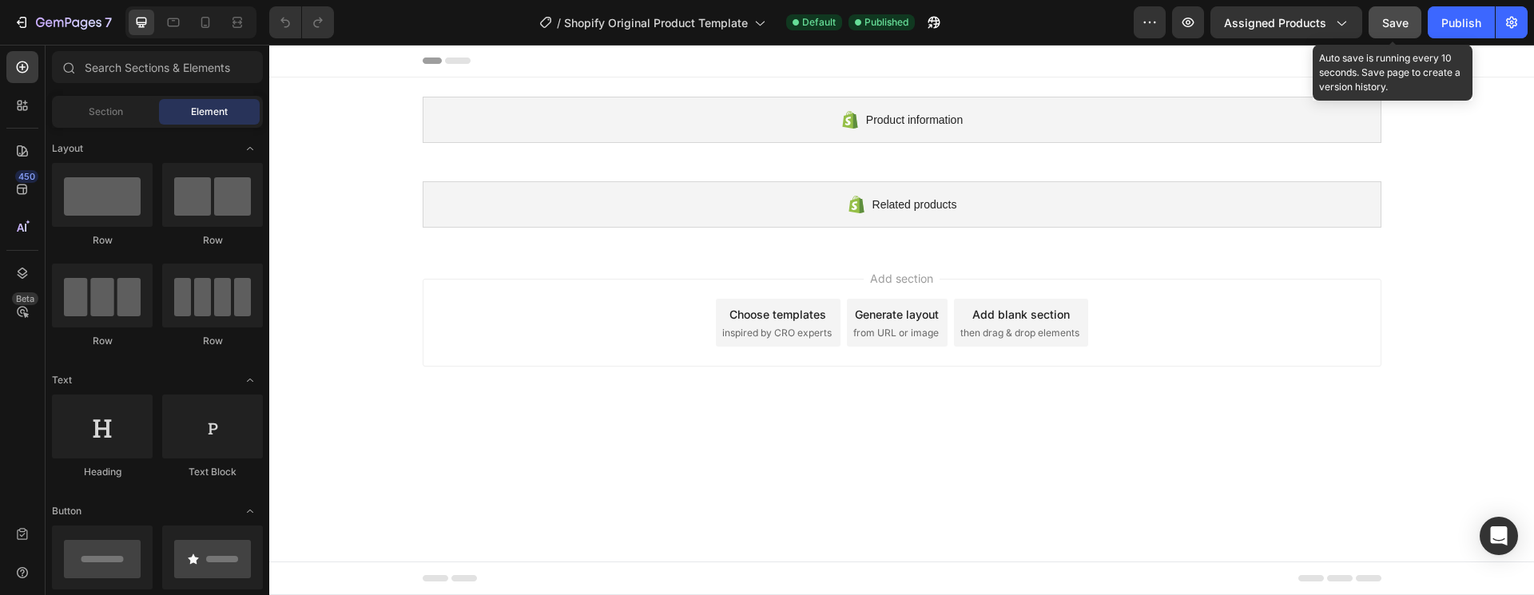
click at [1388, 28] on span "Save" at bounding box center [1395, 23] width 26 height 14
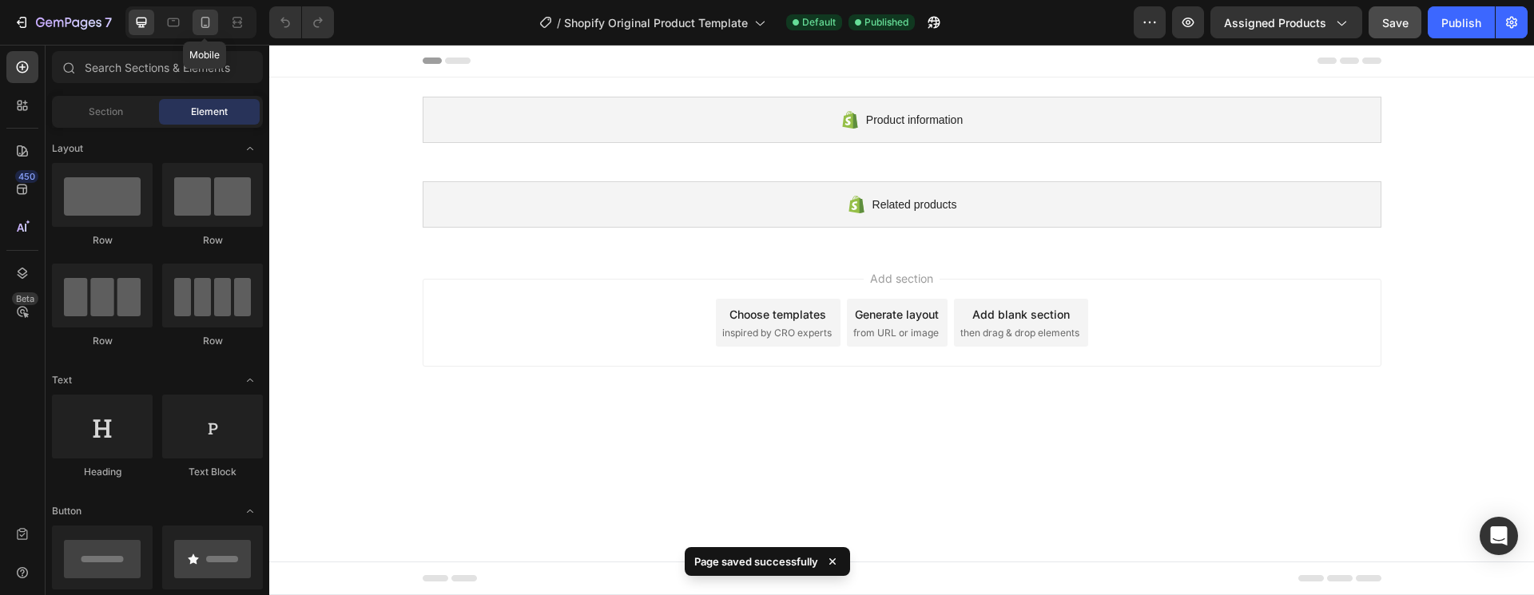
click at [212, 29] on icon at bounding box center [205, 22] width 16 height 16
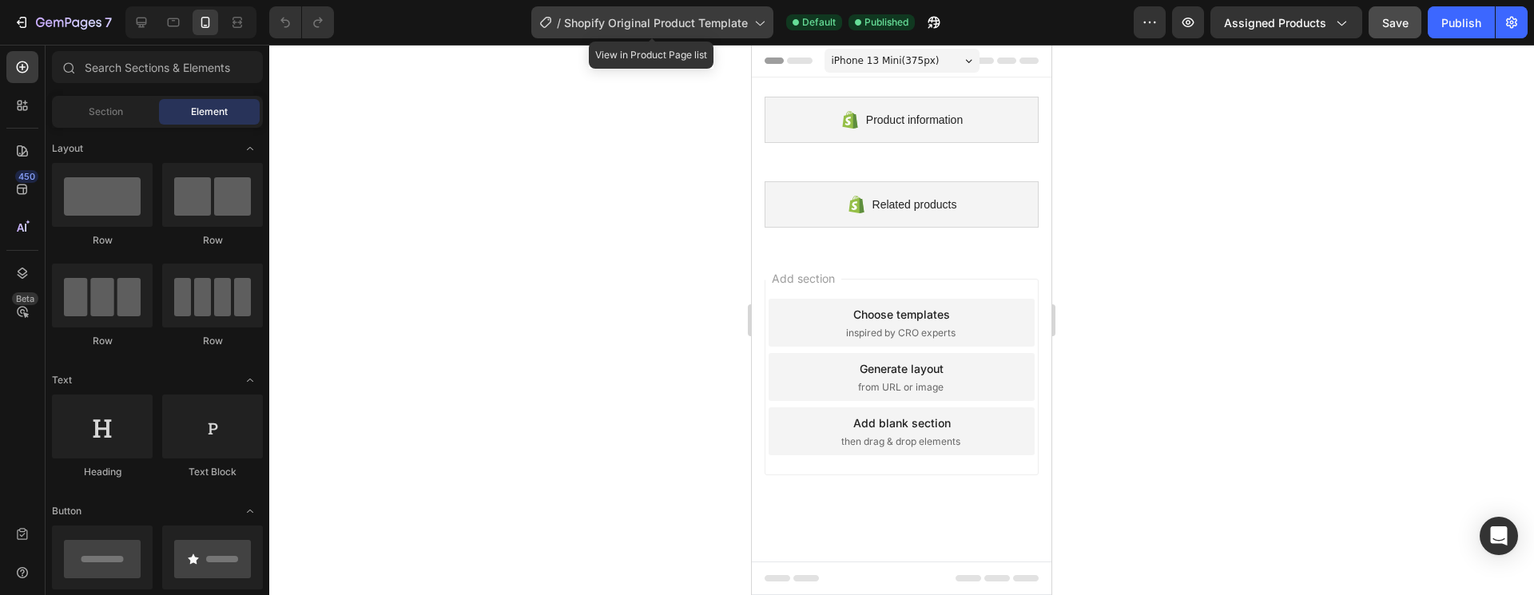
click at [736, 22] on span "Shopify Original Product Template" at bounding box center [656, 22] width 184 height 17
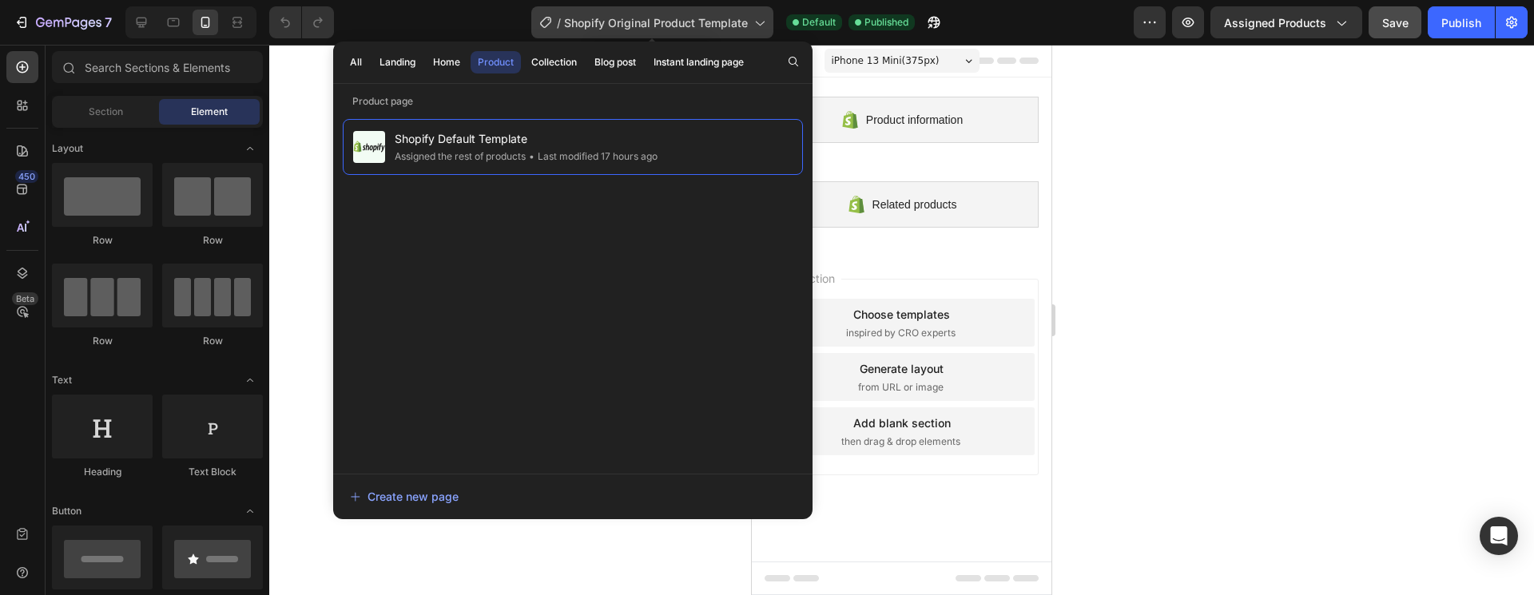
click at [739, 22] on span "Shopify Original Product Template" at bounding box center [656, 22] width 184 height 17
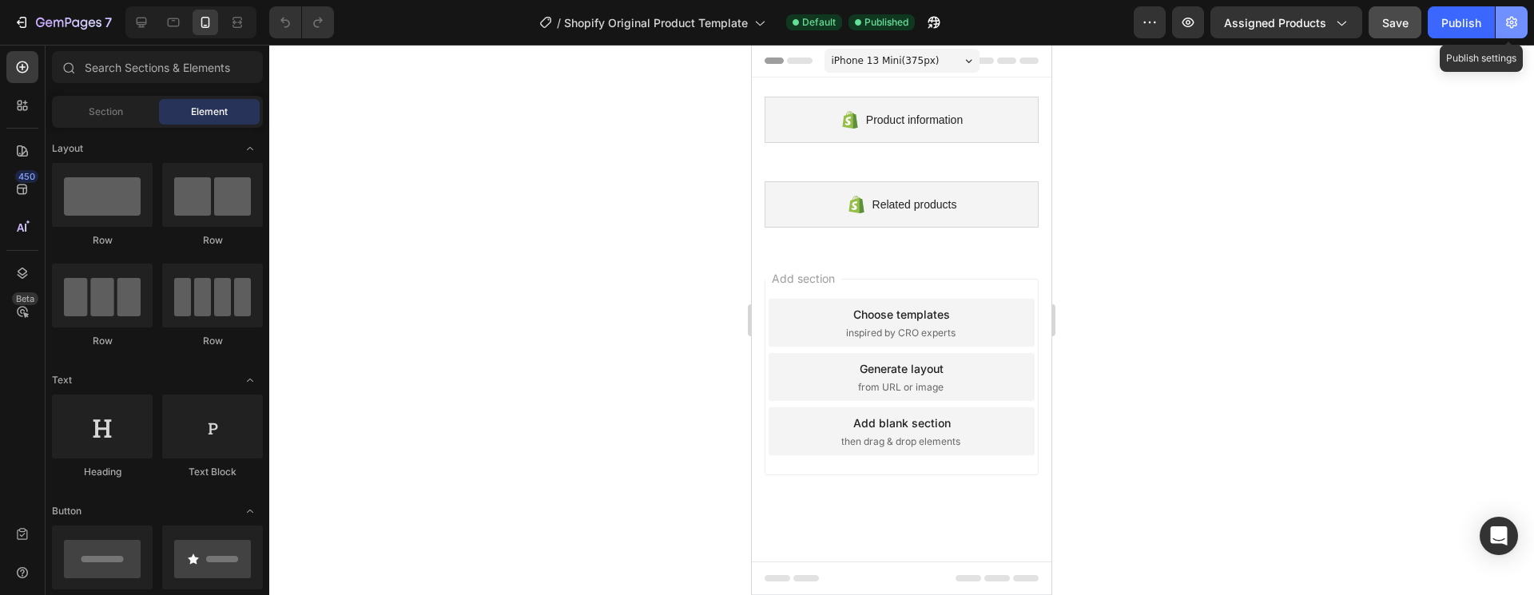
click at [1506, 27] on icon "button" at bounding box center [1512, 22] width 16 height 16
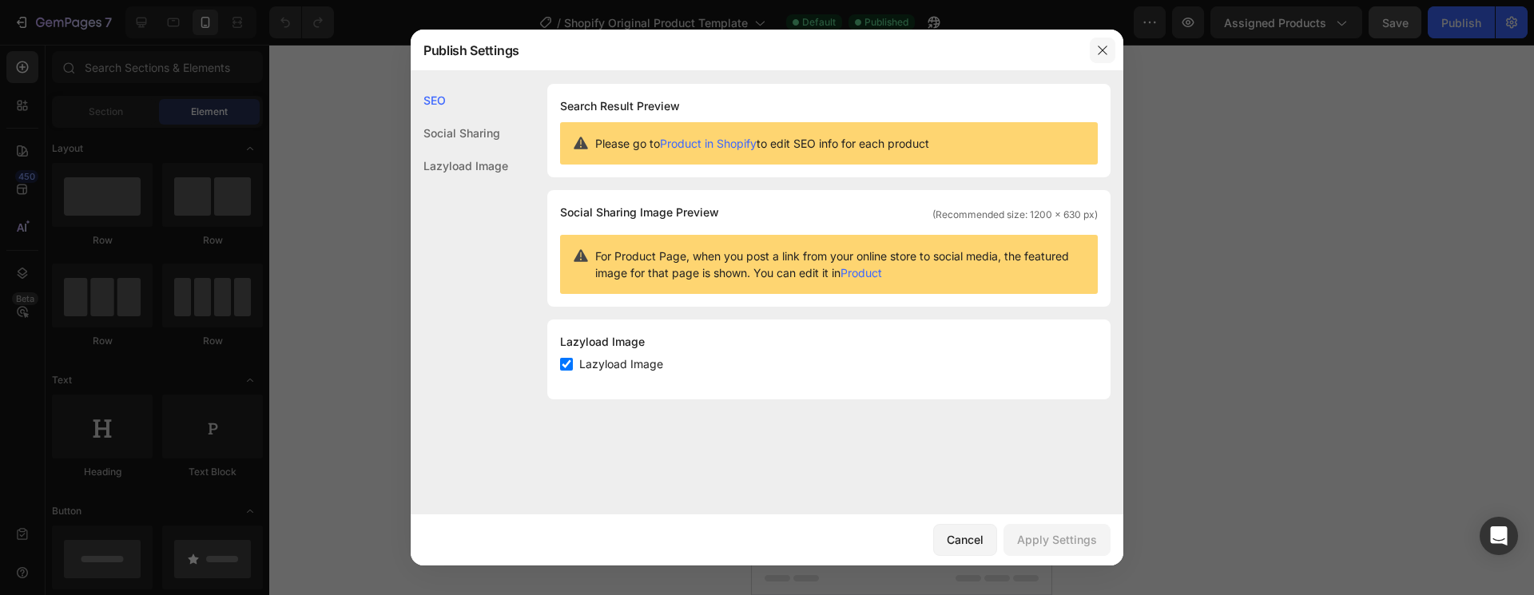
click at [1102, 48] on icon "button" at bounding box center [1102, 50] width 13 height 13
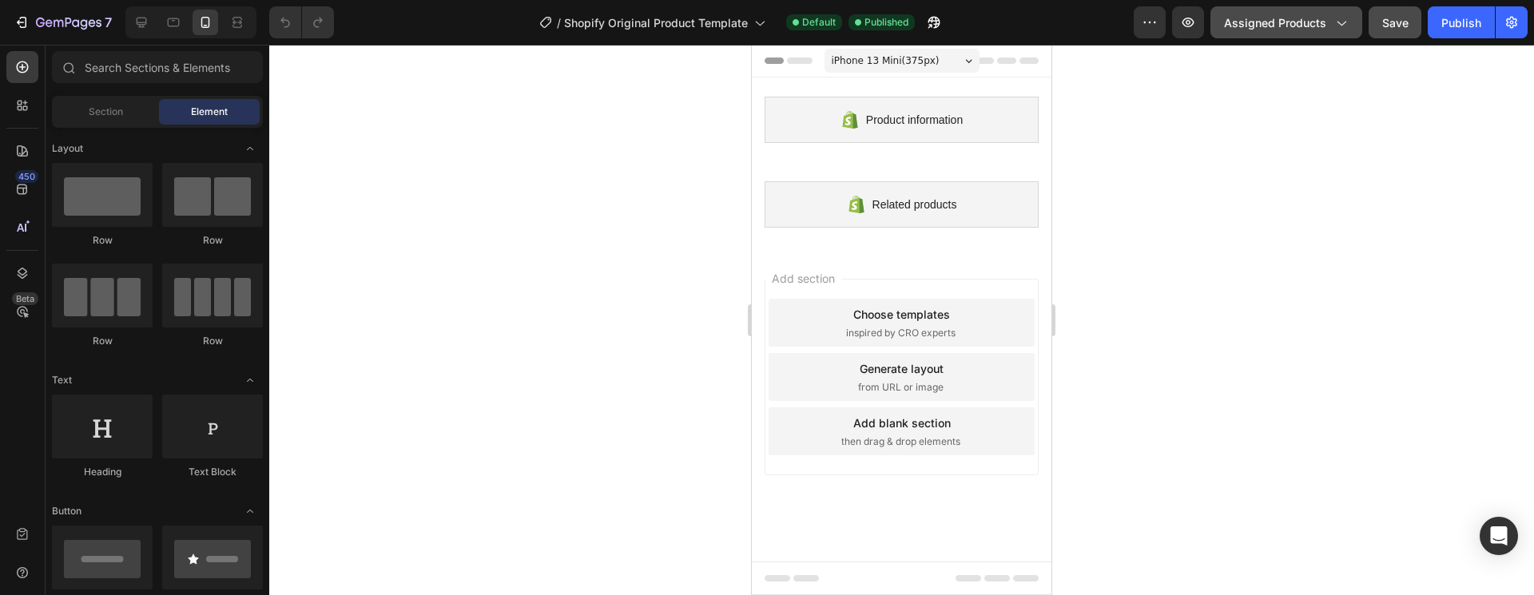
click at [1326, 26] on span "Assigned Products" at bounding box center [1275, 22] width 102 height 17
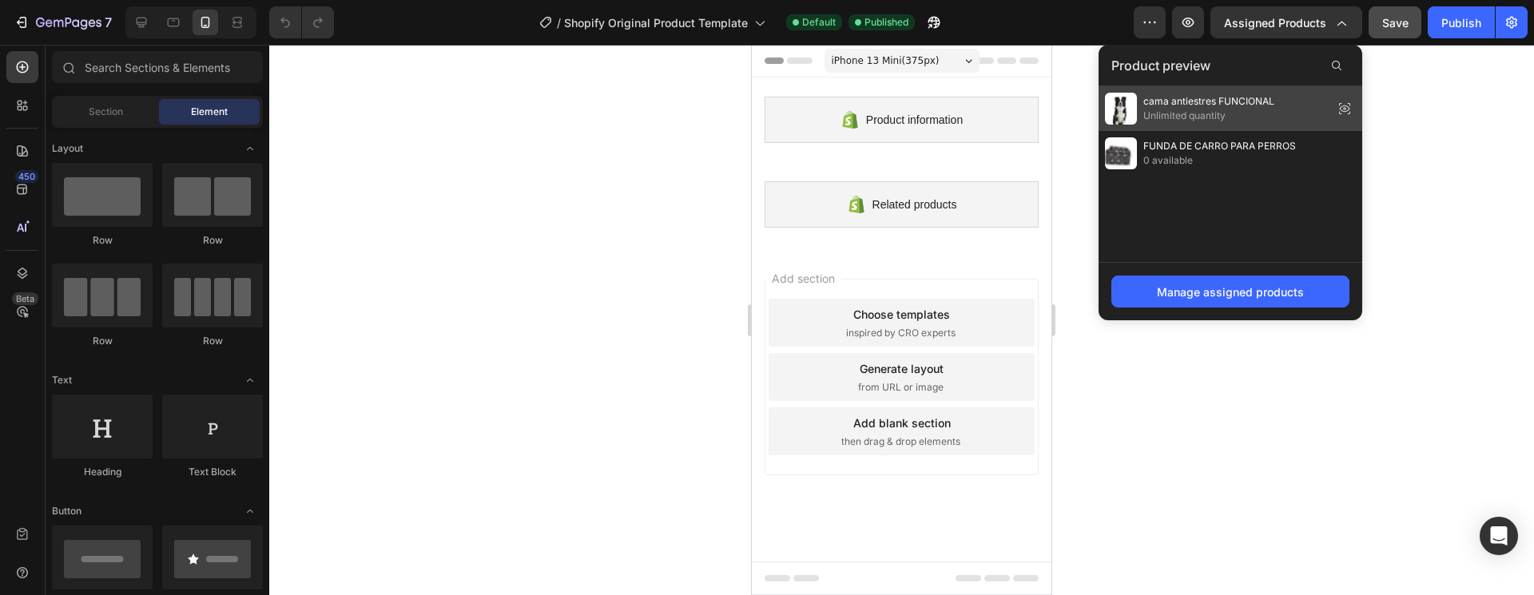
click at [1274, 101] on span "cama antiestres FUNCIONAL" at bounding box center [1208, 101] width 131 height 14
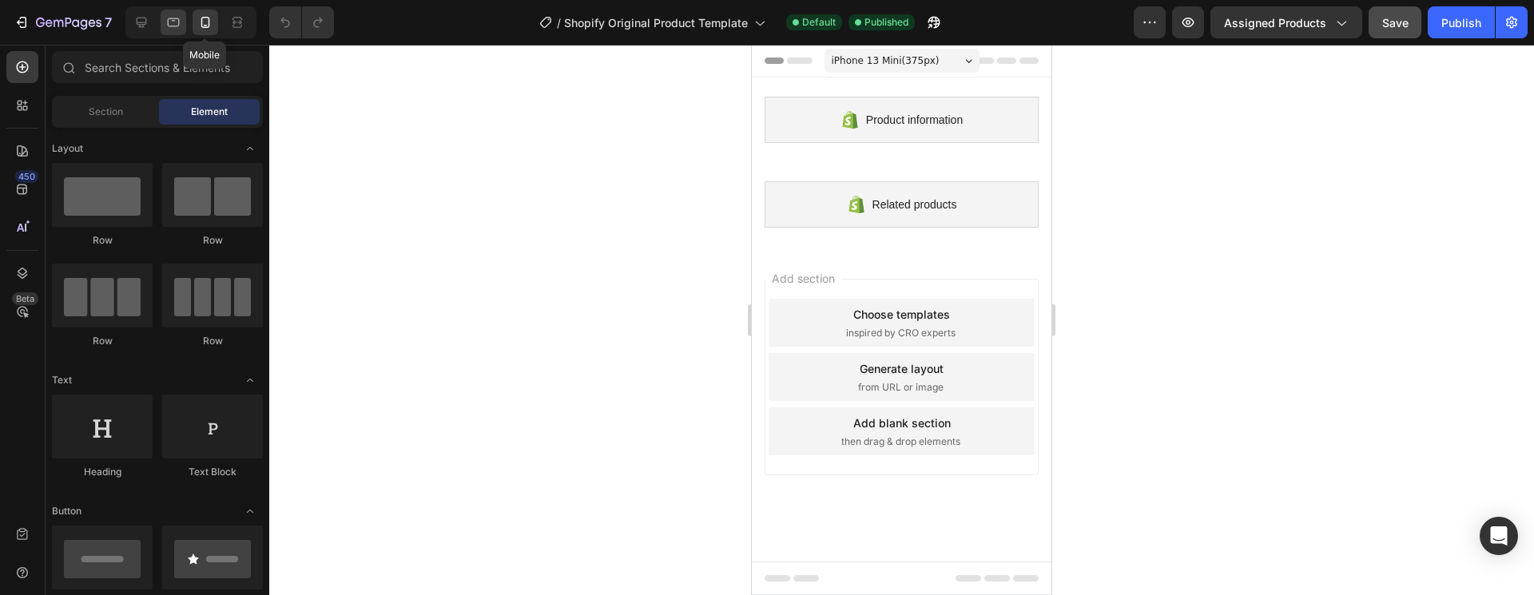
click at [174, 22] on icon at bounding box center [173, 22] width 16 height 16
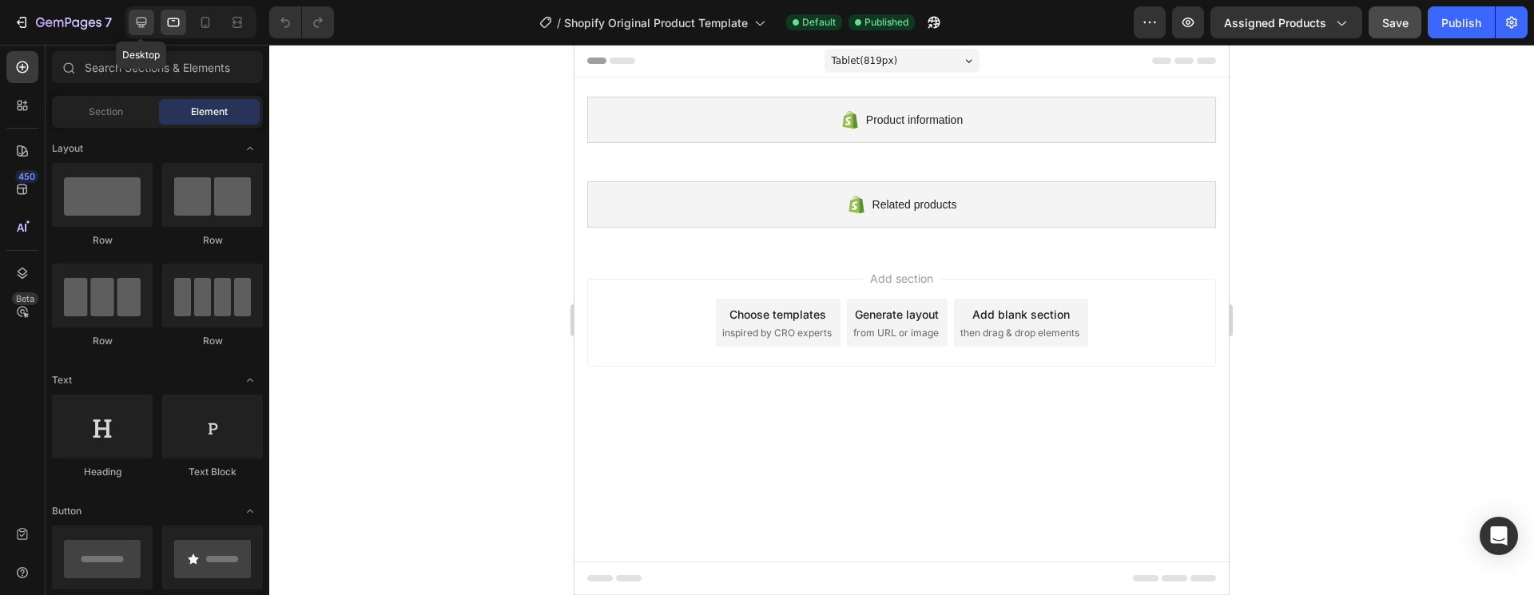
click at [141, 23] on icon at bounding box center [141, 22] width 16 height 16
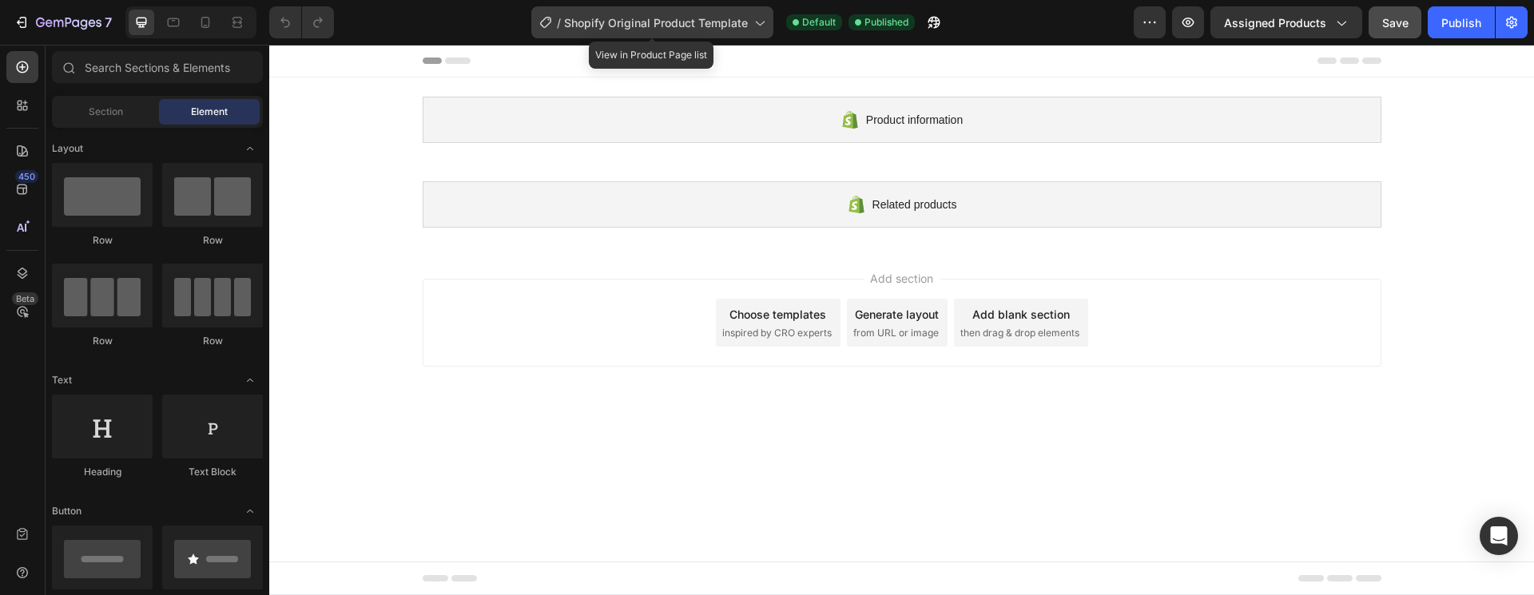
click at [752, 29] on icon at bounding box center [759, 22] width 16 height 16
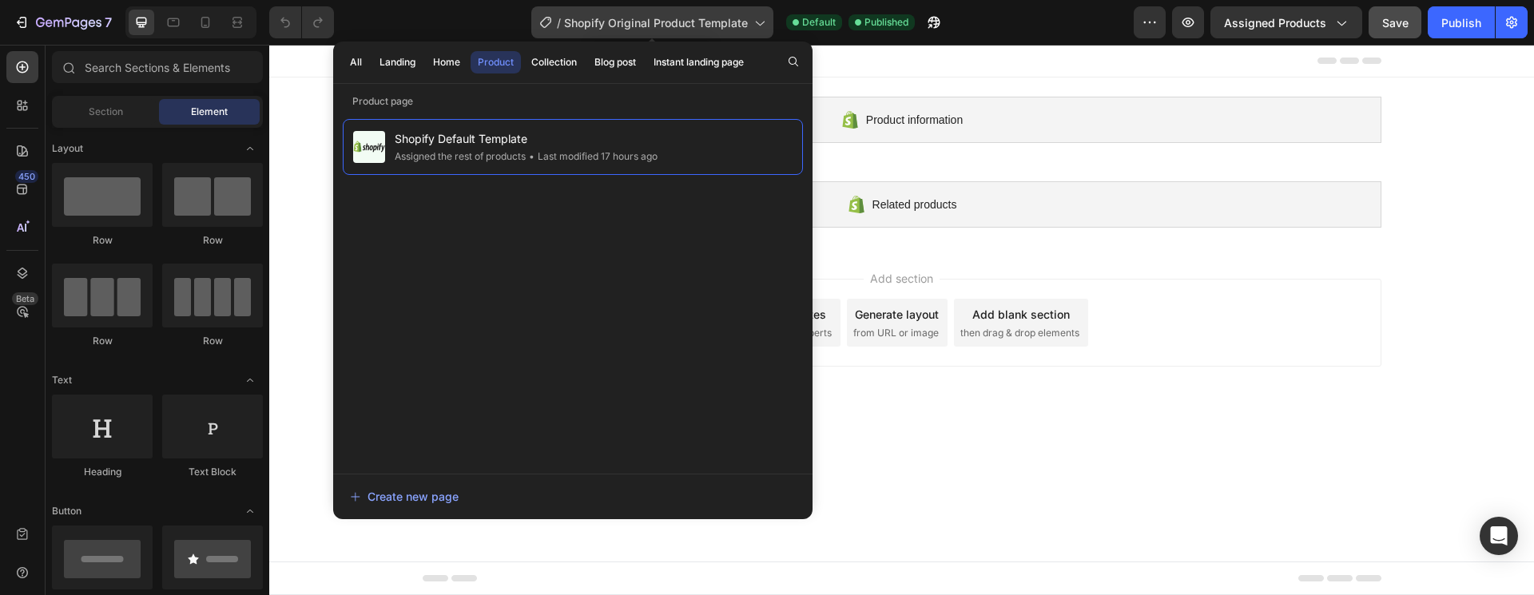
click at [756, 27] on icon at bounding box center [759, 22] width 16 height 16
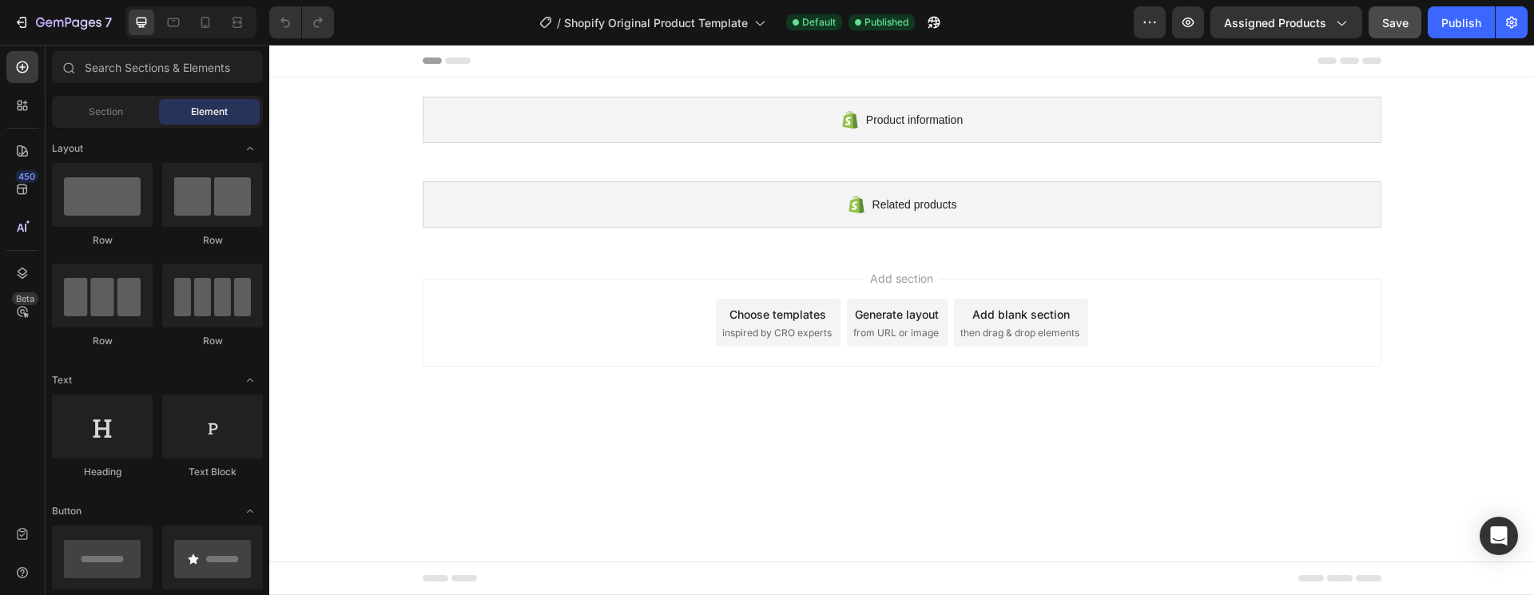
click at [1456, 219] on div "Product information Shopify section: Product information Related products Shopi…" at bounding box center [901, 162] width 1265 height 169
click at [212, 18] on icon at bounding box center [205, 22] width 16 height 16
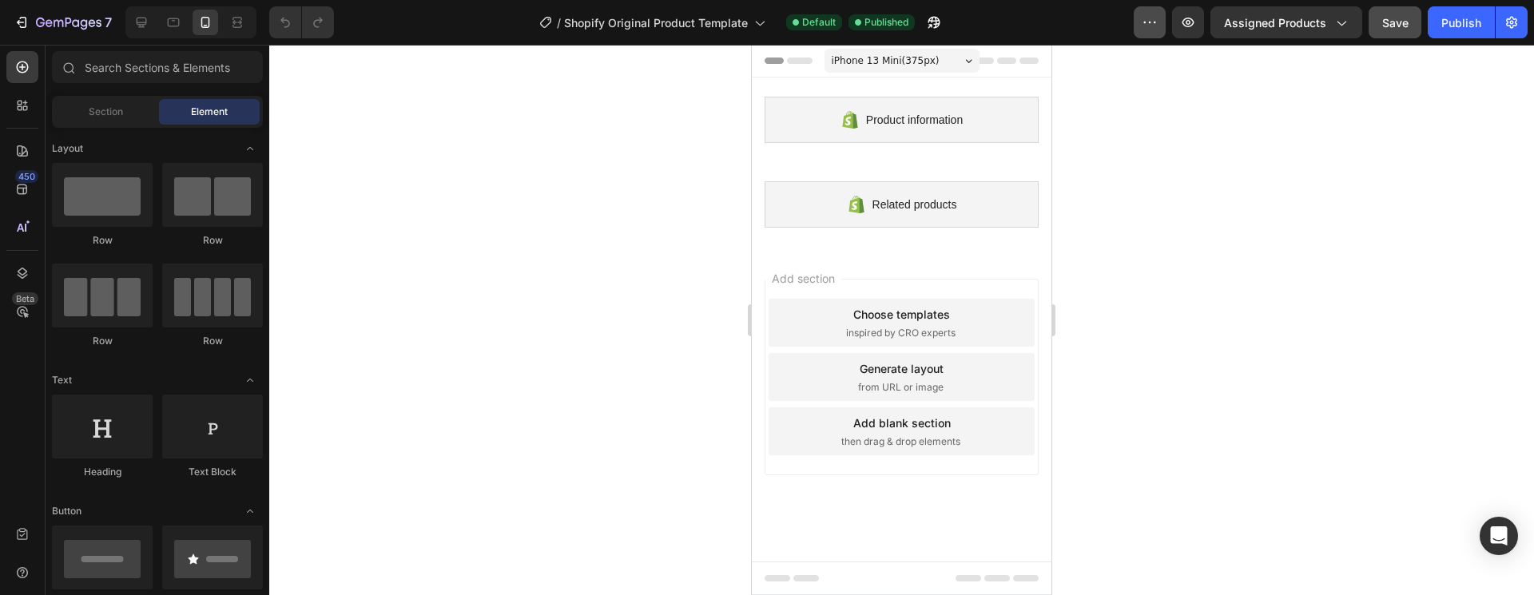
click at [1142, 22] on button "button" at bounding box center [1150, 22] width 32 height 32
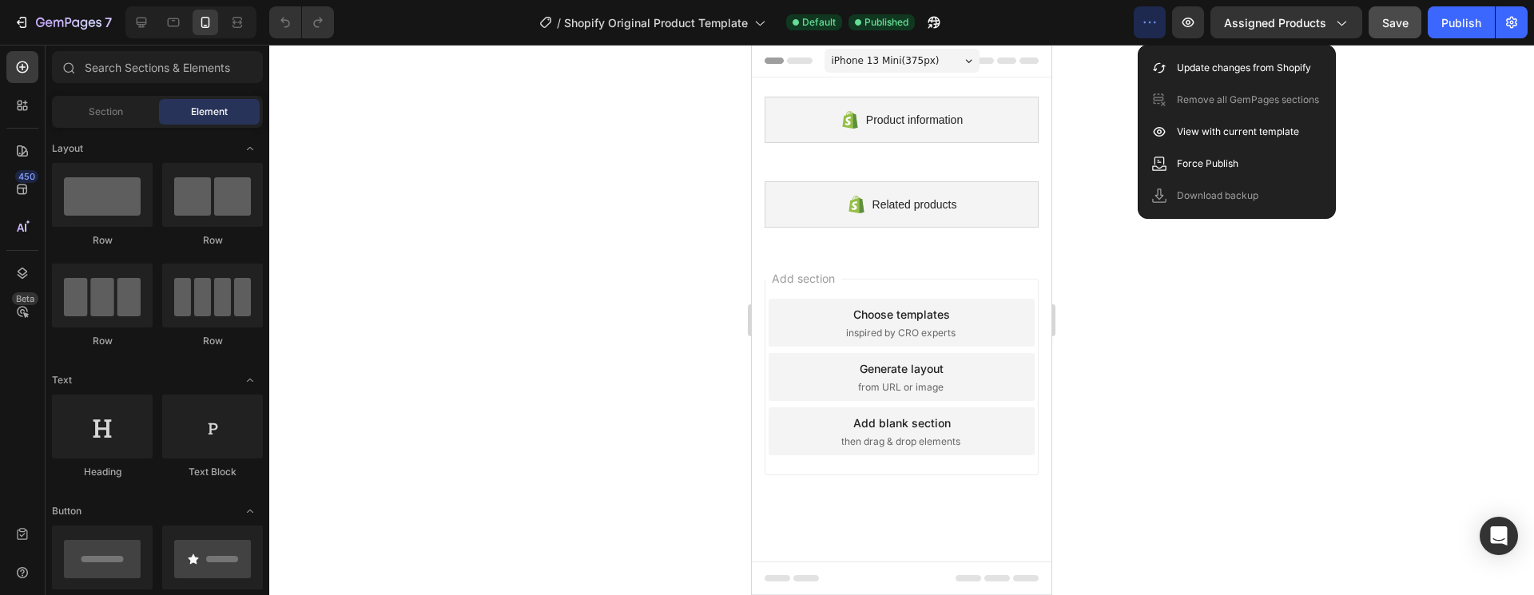
click at [1142, 22] on button "button" at bounding box center [1150, 22] width 32 height 32
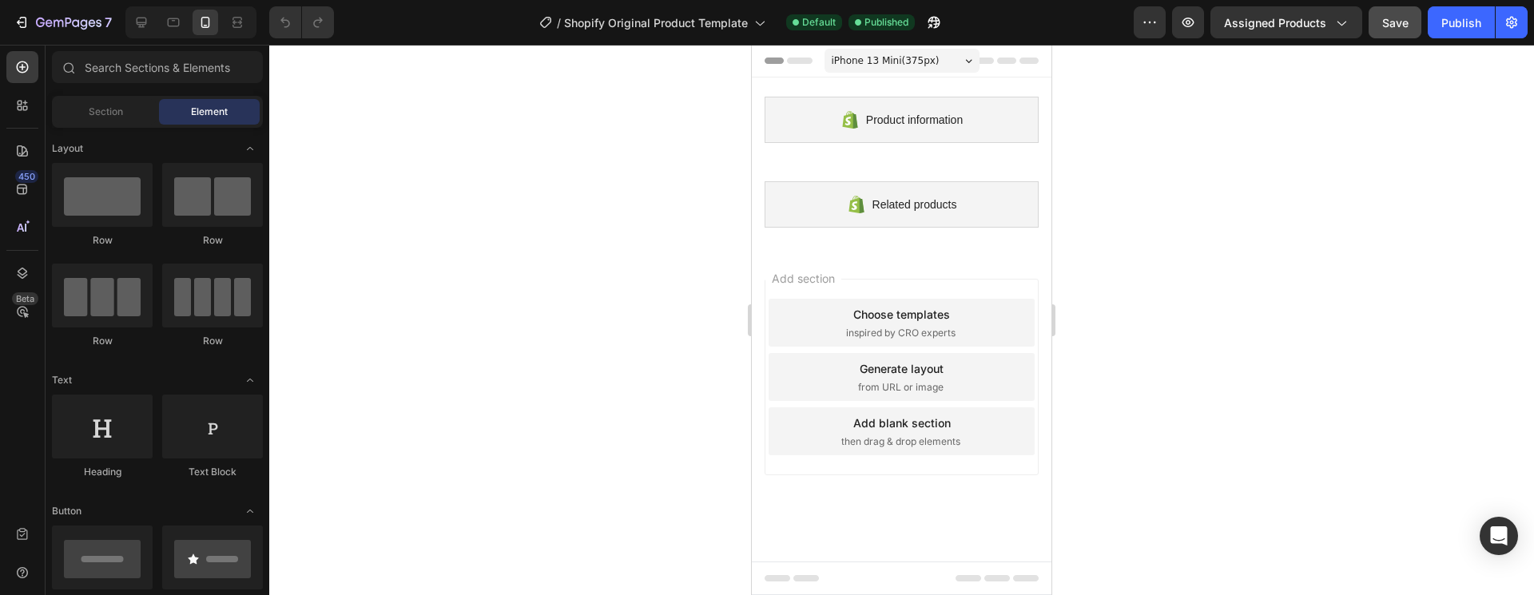
click at [630, 373] on div at bounding box center [901, 320] width 1265 height 551
click at [123, 115] on div "Section" at bounding box center [105, 112] width 101 height 26
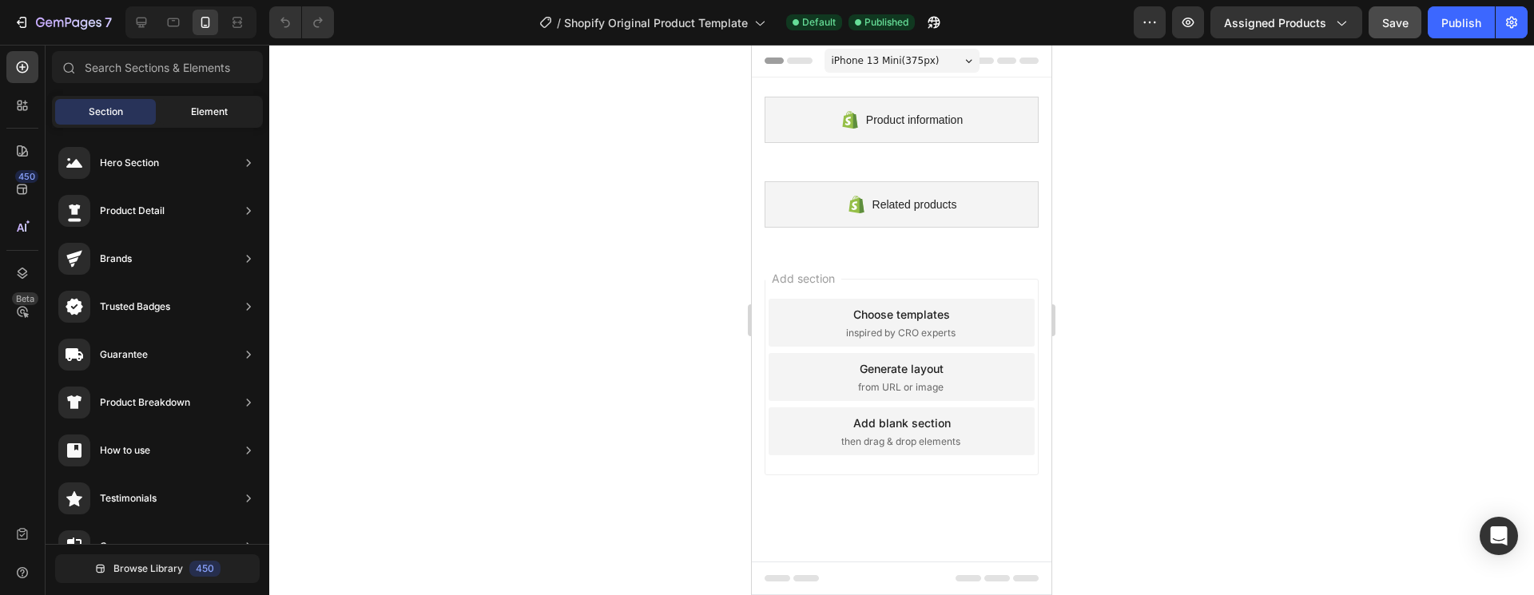
click at [169, 112] on div "Element" at bounding box center [209, 112] width 101 height 26
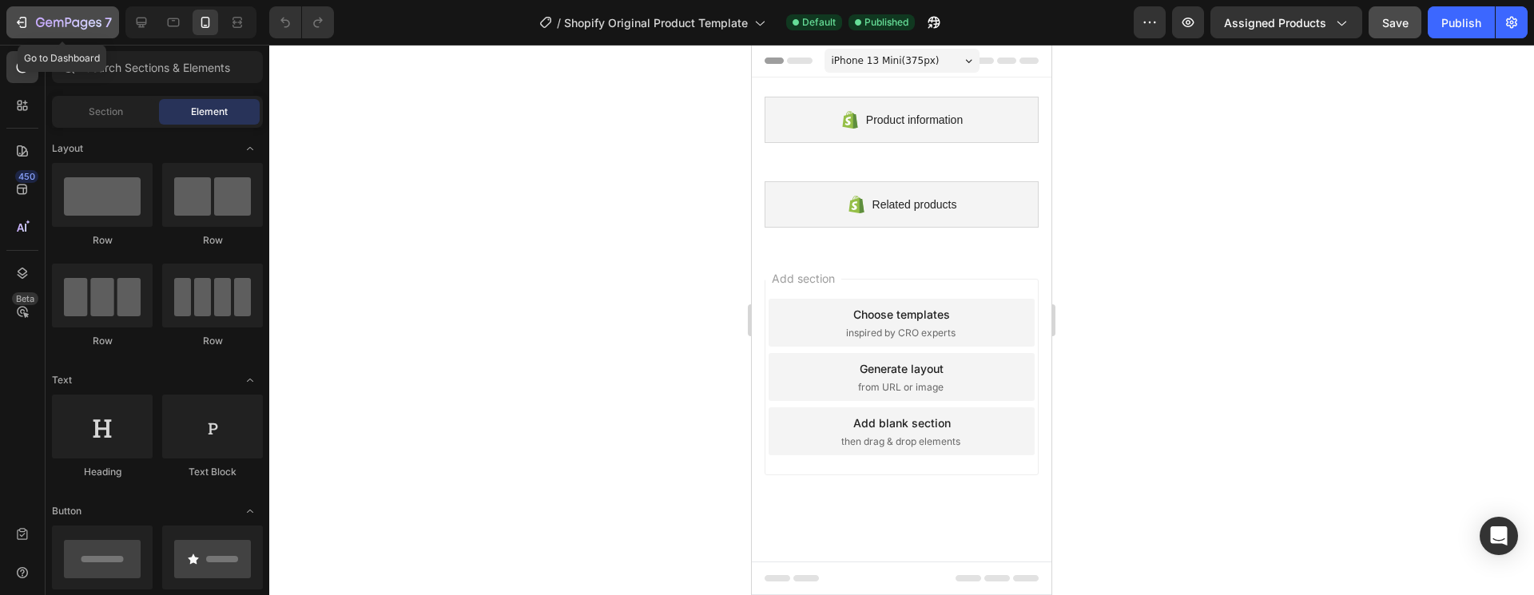
click at [33, 25] on div "7" at bounding box center [63, 22] width 98 height 19
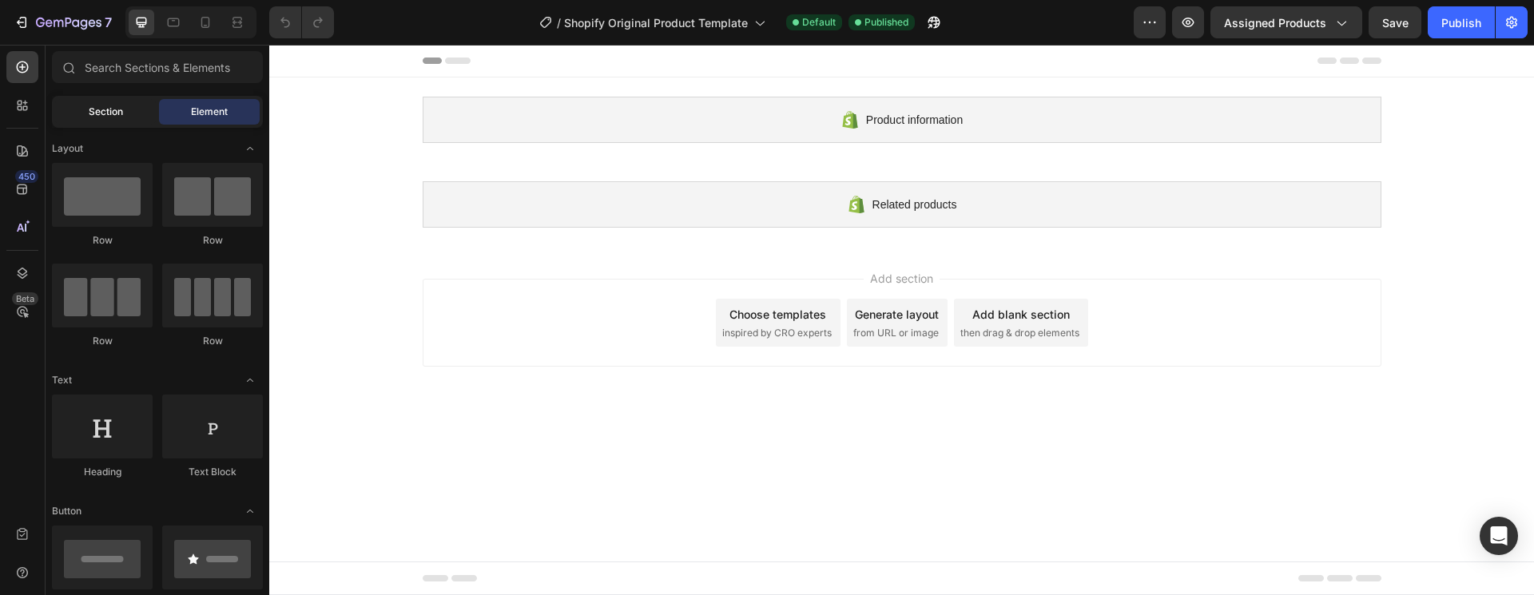
click at [111, 119] on div "Section" at bounding box center [105, 112] width 101 height 26
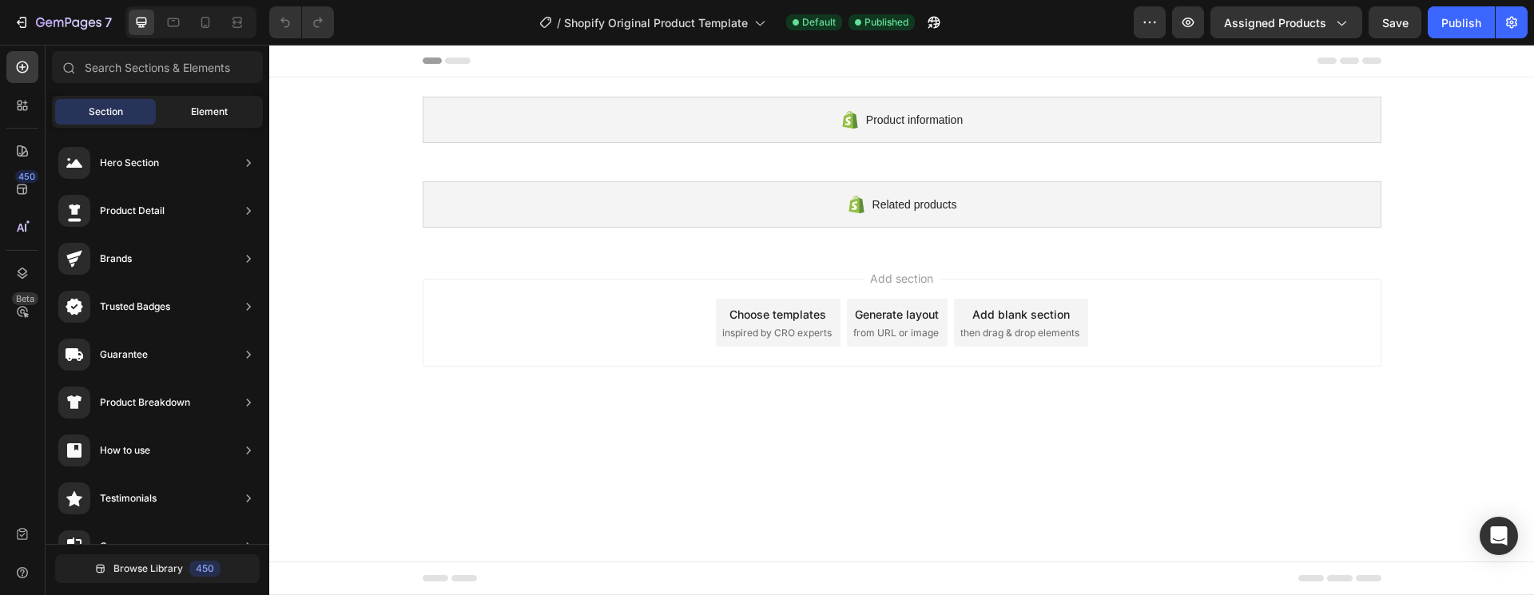
click at [200, 119] on div "Element" at bounding box center [209, 112] width 101 height 26
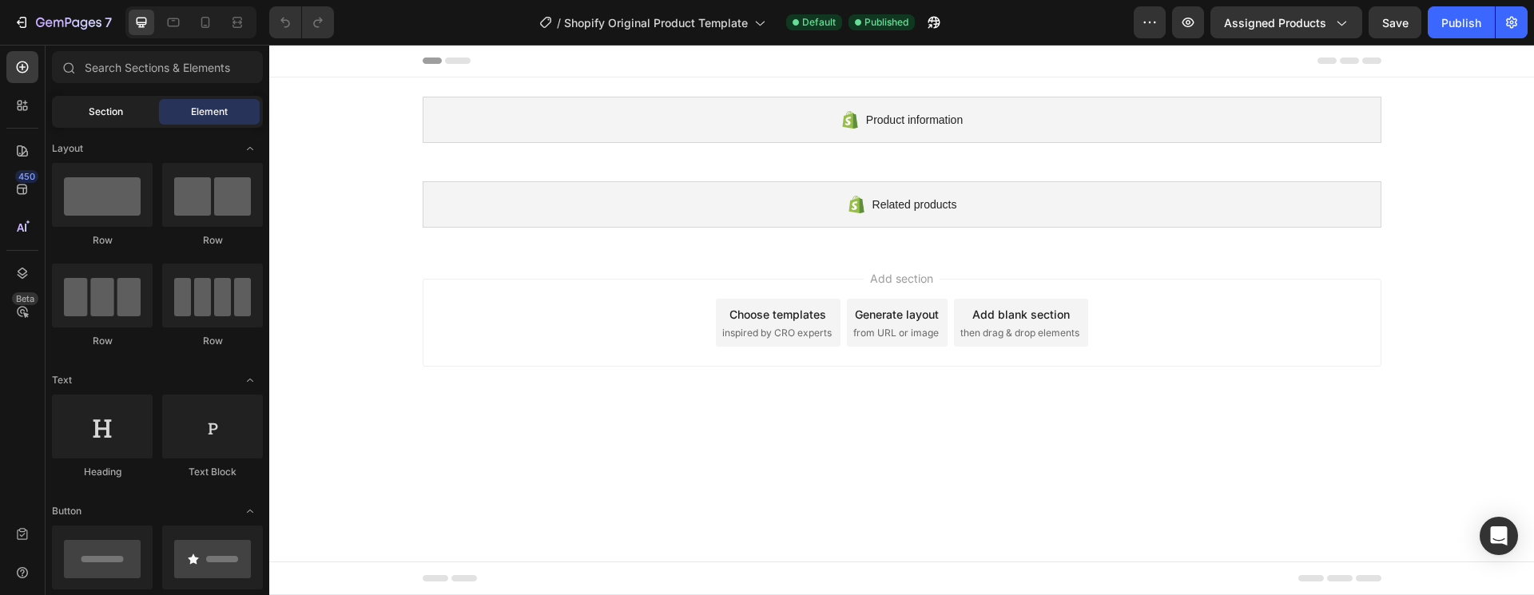
click at [99, 110] on span "Section" at bounding box center [106, 112] width 34 height 14
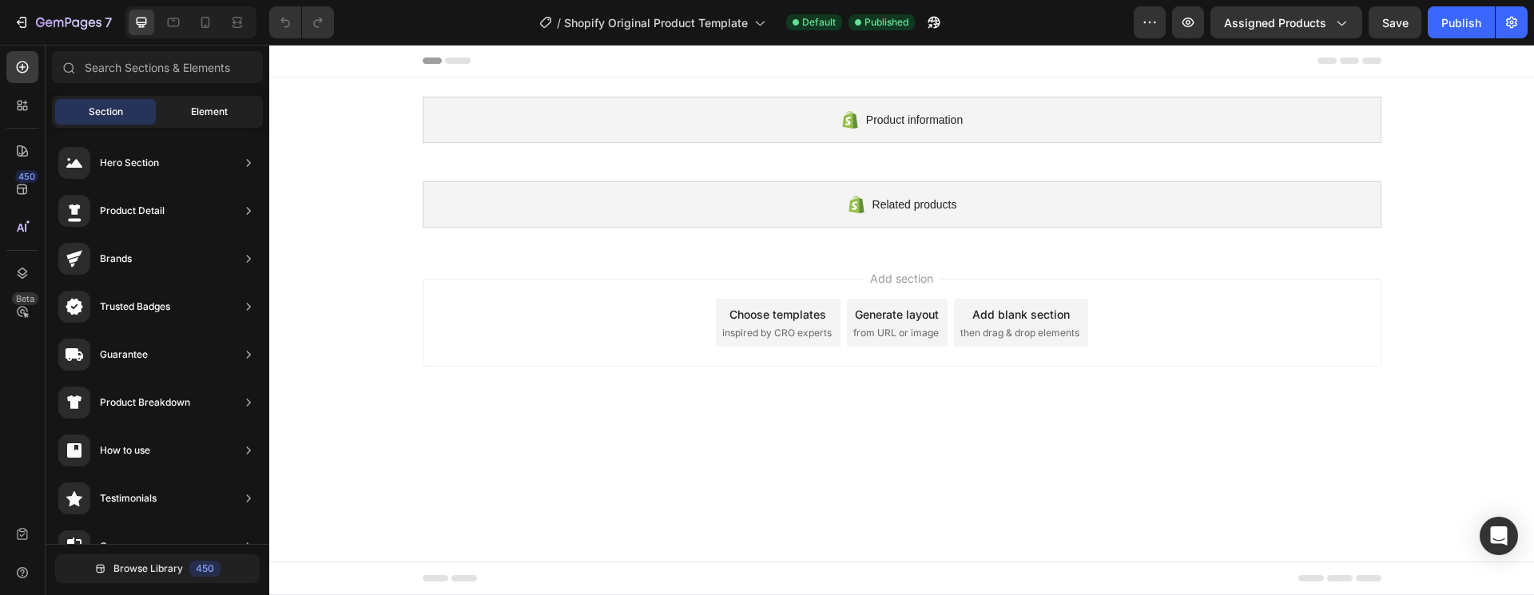
click at [205, 113] on span "Element" at bounding box center [209, 112] width 37 height 14
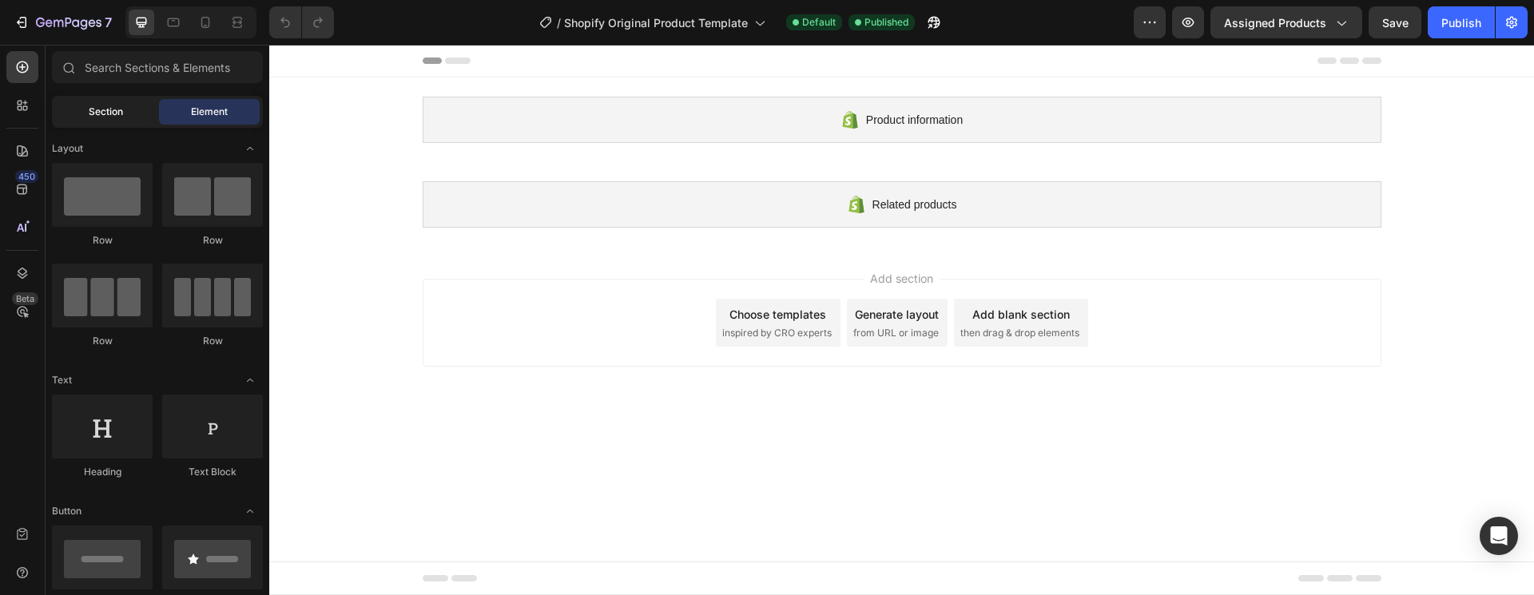
click at [120, 112] on span "Section" at bounding box center [106, 112] width 34 height 14
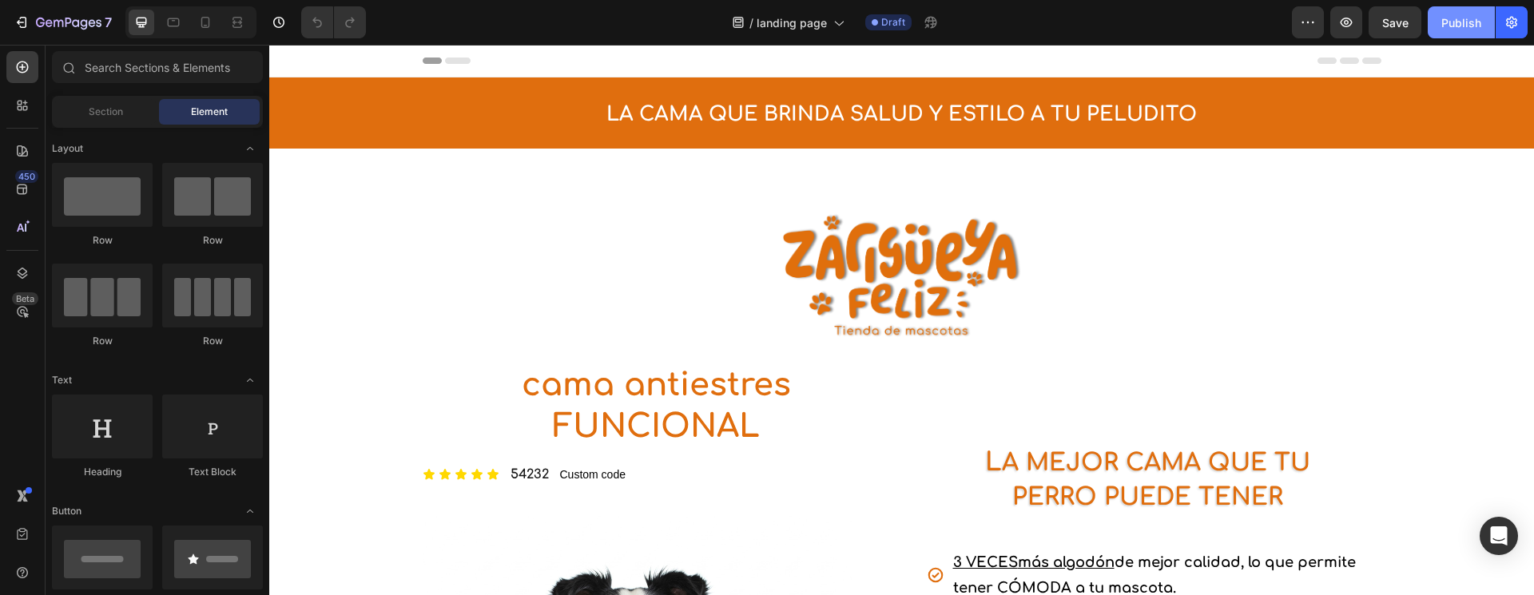
click at [1489, 26] on button "Publish" at bounding box center [1461, 22] width 67 height 32
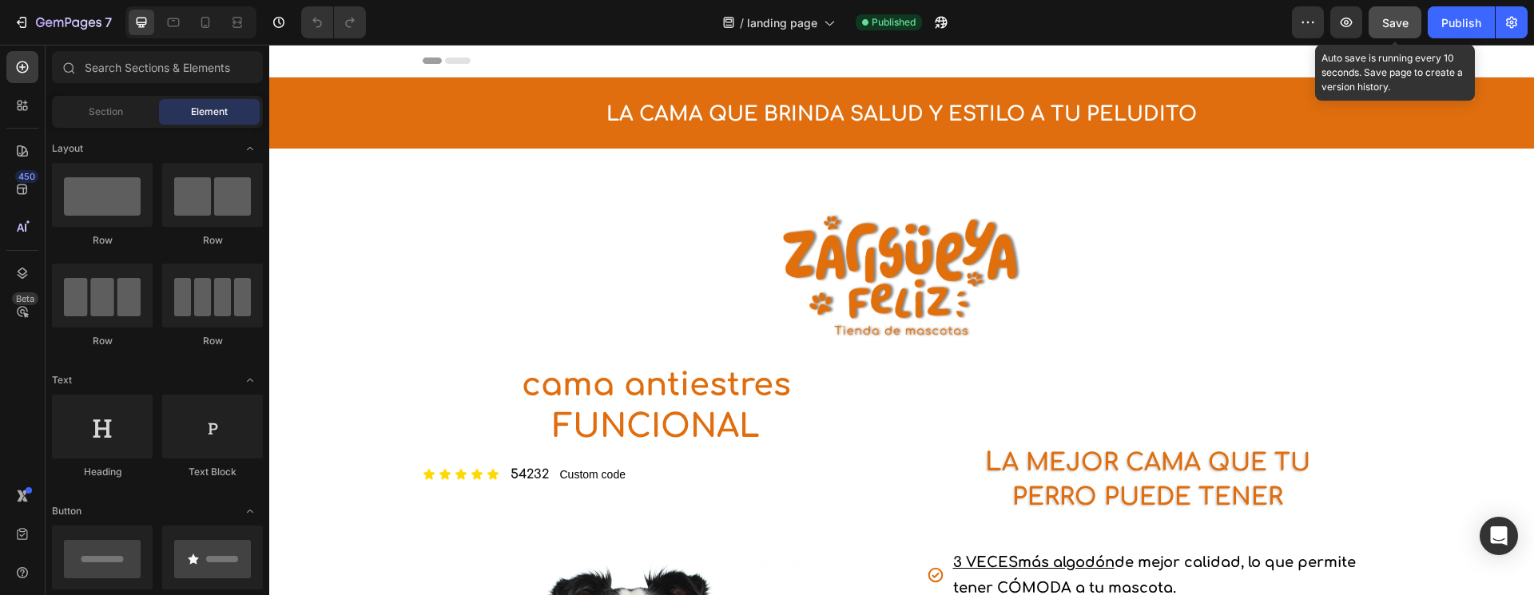
click at [1398, 22] on span "Save" at bounding box center [1395, 23] width 26 height 14
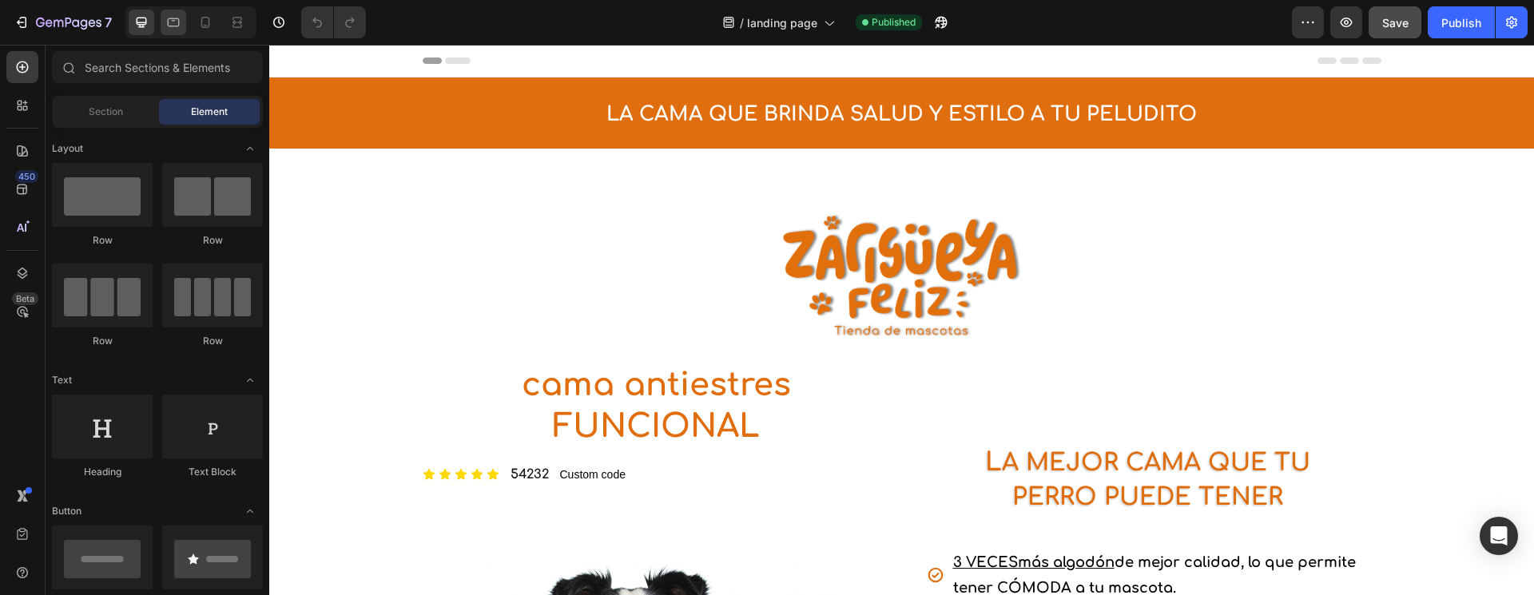
click at [174, 34] on div at bounding box center [174, 23] width 26 height 26
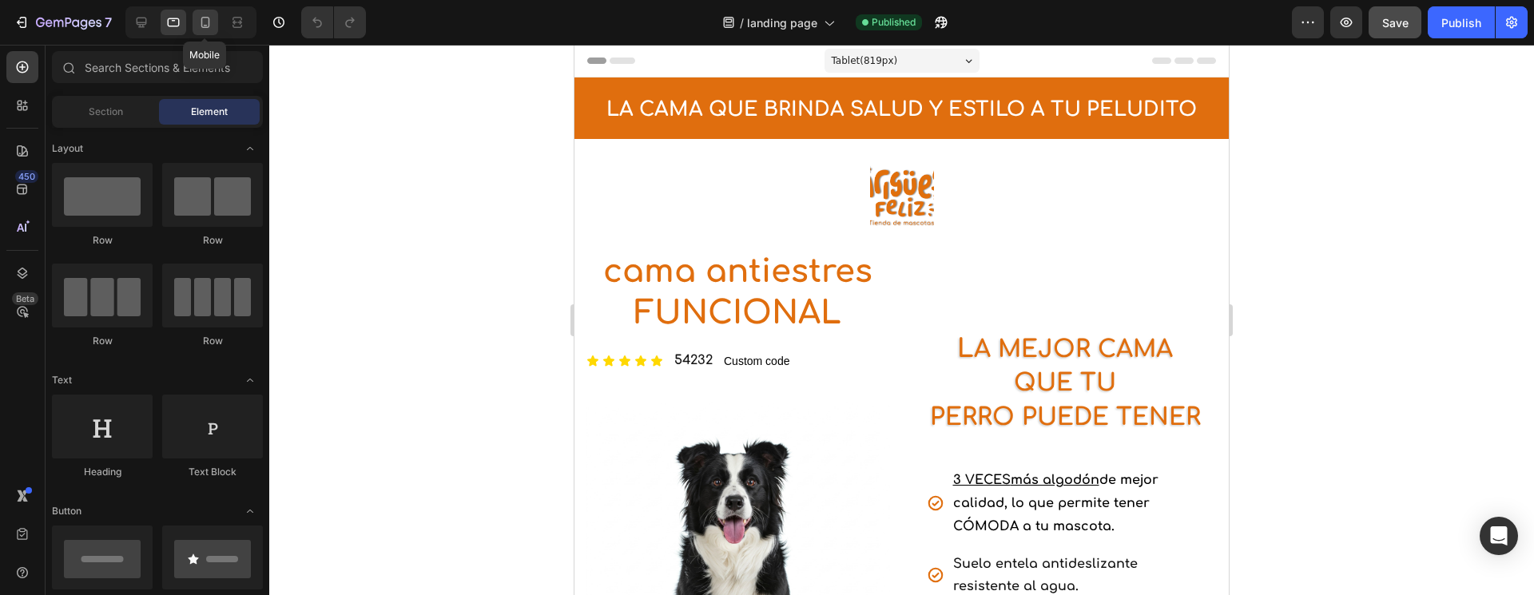
click at [201, 25] on icon at bounding box center [205, 22] width 9 height 11
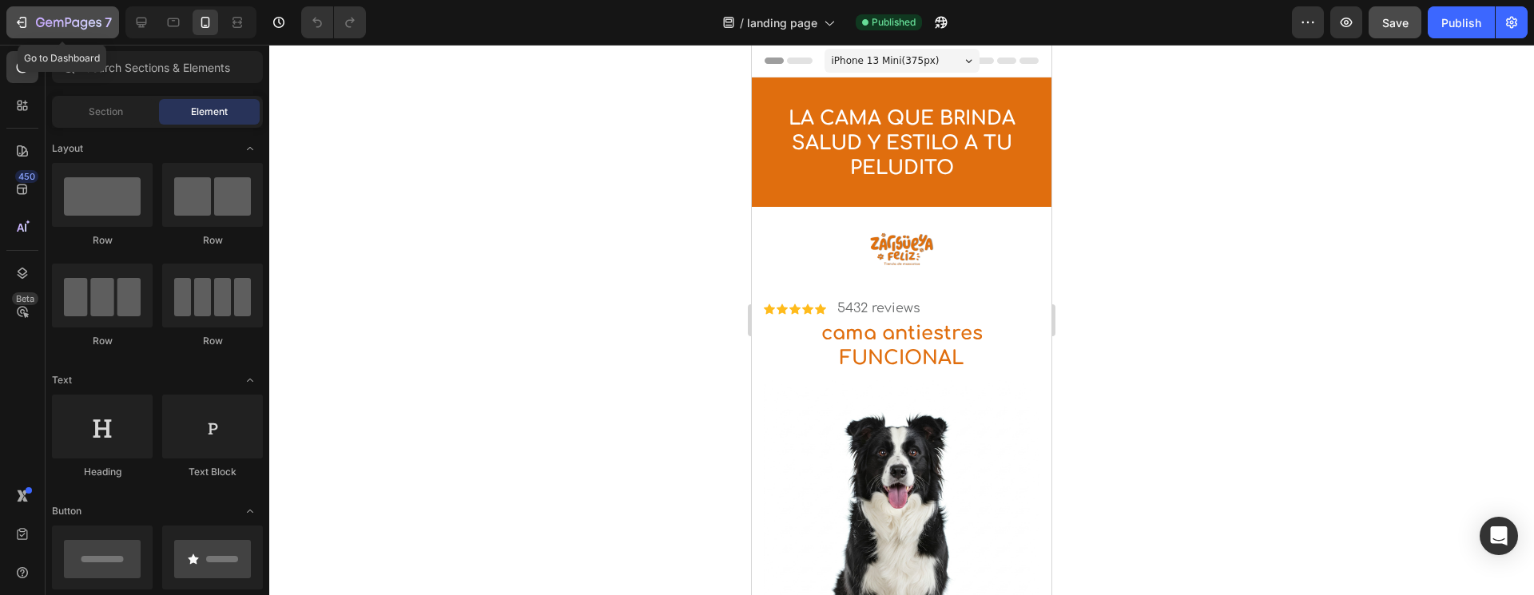
click at [26, 20] on icon "button" at bounding box center [23, 22] width 7 height 11
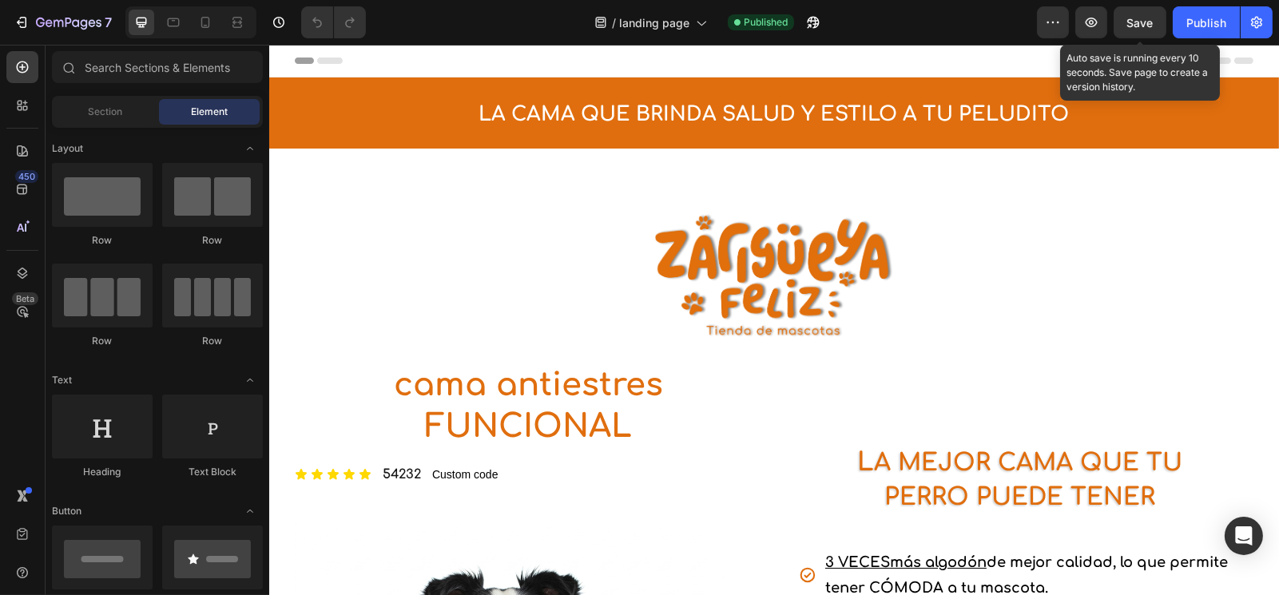
click at [1113, 26] on div "Preview Save Auto save is running every 10 seconds. Save page to create a versi…" at bounding box center [1155, 22] width 236 height 32
click at [1135, 30] on div "Save" at bounding box center [1140, 22] width 26 height 17
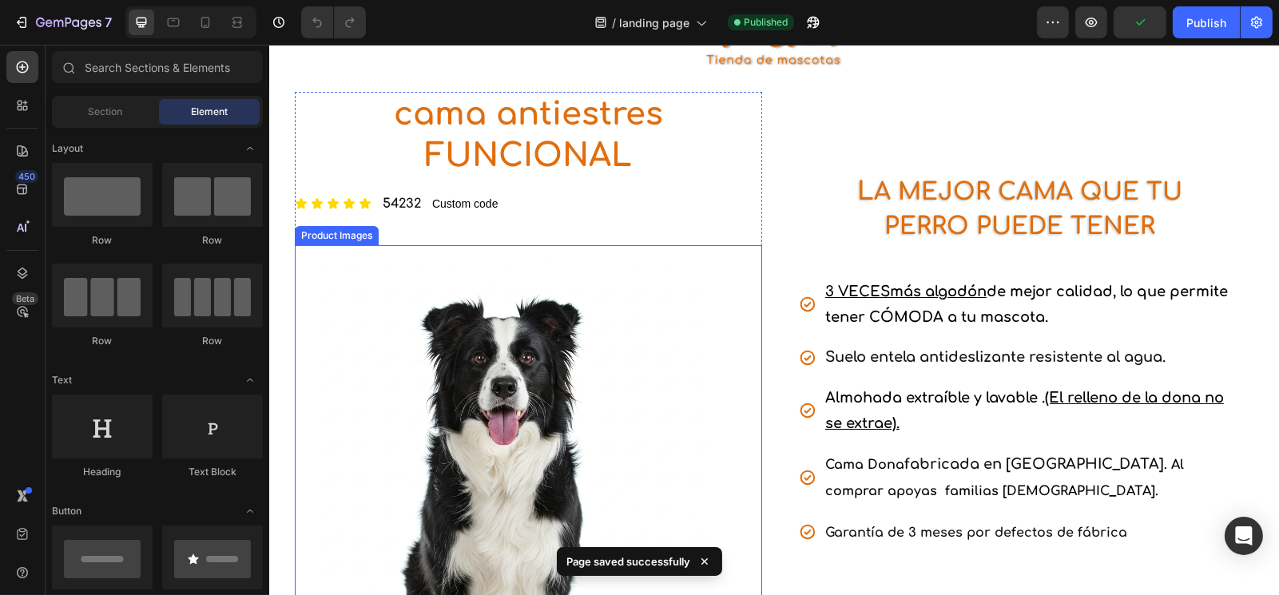
scroll to position [273, 0]
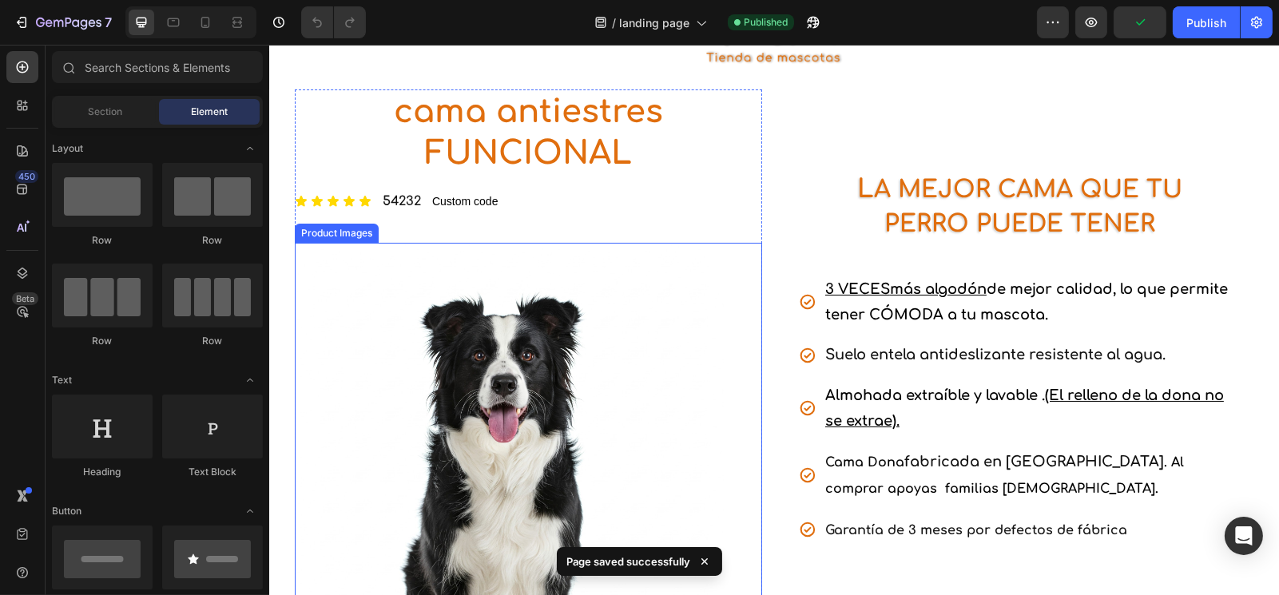
click at [615, 342] on img at bounding box center [508, 457] width 429 height 429
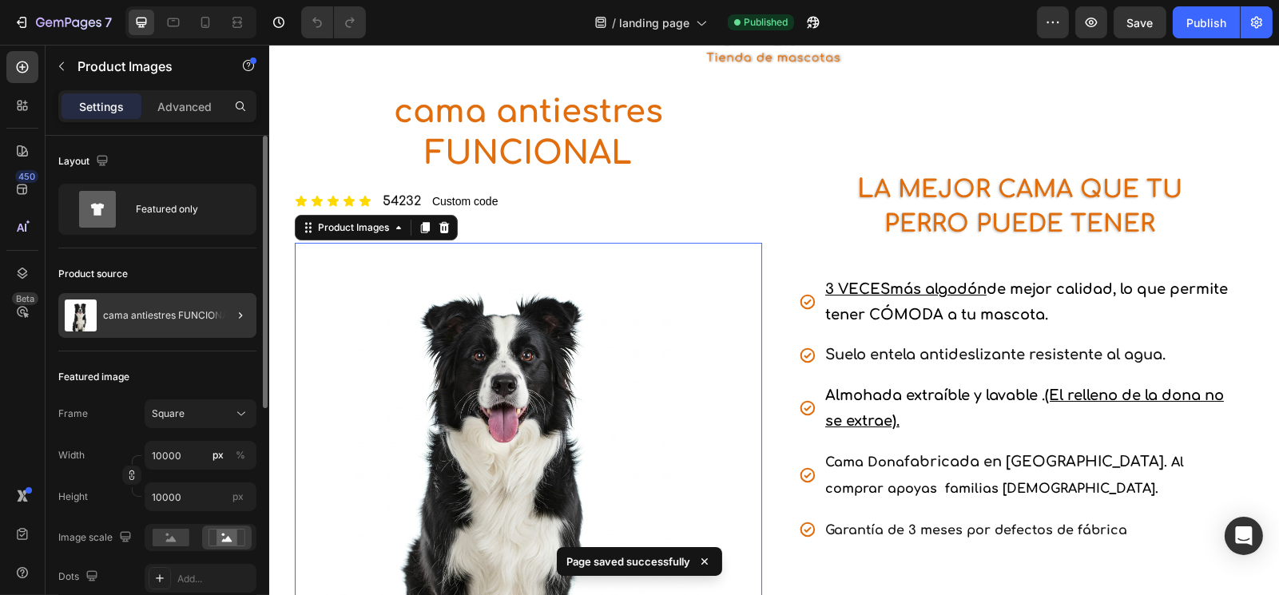
click at [213, 326] on div at bounding box center [234, 315] width 45 height 45
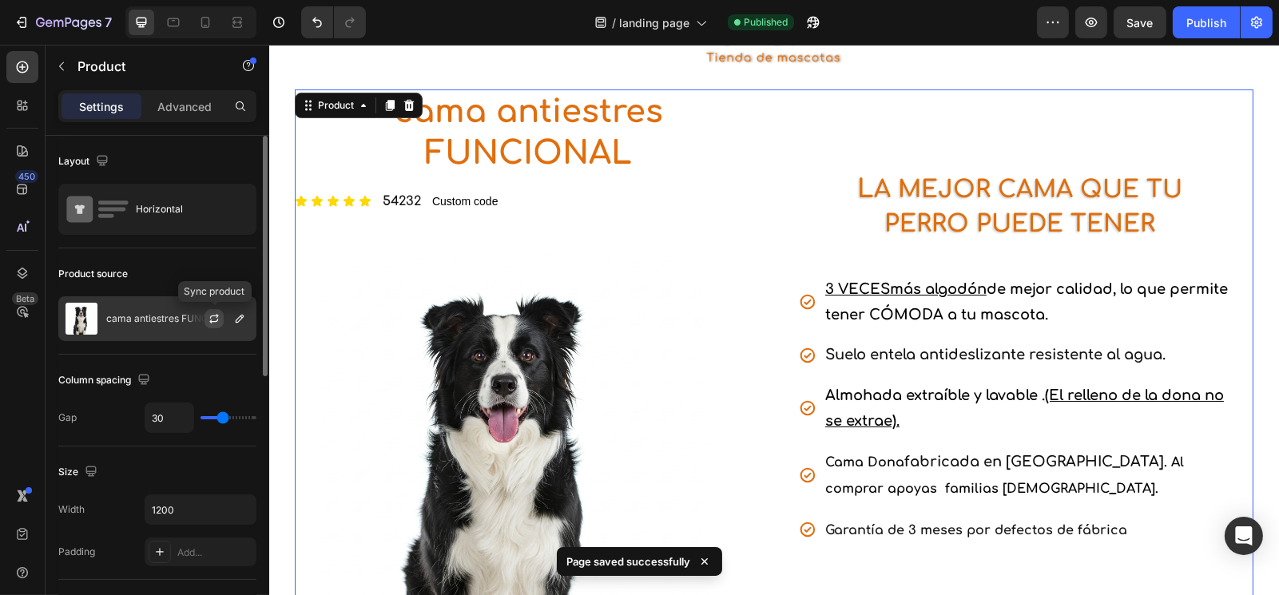
click at [217, 320] on icon "button" at bounding box center [214, 318] width 13 height 13
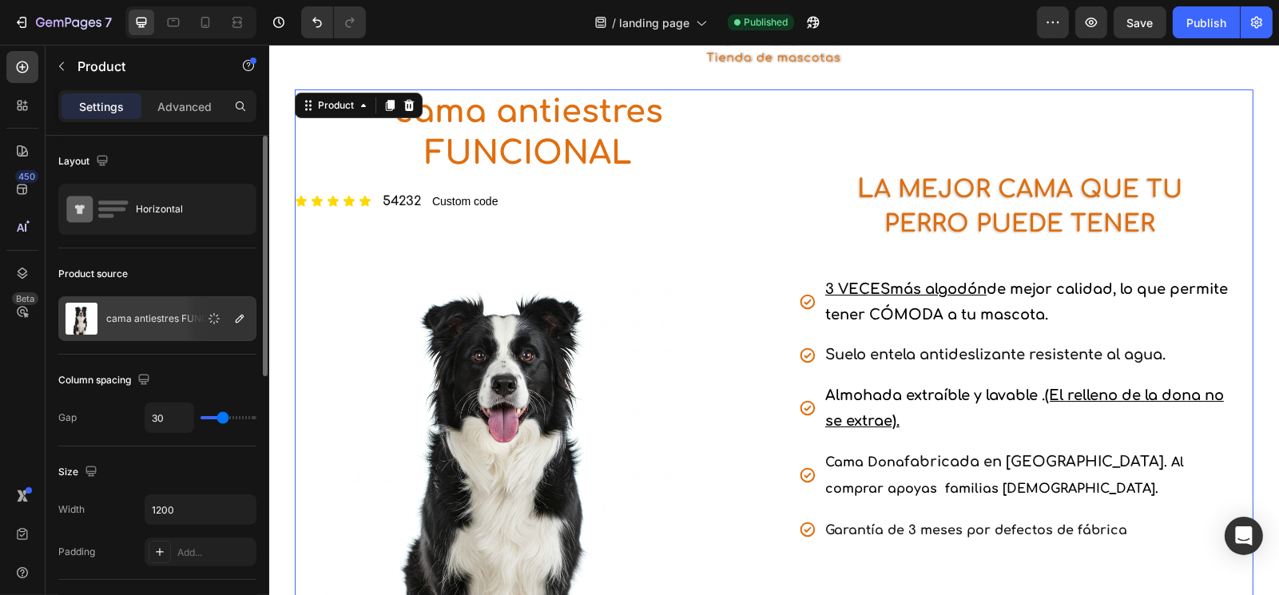
click at [108, 313] on p "cama antiestres FUNCIONAL" at bounding box center [171, 318] width 131 height 11
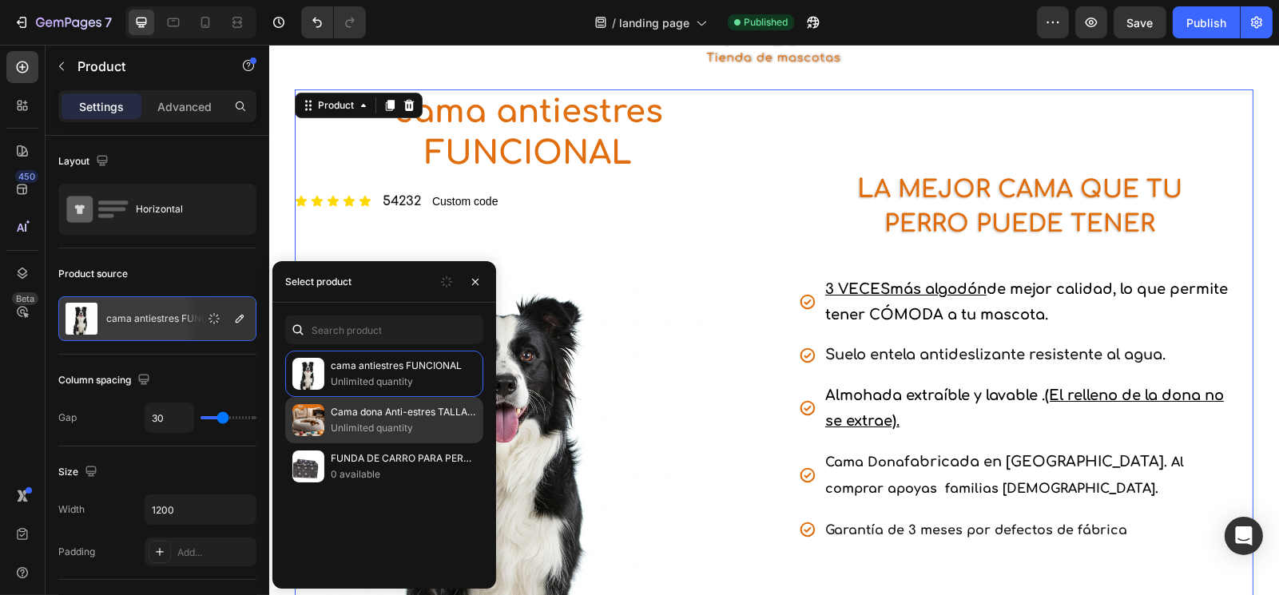
click at [359, 406] on p "Cama dona Anti-estres TALLA S- M -L -XL (Copia)" at bounding box center [403, 412] width 145 height 16
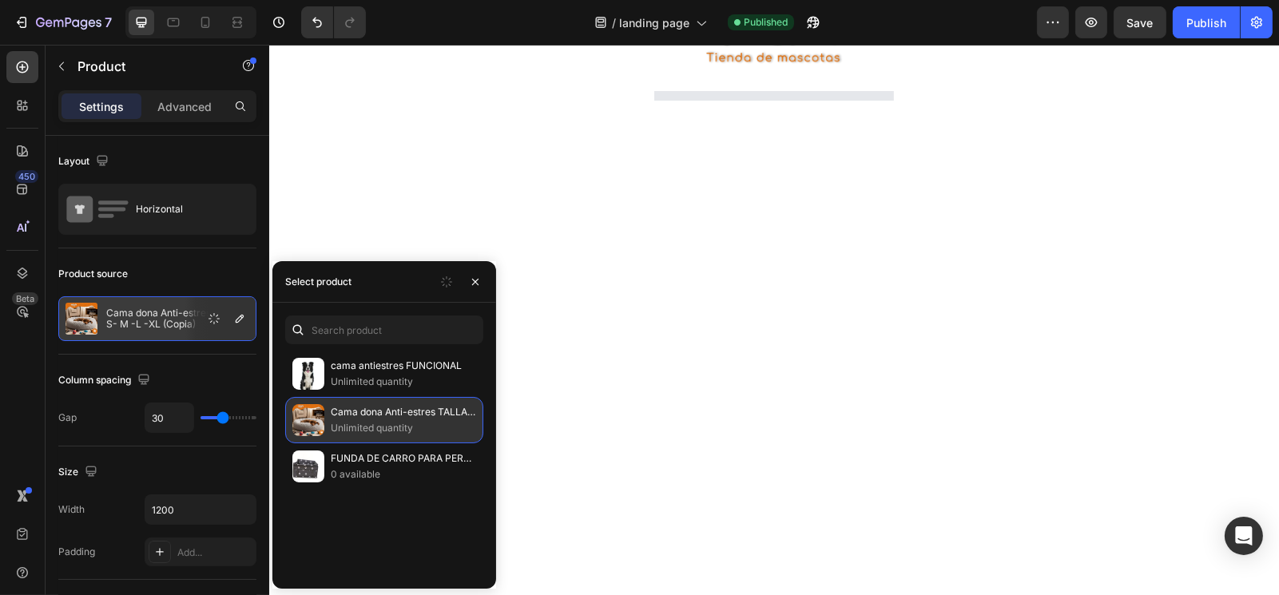
select select "TALLA S PEQUEÑA (60 CM) 165.000"
select select "GRIS CLARO"
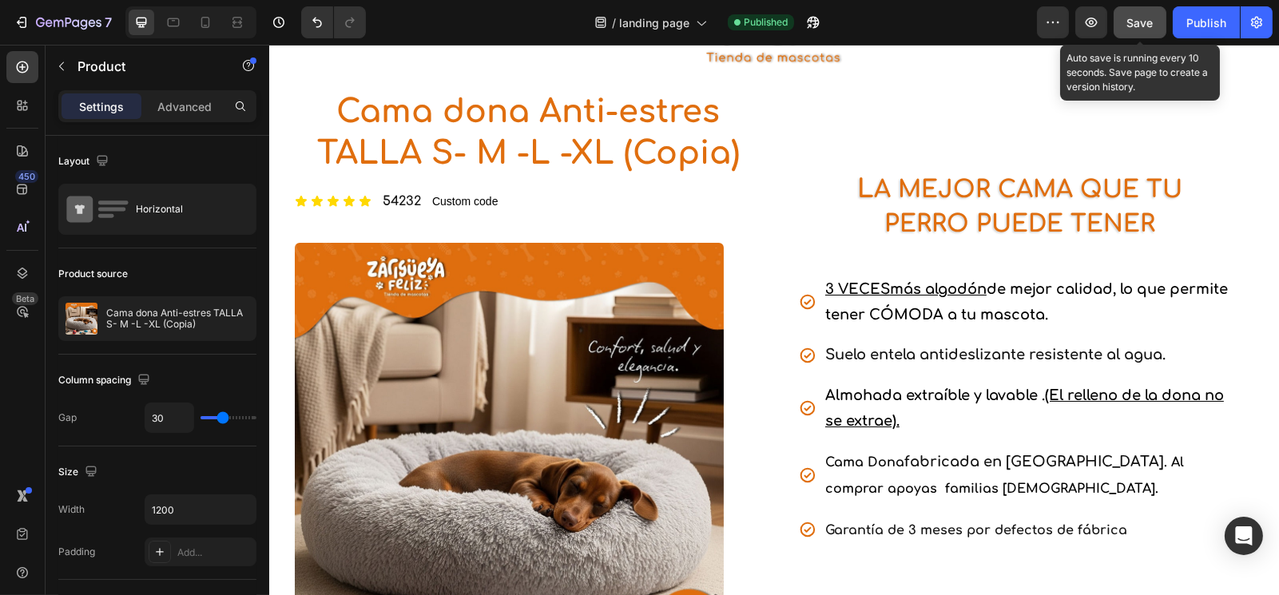
select select "TALLA S PEQUEÑA (60 CM) 165.000"
select select "GRIS CLARO"
click at [1152, 17] on span "Save" at bounding box center [1140, 23] width 26 height 14
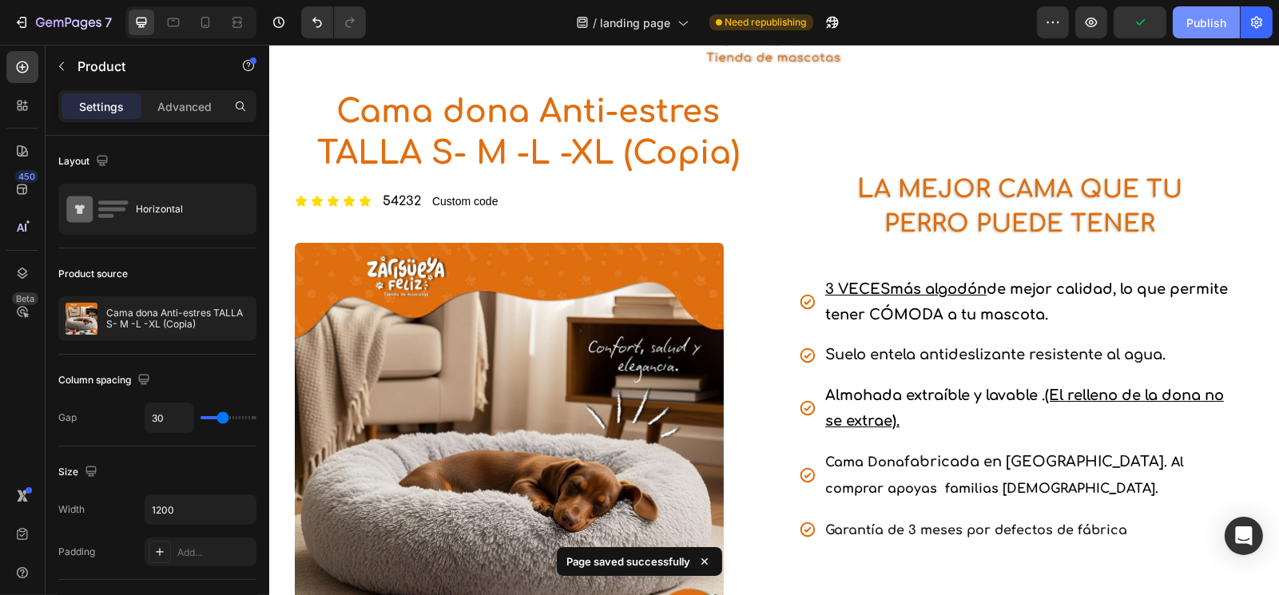
click at [1200, 26] on div "Publish" at bounding box center [1207, 22] width 40 height 17
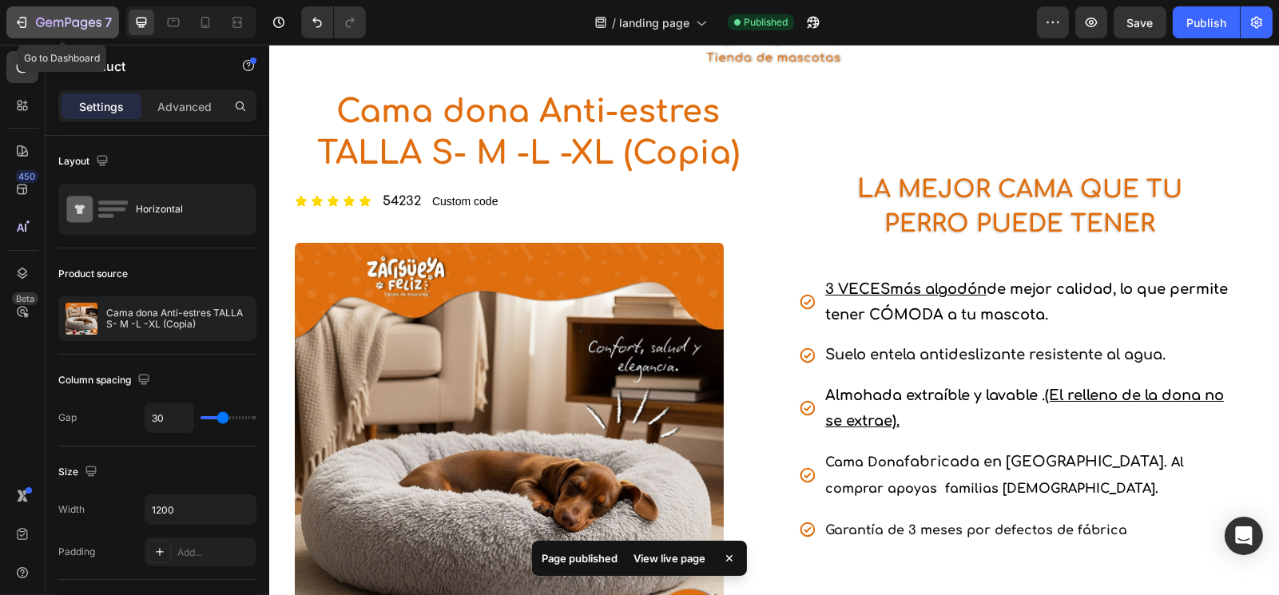
click at [20, 27] on icon "button" at bounding box center [23, 22] width 7 height 11
